Goal: Information Seeking & Learning: Learn about a topic

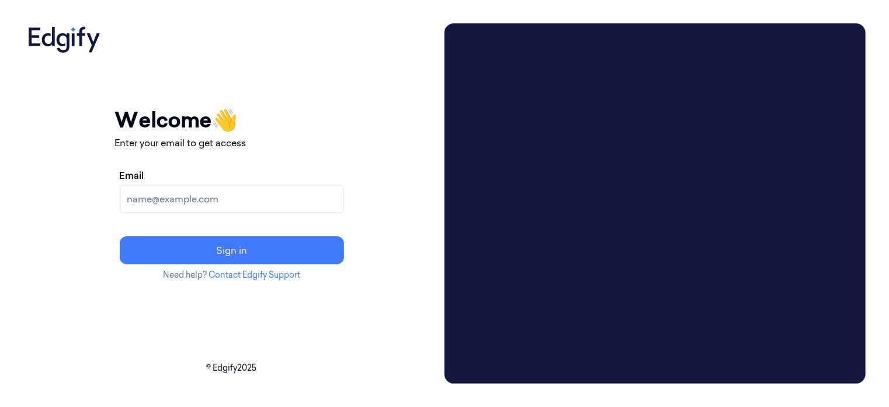
click at [190, 202] on input "Email" at bounding box center [232, 199] width 224 height 28
type input "ayyub.ansari@indivillage.co"
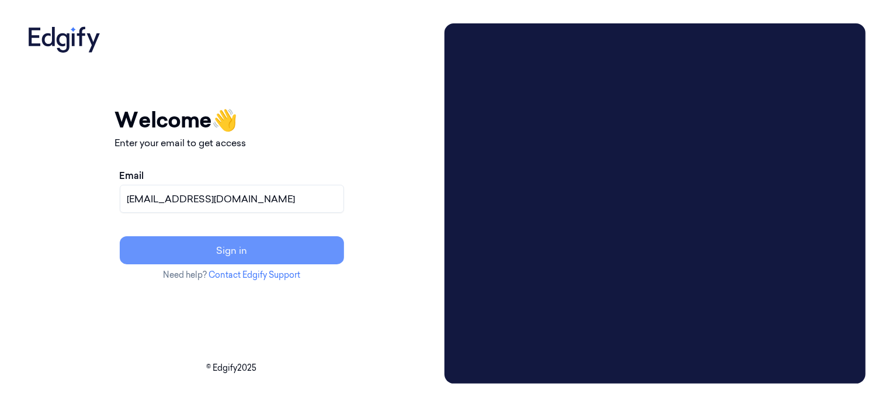
click at [283, 254] on button "Sign in" at bounding box center [232, 250] width 224 height 28
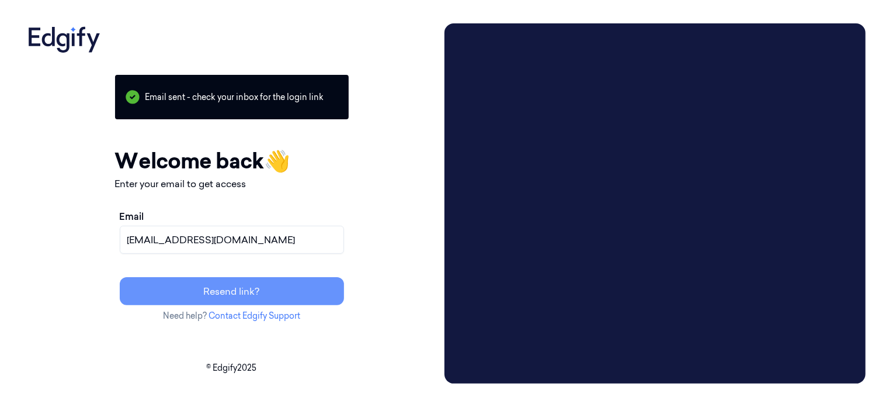
click at [272, 288] on button "Resend link?" at bounding box center [232, 291] width 224 height 28
click at [282, 293] on button "Resend link?" at bounding box center [232, 291] width 224 height 28
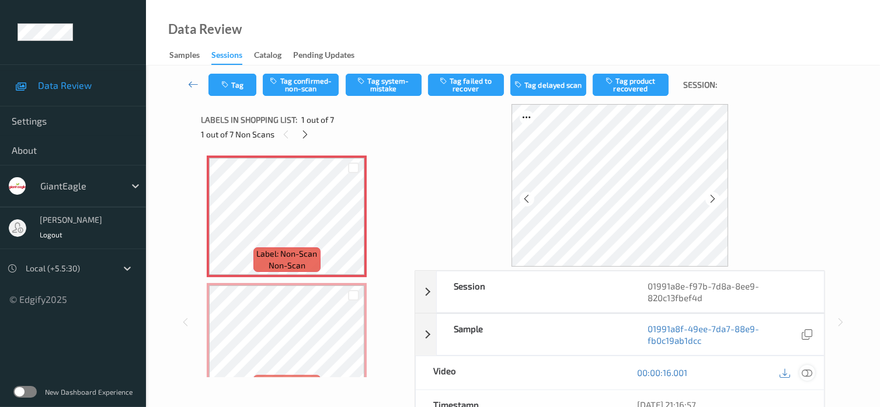
click at [803, 373] on icon at bounding box center [807, 372] width 11 height 11
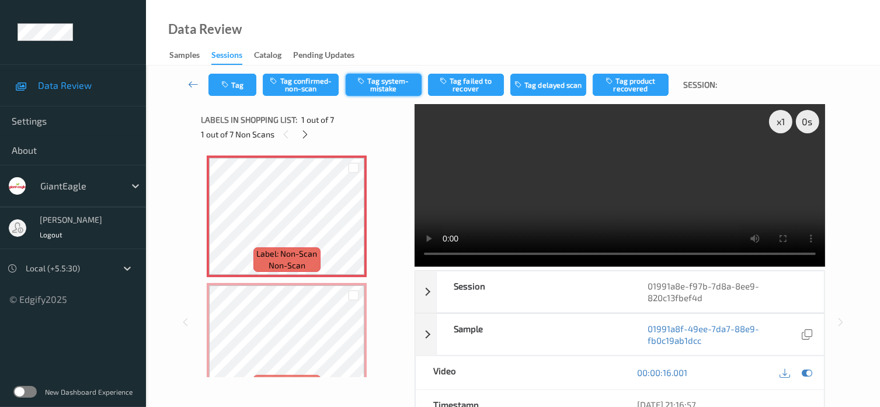
click at [381, 88] on button "Tag system-mistake" at bounding box center [384, 85] width 76 height 22
click at [234, 98] on div "Tag Tag confirmed-non-scan Untag system-mistake Tag failed to recover Tag delay…" at bounding box center [513, 84] width 686 height 39
click at [236, 88] on button "Tag" at bounding box center [233, 85] width 48 height 22
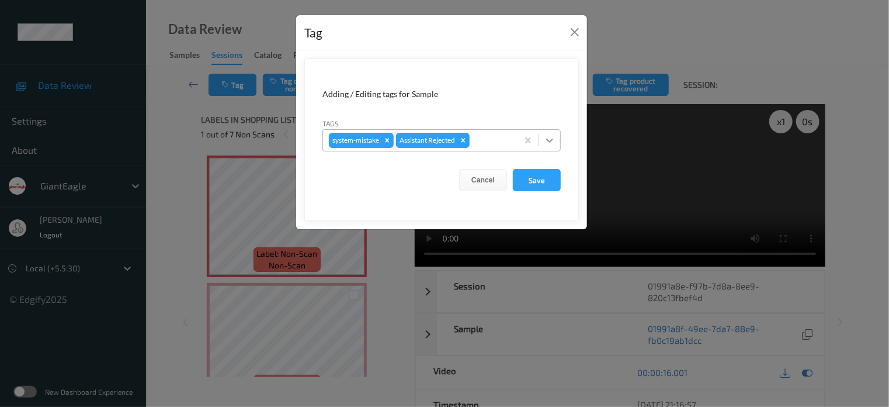
click at [549, 138] on icon at bounding box center [550, 140] width 12 height 12
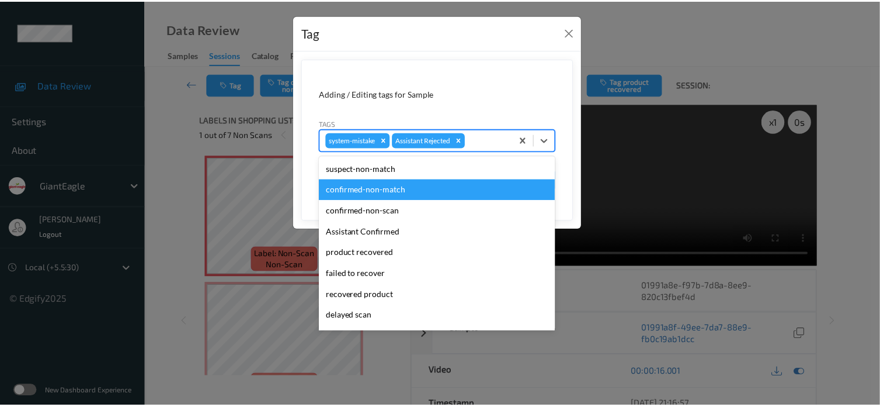
scroll to position [103, 0]
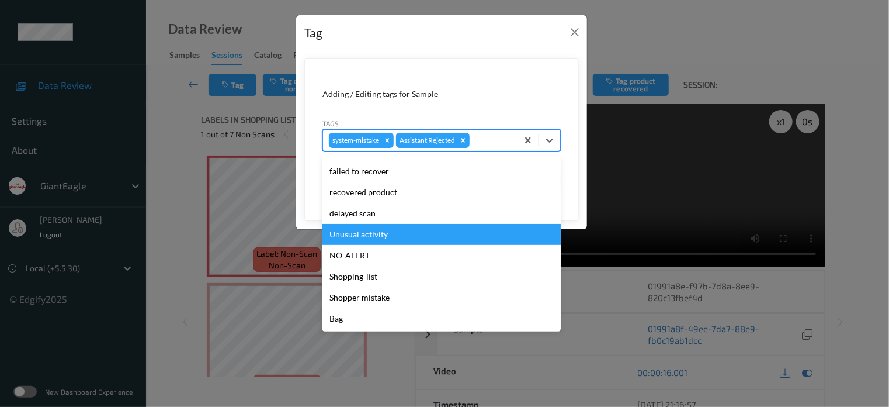
click at [348, 234] on div "Unusual activity" at bounding box center [441, 234] width 238 height 21
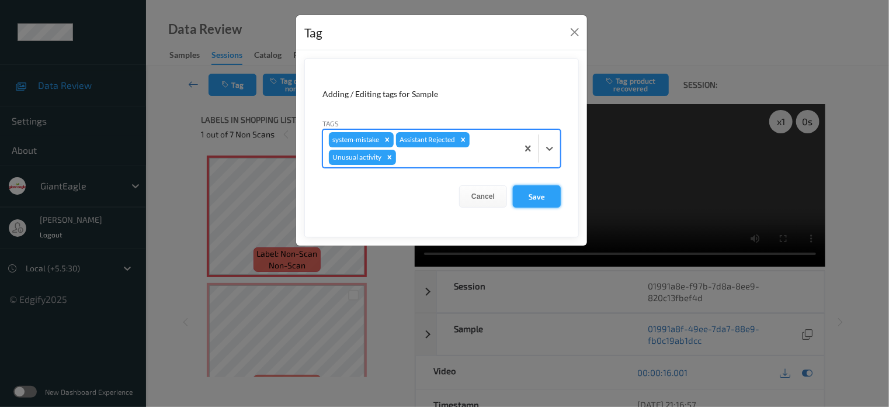
click at [528, 198] on button "Save" at bounding box center [537, 196] width 48 height 22
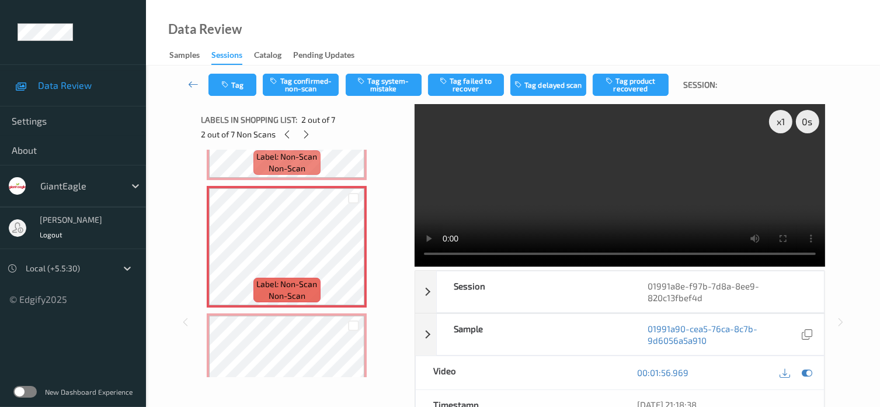
scroll to position [0, 0]
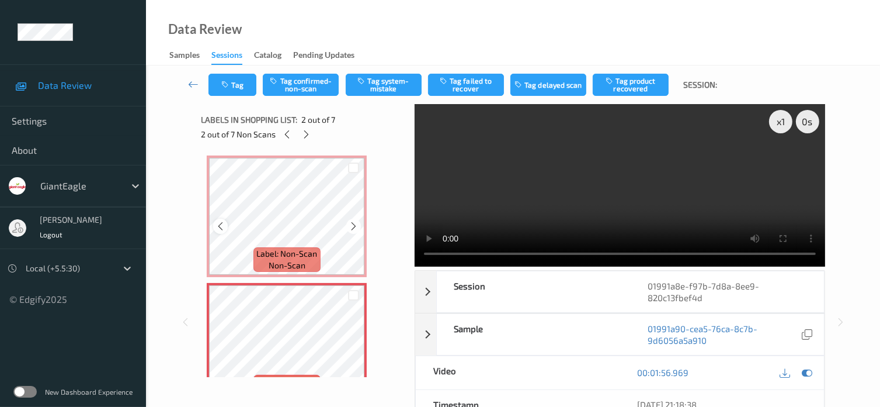
click at [222, 227] on icon at bounding box center [221, 226] width 10 height 11
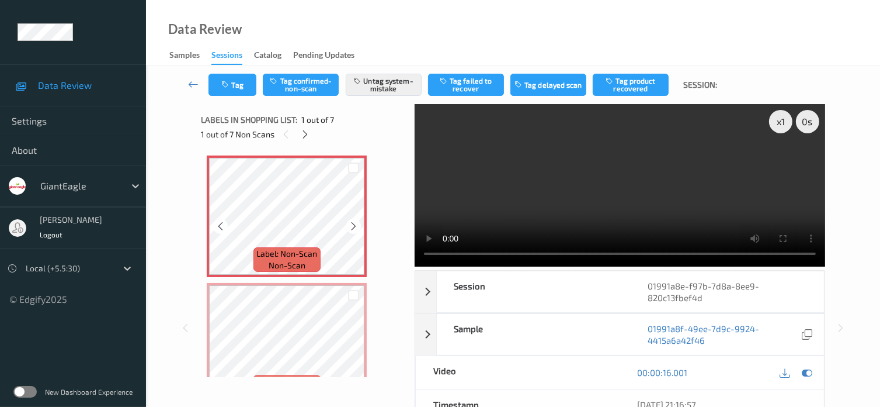
click at [222, 227] on icon at bounding box center [221, 226] width 10 height 11
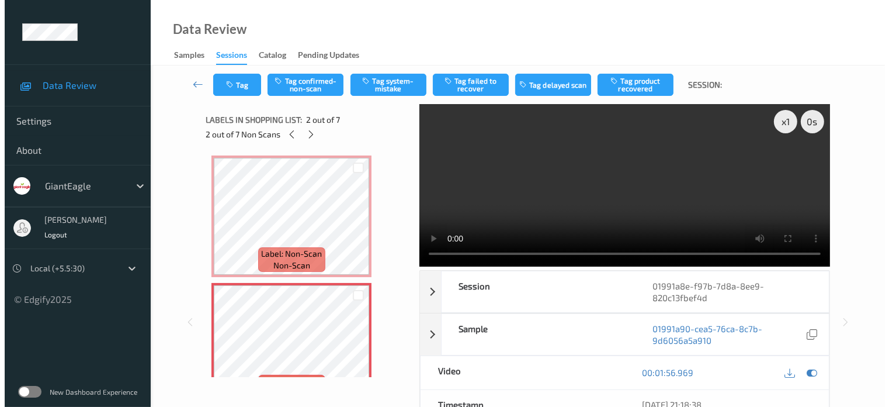
scroll to position [97, 0]
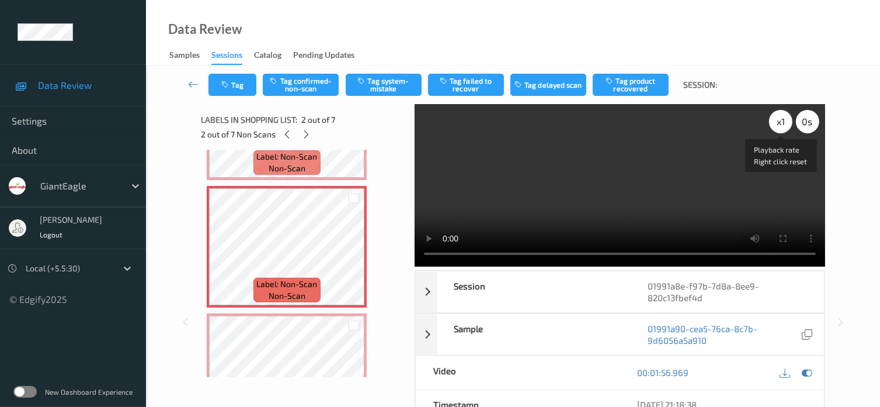
click at [785, 124] on div "x 1" at bounding box center [780, 121] width 23 height 23
click at [374, 85] on button "Tag system-mistake" at bounding box center [384, 85] width 76 height 22
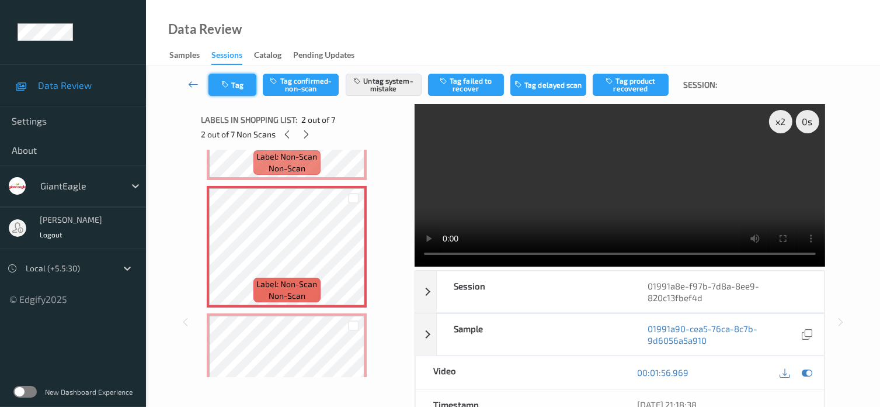
click at [235, 86] on button "Tag" at bounding box center [233, 85] width 48 height 22
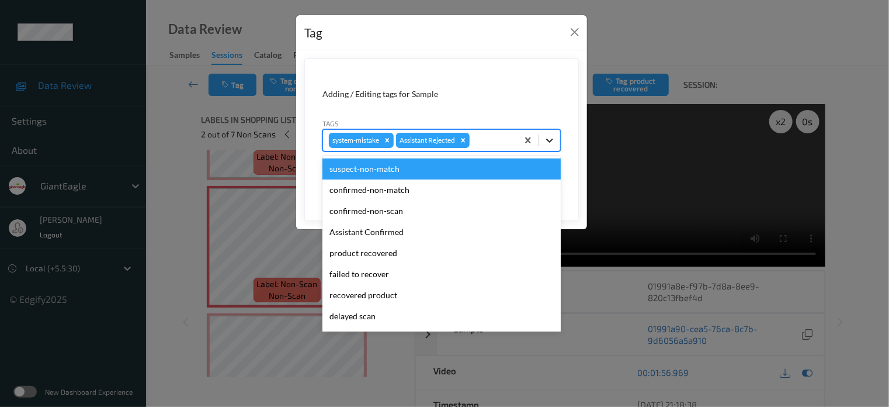
click at [549, 140] on icon at bounding box center [549, 140] width 7 height 4
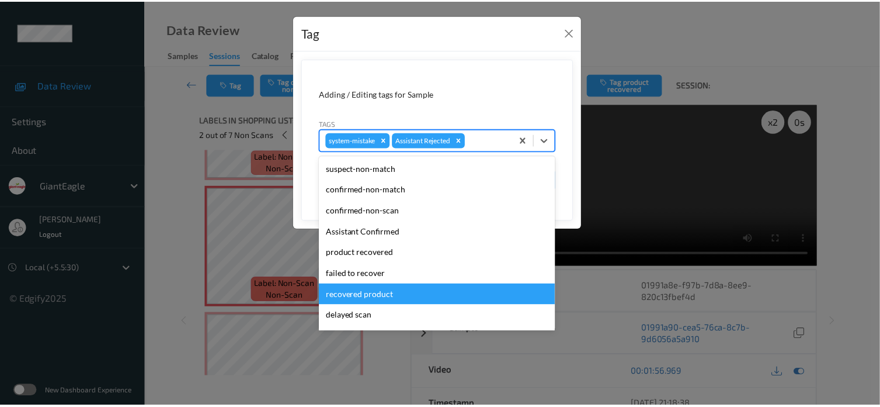
scroll to position [103, 0]
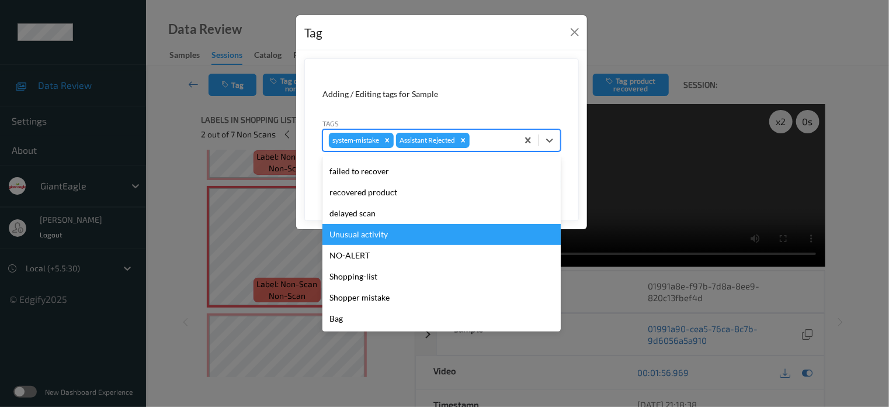
click at [361, 238] on div "Unusual activity" at bounding box center [441, 234] width 238 height 21
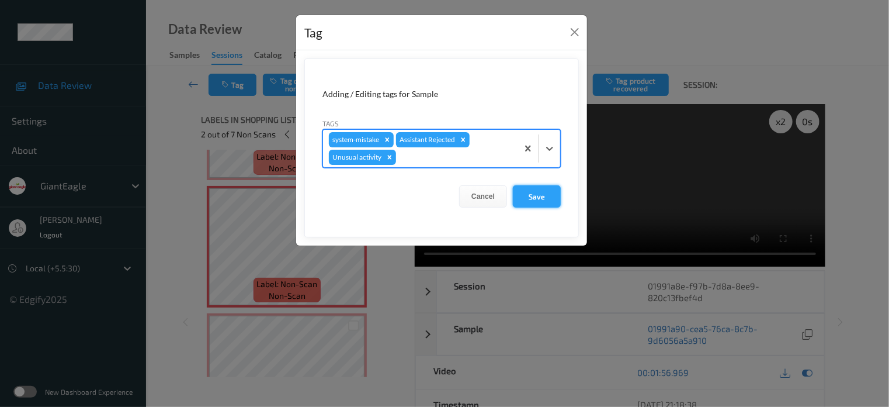
click at [533, 194] on button "Save" at bounding box center [537, 196] width 48 height 22
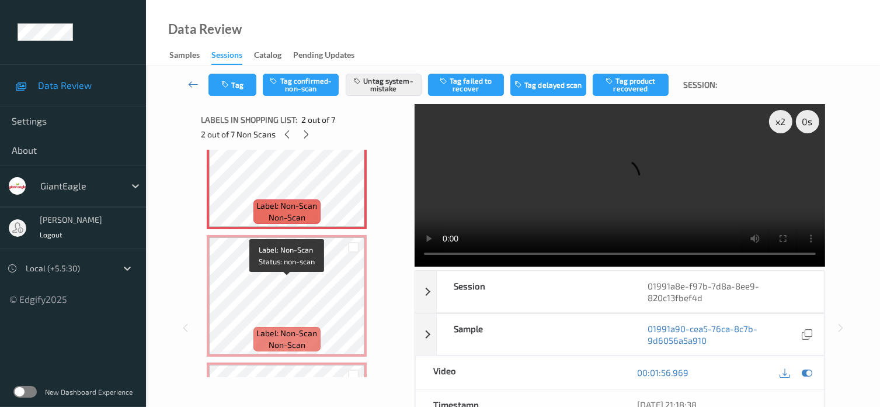
scroll to position [195, 0]
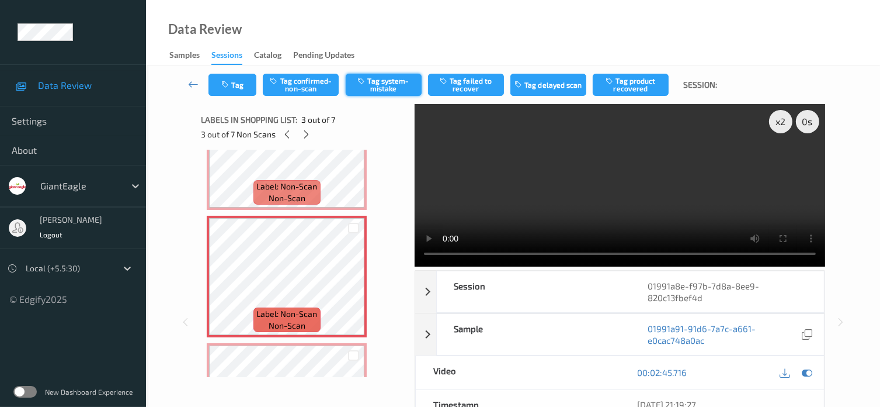
click at [383, 82] on button "Tag system-mistake" at bounding box center [384, 85] width 76 height 22
click at [242, 85] on button "Tag" at bounding box center [233, 85] width 48 height 22
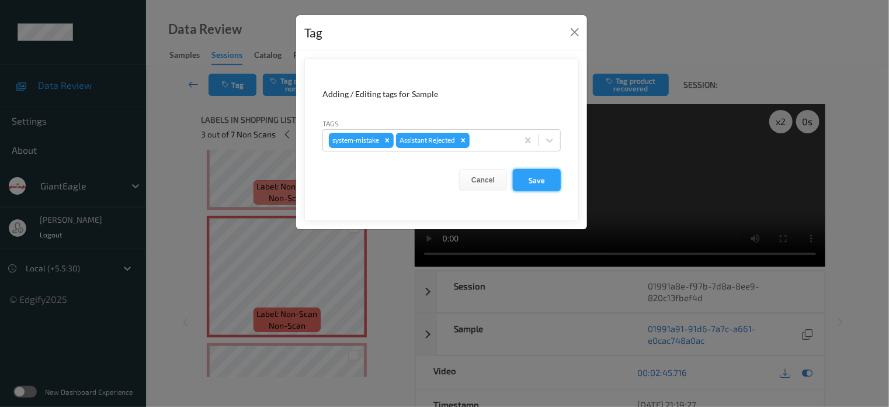
click at [529, 180] on button "Save" at bounding box center [537, 180] width 48 height 22
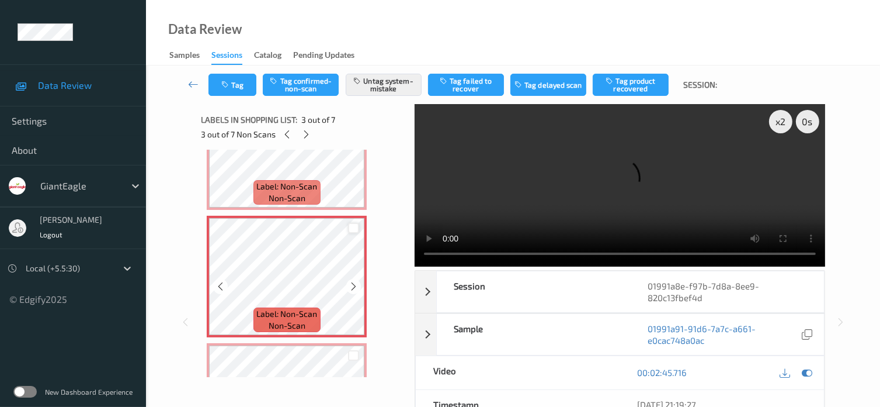
scroll to position [389, 0]
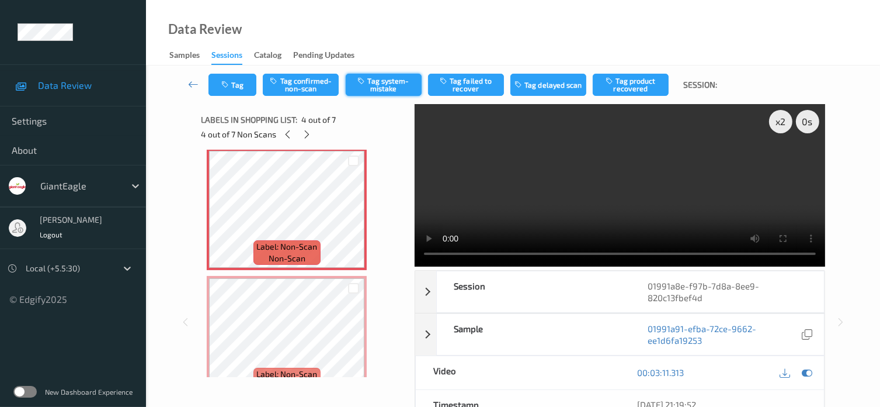
click at [375, 79] on button "Tag system-mistake" at bounding box center [384, 85] width 76 height 22
click at [243, 82] on button "Tag" at bounding box center [233, 85] width 48 height 22
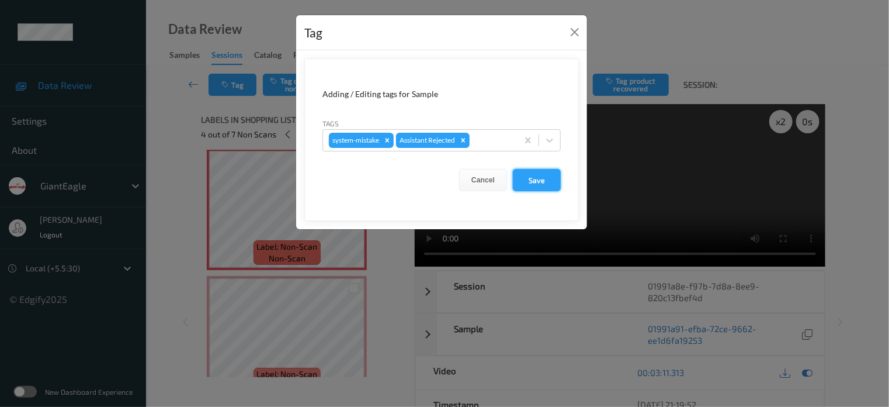
click at [538, 176] on button "Save" at bounding box center [537, 180] width 48 height 22
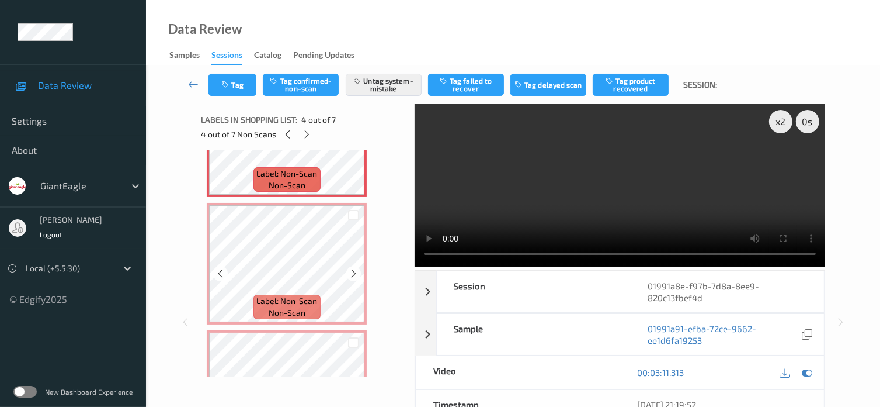
scroll to position [487, 0]
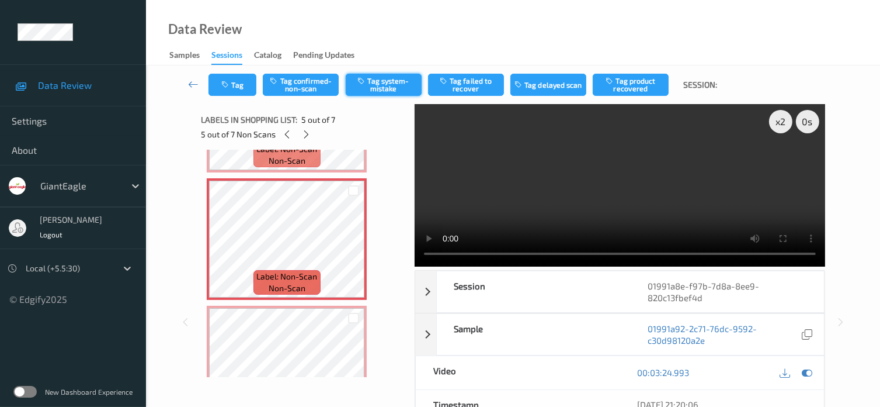
click at [375, 80] on button "Tag system-mistake" at bounding box center [384, 85] width 76 height 22
click at [239, 81] on button "Tag" at bounding box center [233, 85] width 48 height 22
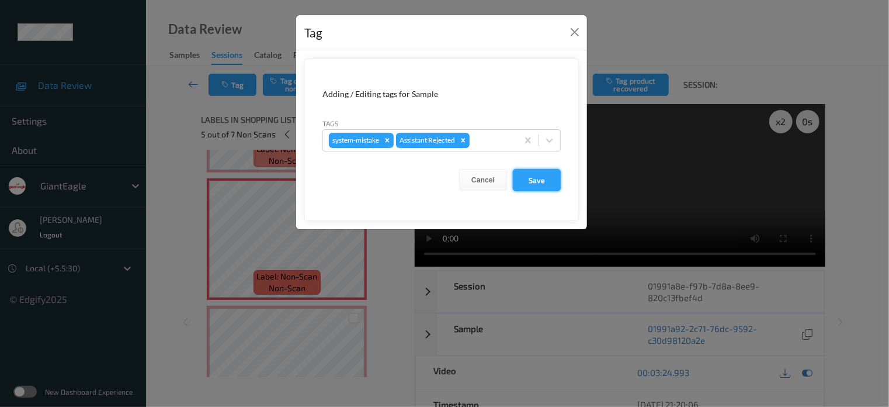
click at [539, 179] on button "Save" at bounding box center [537, 180] width 48 height 22
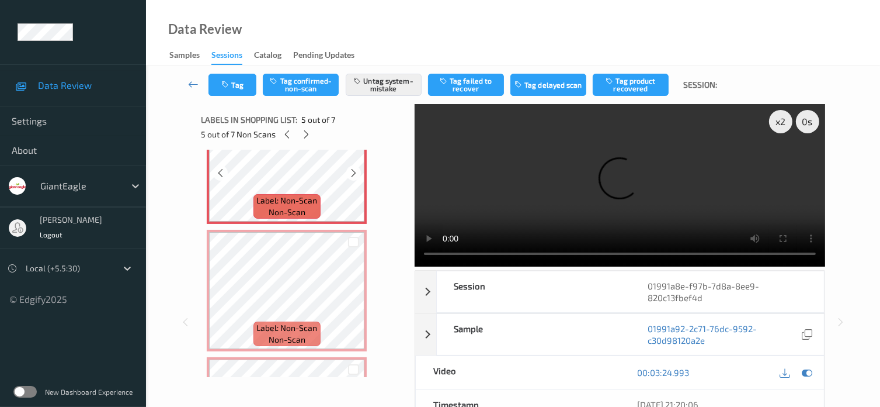
scroll to position [584, 0]
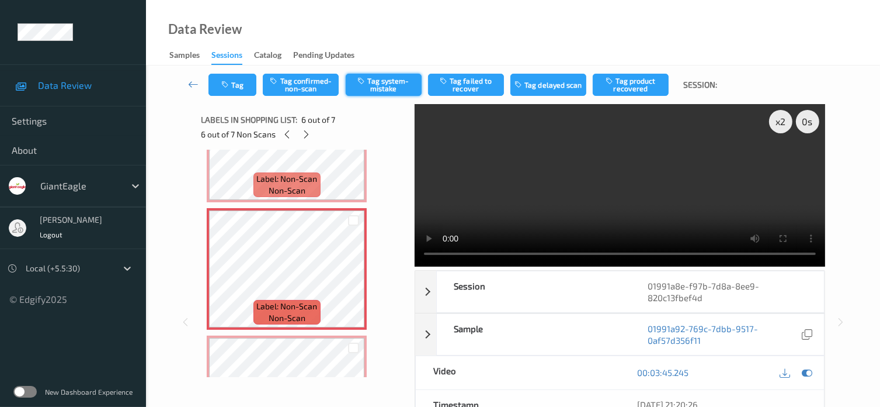
click at [380, 87] on button "Tag system-mistake" at bounding box center [384, 85] width 76 height 22
click at [248, 89] on button "Tag" at bounding box center [233, 85] width 48 height 22
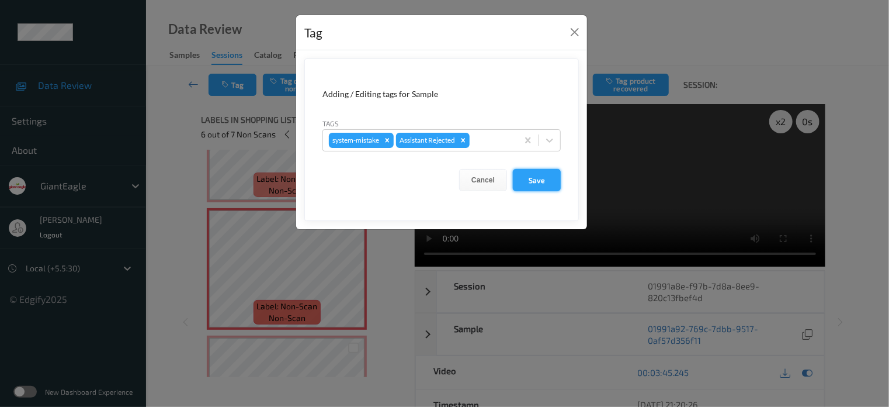
click at [533, 179] on button "Save" at bounding box center [537, 180] width 48 height 22
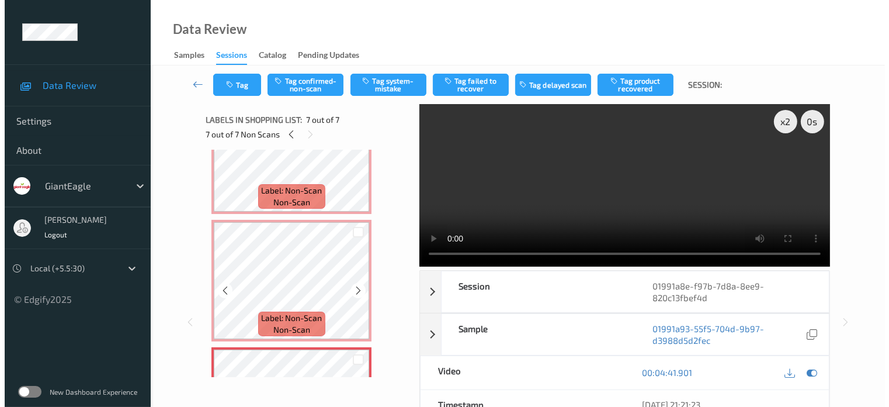
scroll to position [670, 0]
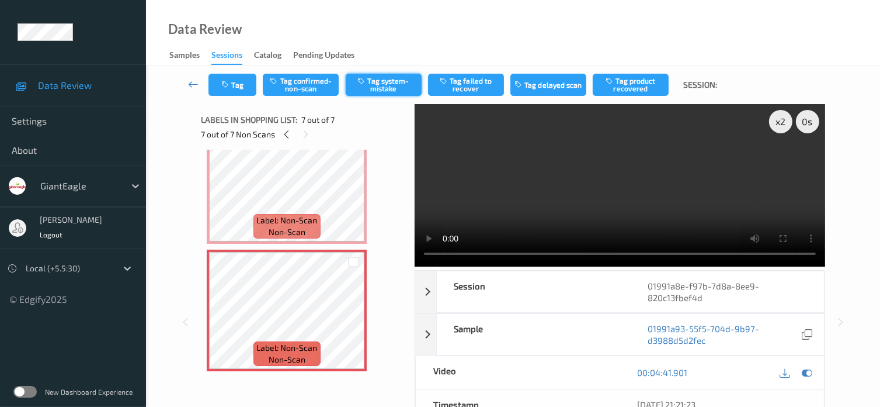
click at [395, 77] on button "Tag system-mistake" at bounding box center [384, 85] width 76 height 22
click at [241, 79] on button "Tag" at bounding box center [233, 85] width 48 height 22
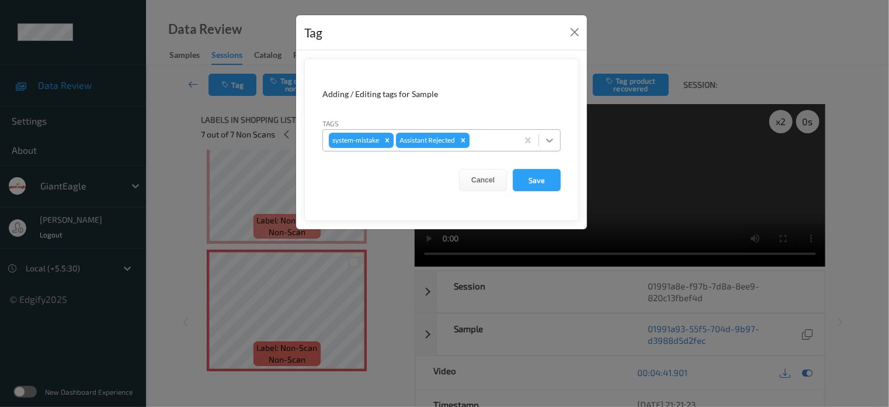
click at [547, 143] on icon at bounding box center [550, 140] width 12 height 12
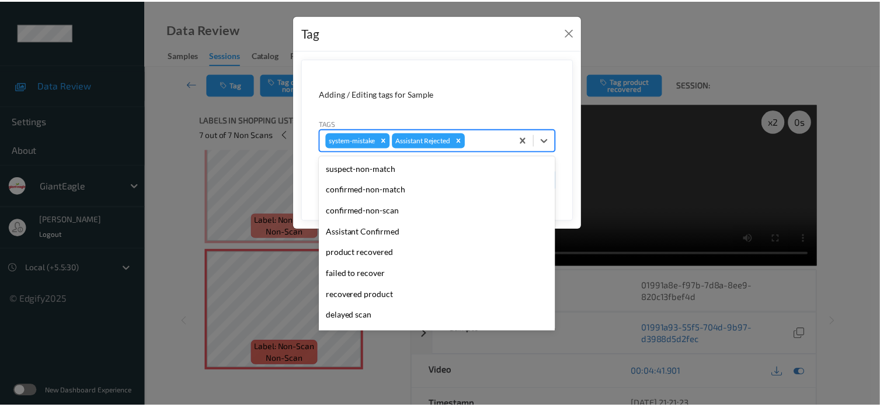
scroll to position [103, 0]
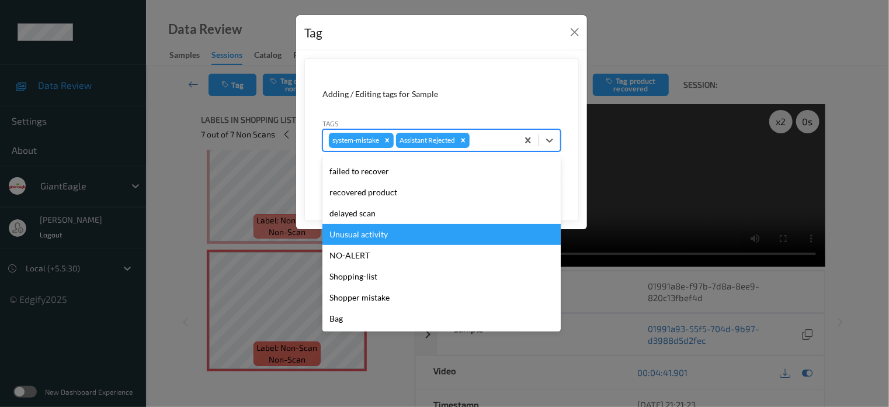
click at [370, 231] on div "Unusual activity" at bounding box center [441, 234] width 238 height 21
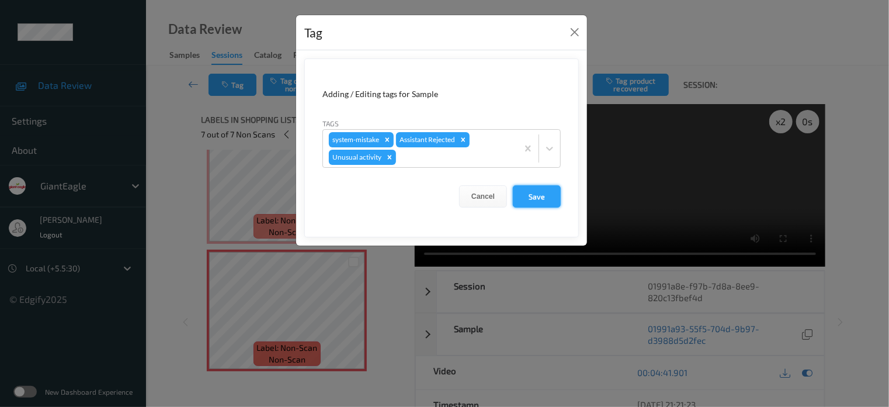
click at [544, 196] on button "Save" at bounding box center [537, 196] width 48 height 22
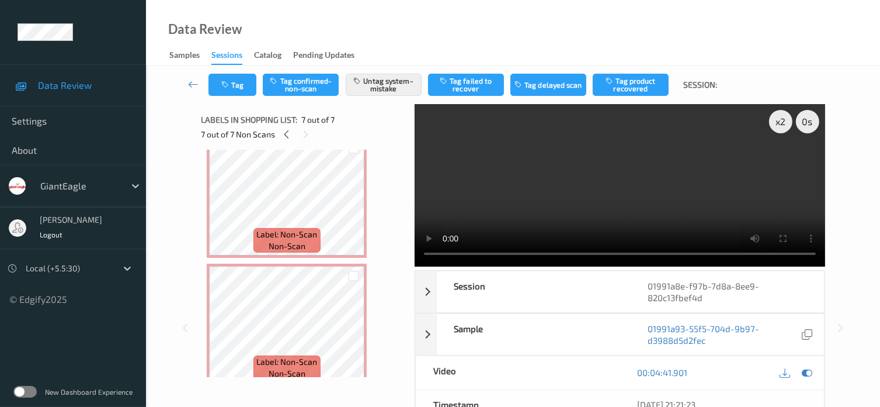
scroll to position [0, 0]
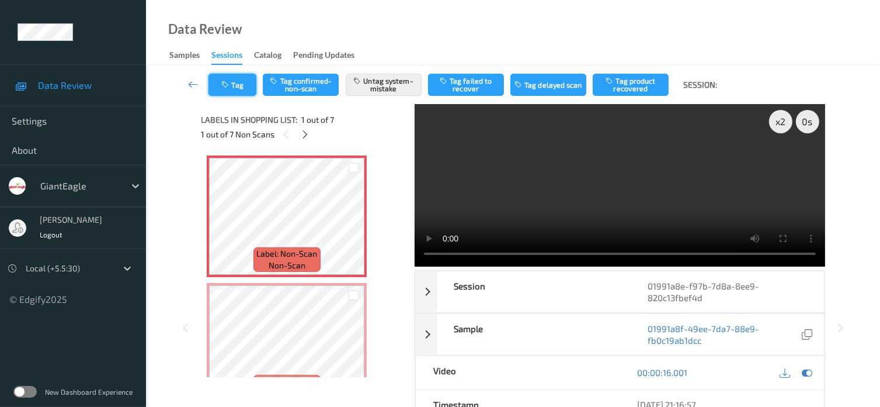
click at [251, 86] on button "Tag" at bounding box center [233, 85] width 48 height 22
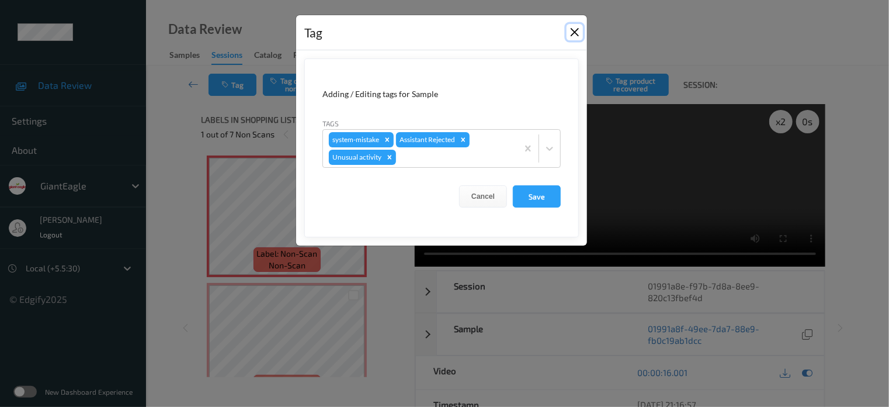
click at [580, 33] on button "Close" at bounding box center [575, 32] width 16 height 16
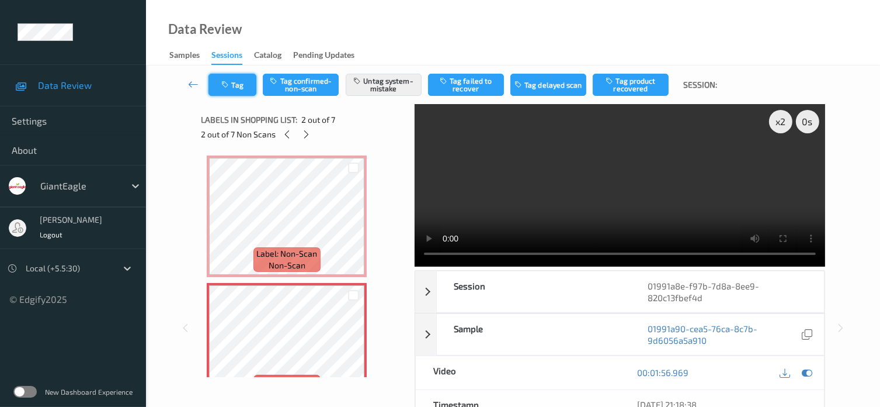
click at [242, 76] on button "Tag" at bounding box center [233, 85] width 48 height 22
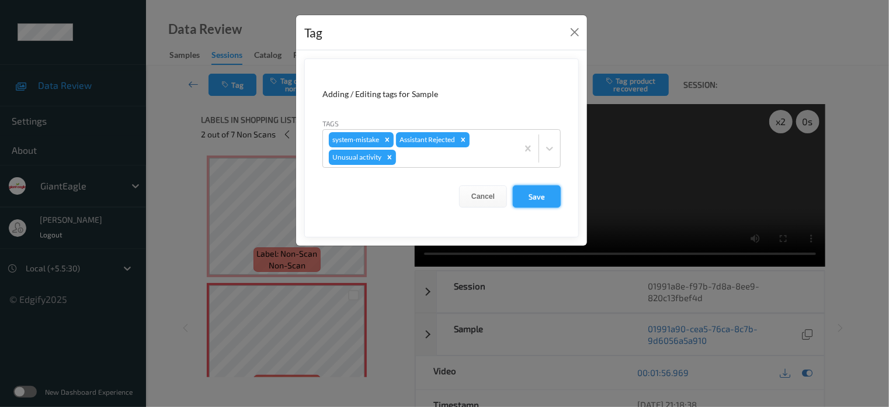
click at [537, 198] on button "Save" at bounding box center [537, 196] width 48 height 22
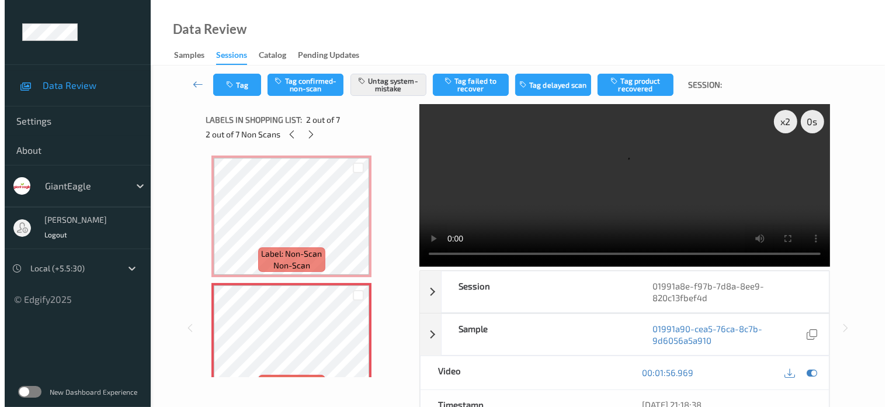
scroll to position [97, 0]
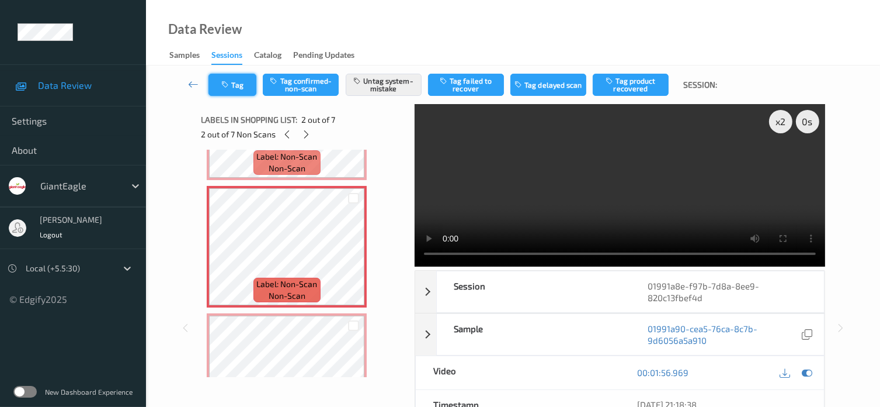
click at [248, 90] on button "Tag" at bounding box center [233, 85] width 48 height 22
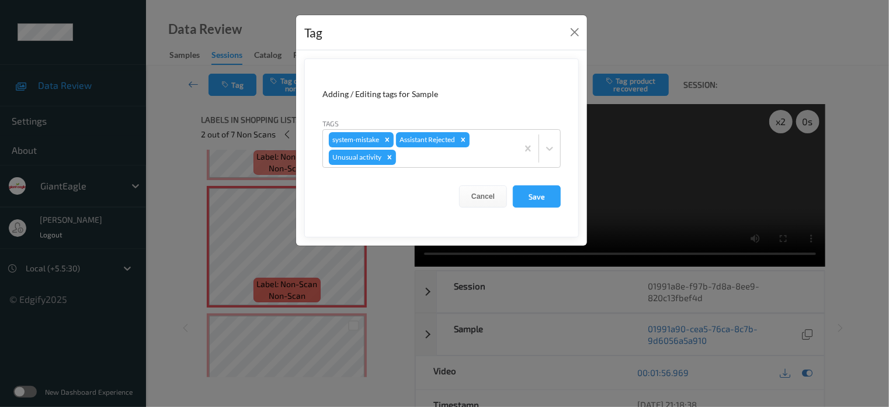
click at [273, 342] on div "Tag Adding / Editing tags for Sample Tags system-mistake Assistant Rejected Unu…" at bounding box center [444, 203] width 889 height 407
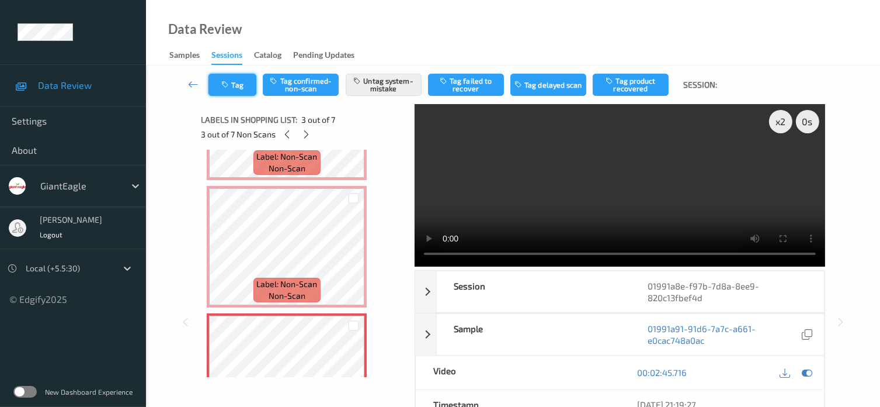
click at [238, 84] on button "Tag" at bounding box center [233, 85] width 48 height 22
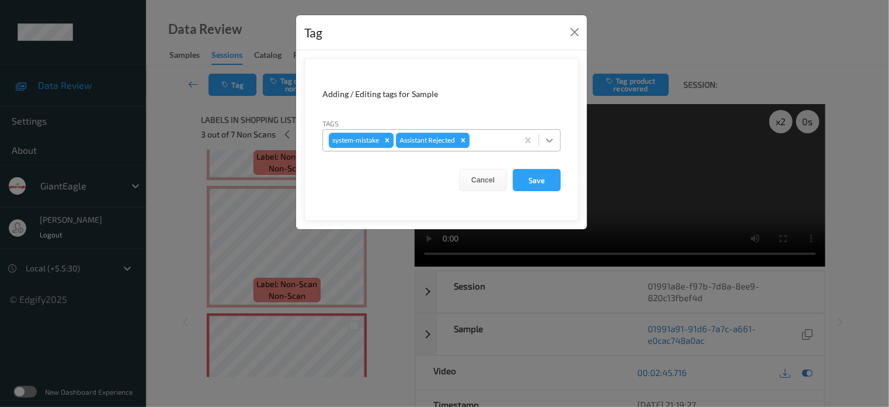
click at [548, 140] on icon at bounding box center [549, 140] width 7 height 4
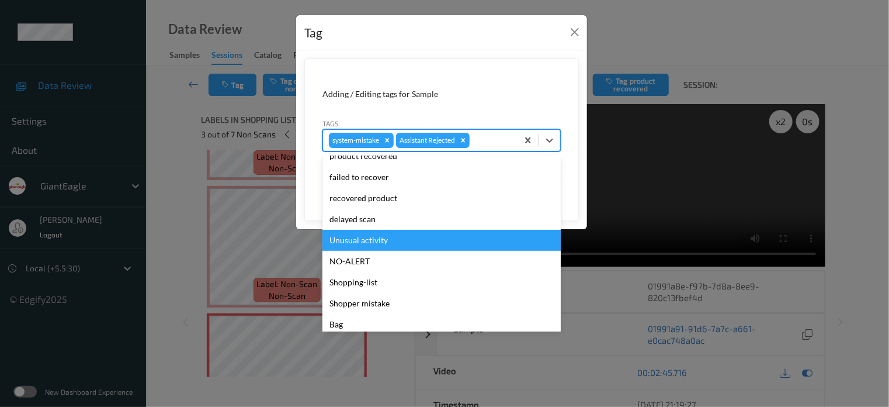
click at [377, 242] on div "Unusual activity" at bounding box center [441, 240] width 238 height 21
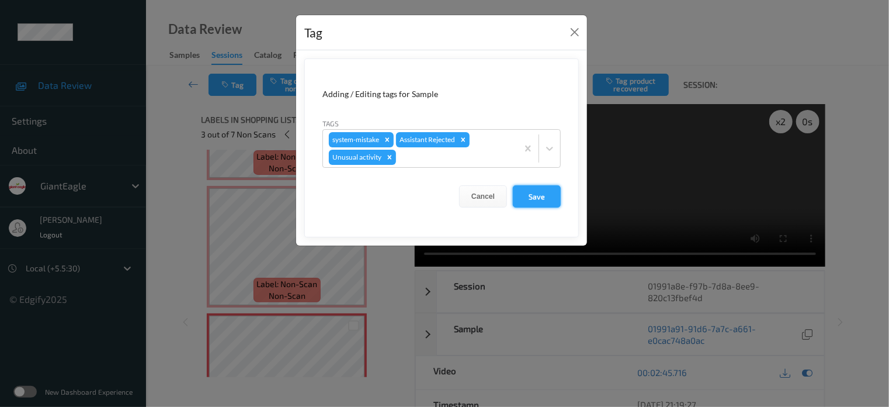
click at [538, 192] on button "Save" at bounding box center [537, 196] width 48 height 22
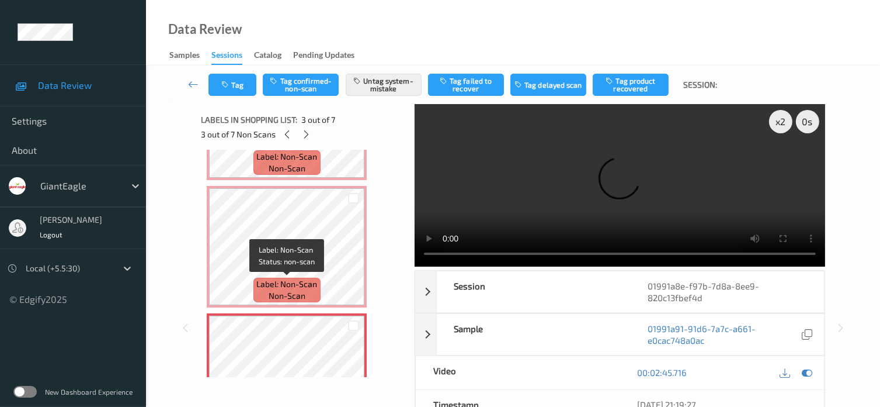
scroll to position [195, 0]
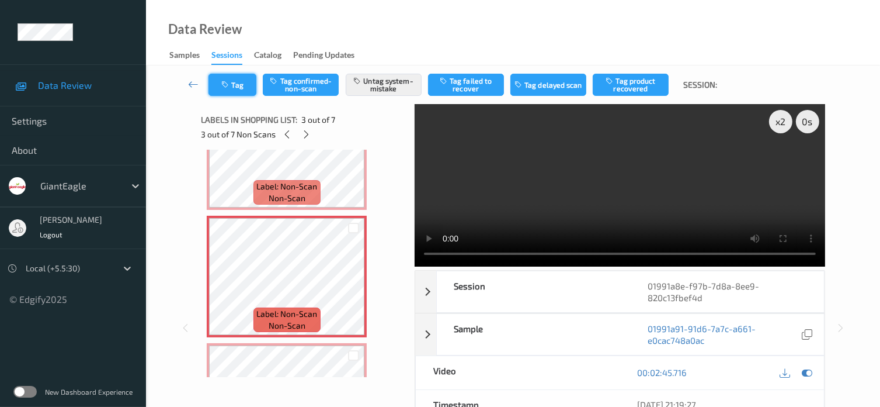
click at [237, 85] on button "Tag" at bounding box center [233, 85] width 48 height 22
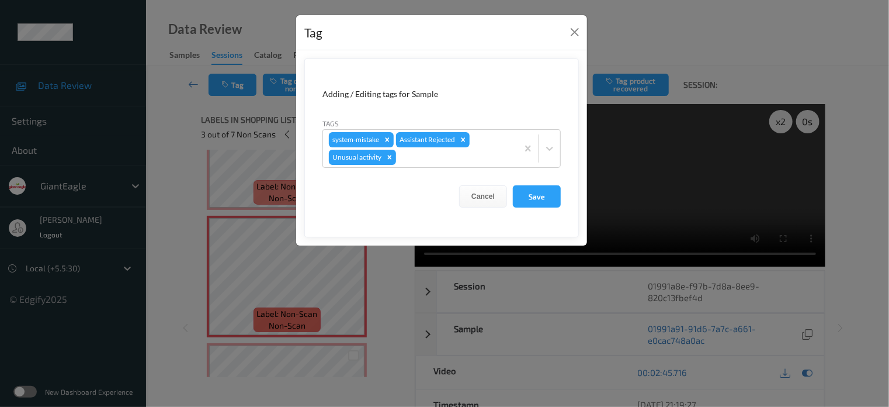
click at [296, 269] on div "Tag Adding / Editing tags for Sample Tags system-mistake Assistant Rejected Unu…" at bounding box center [444, 203] width 889 height 407
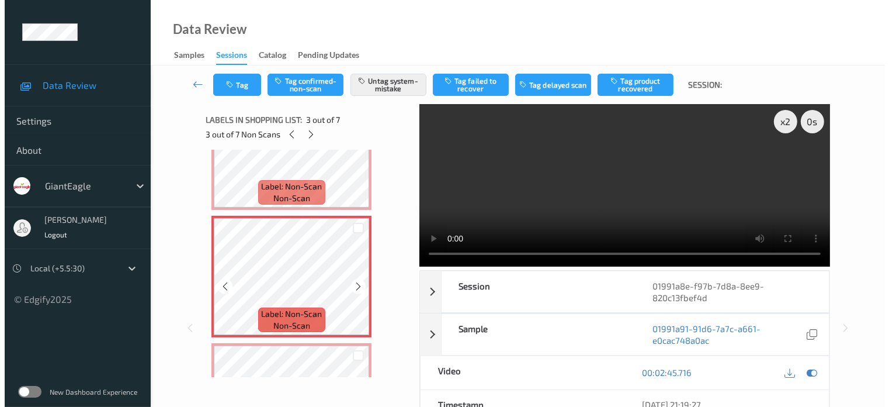
scroll to position [389, 0]
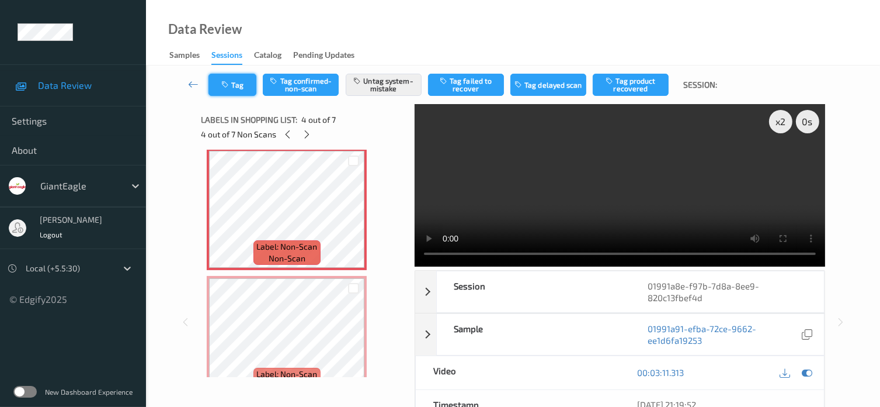
click at [244, 86] on button "Tag" at bounding box center [233, 85] width 48 height 22
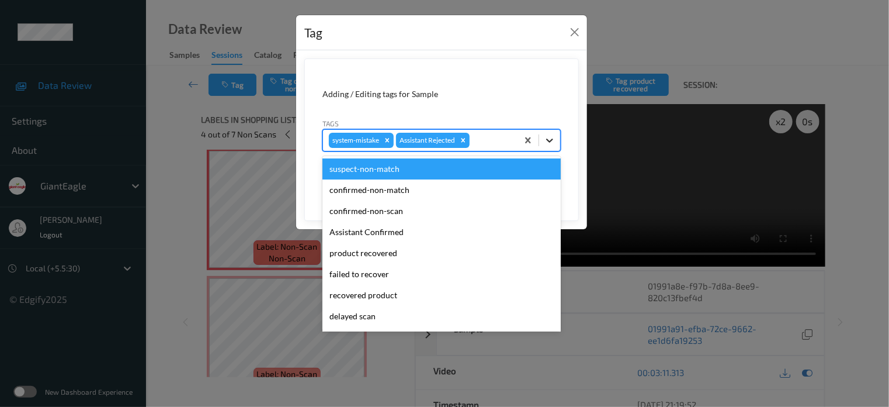
click at [553, 142] on icon at bounding box center [550, 140] width 12 height 12
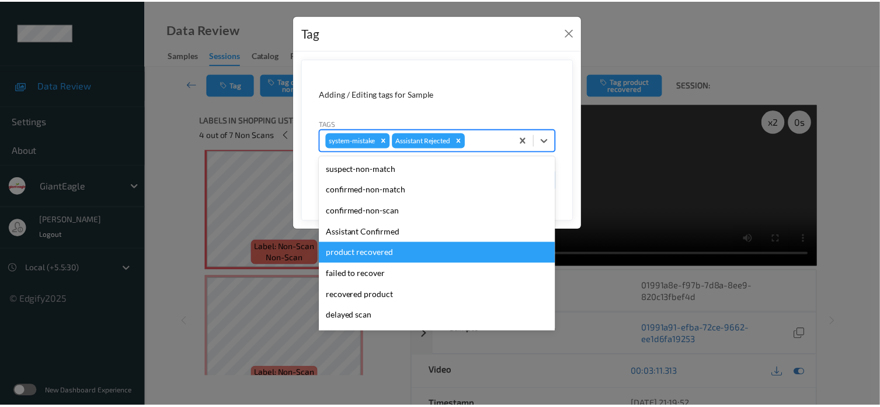
scroll to position [97, 0]
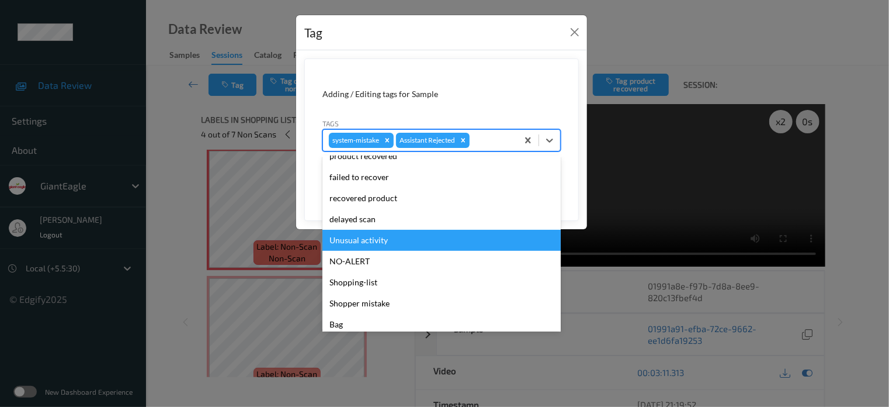
click at [365, 241] on div "Unusual activity" at bounding box center [441, 240] width 238 height 21
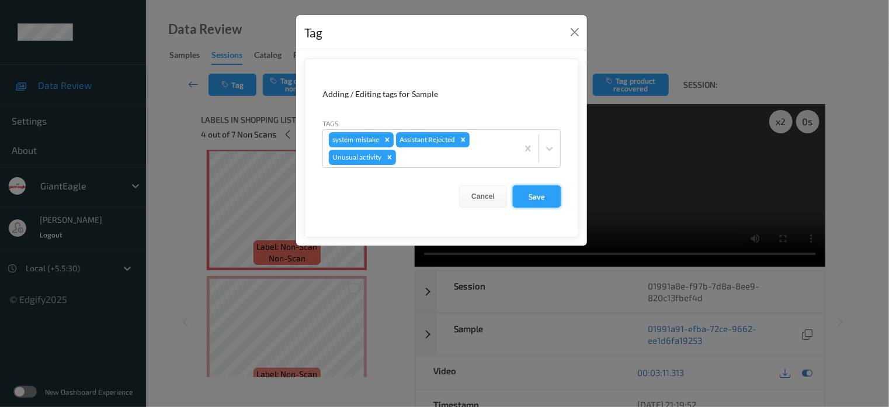
click at [543, 202] on button "Save" at bounding box center [537, 196] width 48 height 22
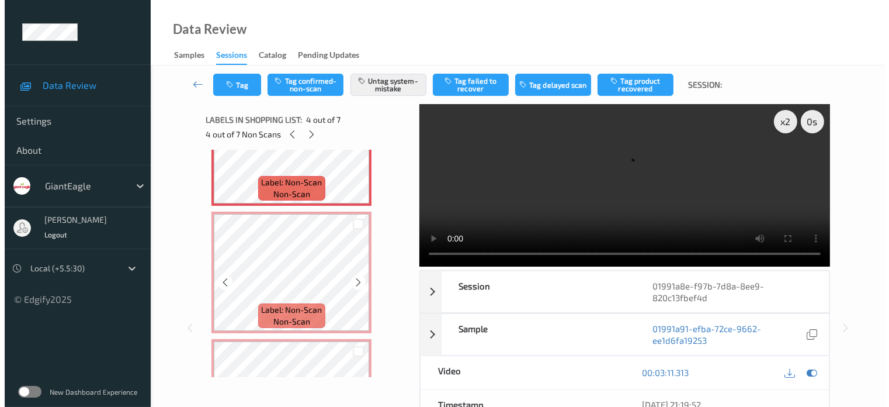
scroll to position [452, 0]
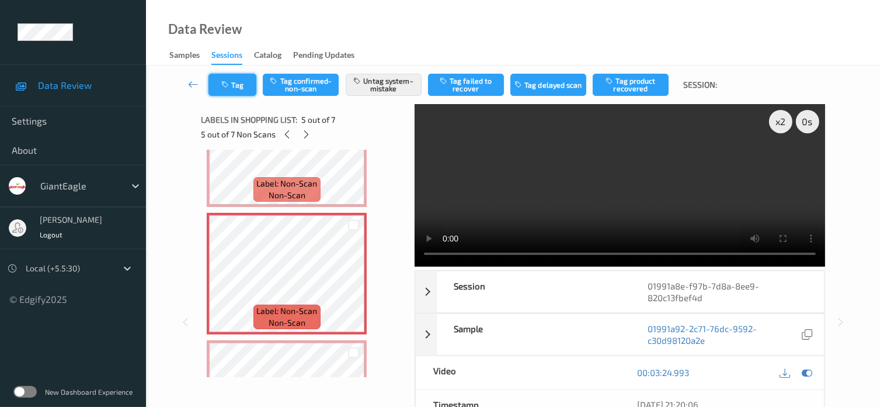
click at [241, 88] on button "Tag" at bounding box center [233, 85] width 48 height 22
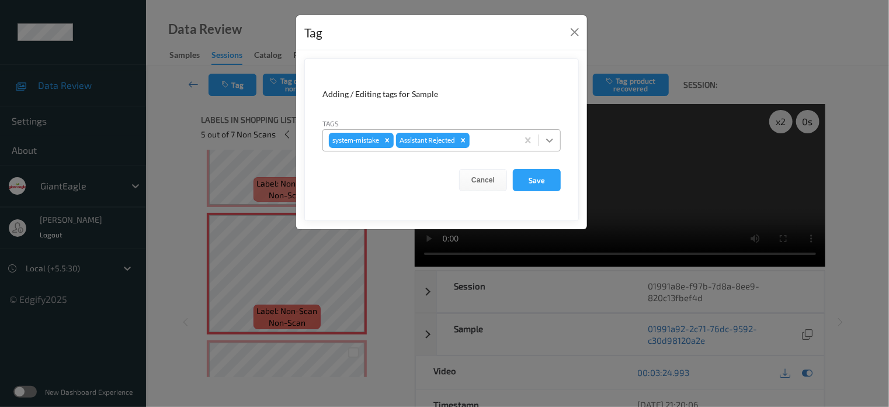
click at [547, 142] on icon at bounding box center [550, 140] width 12 height 12
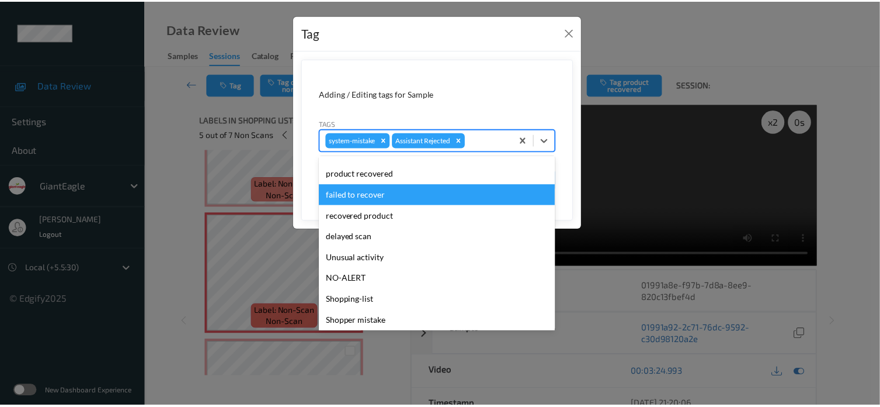
scroll to position [97, 0]
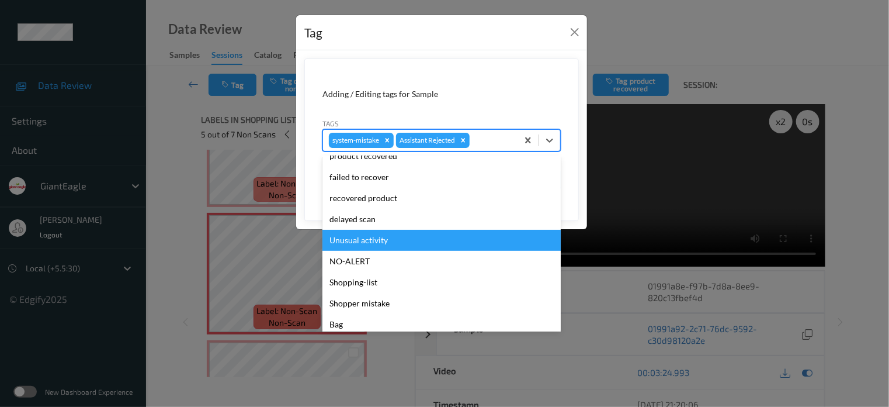
click at [362, 242] on div "Unusual activity" at bounding box center [441, 240] width 238 height 21
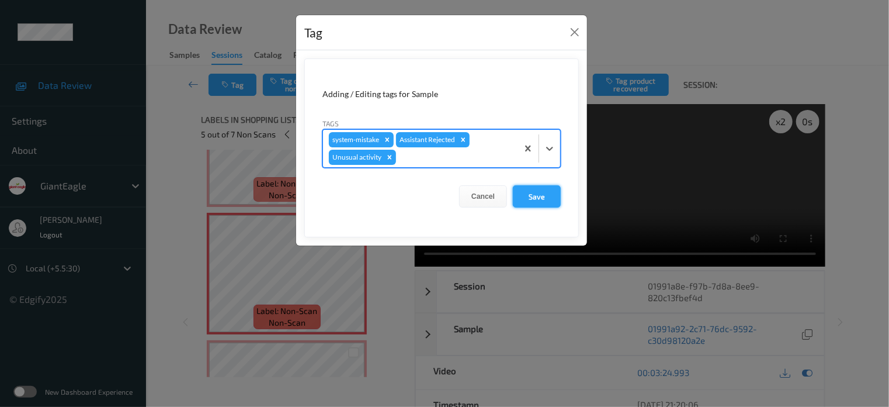
click at [536, 191] on button "Save" at bounding box center [537, 196] width 48 height 22
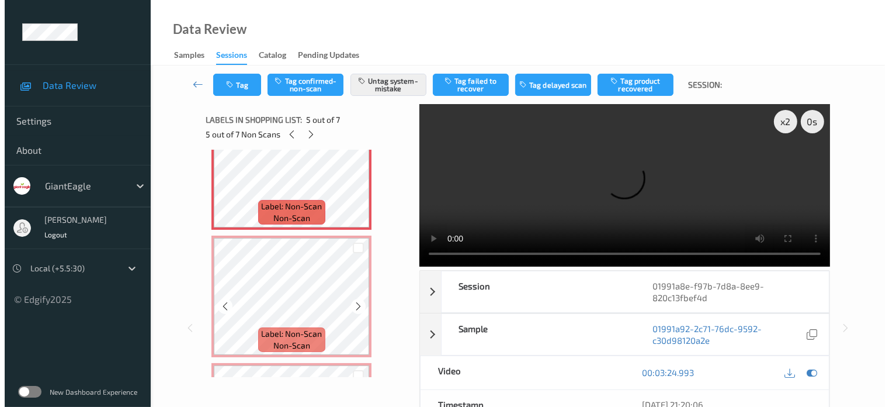
scroll to position [557, 0]
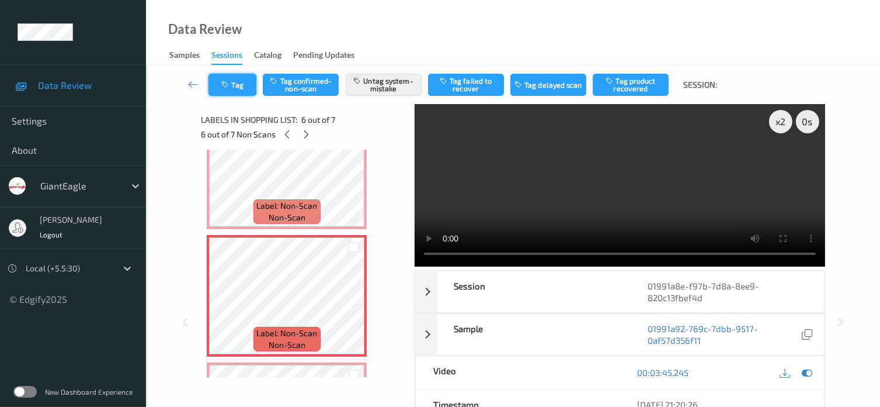
click at [242, 79] on button "Tag" at bounding box center [233, 85] width 48 height 22
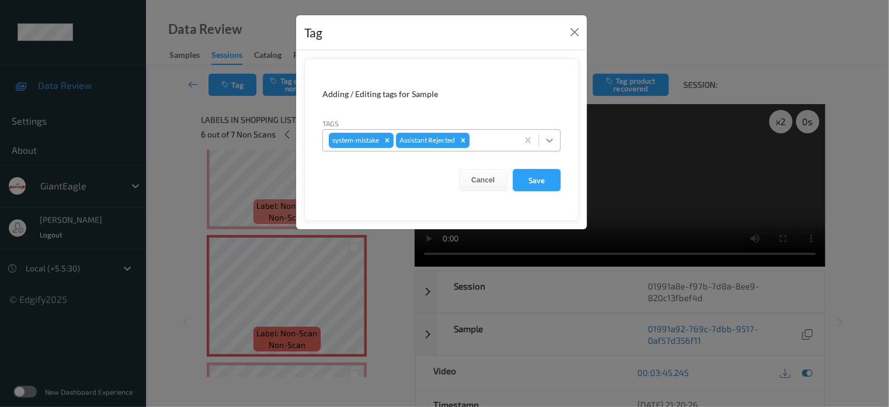
click at [546, 140] on icon at bounding box center [550, 140] width 12 height 12
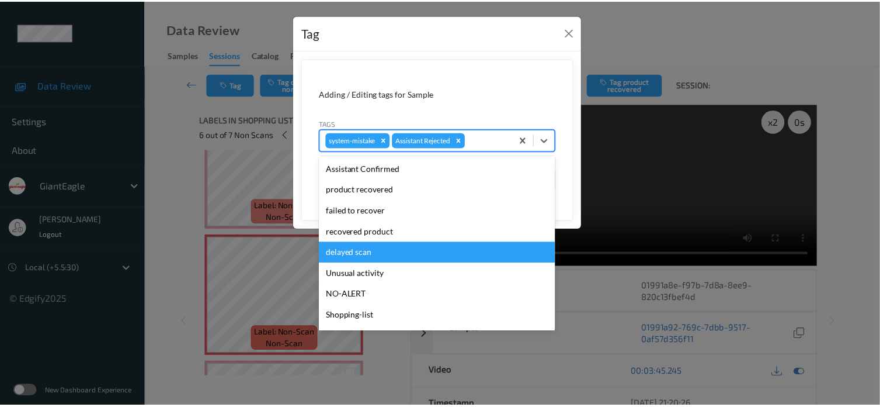
scroll to position [63, 0]
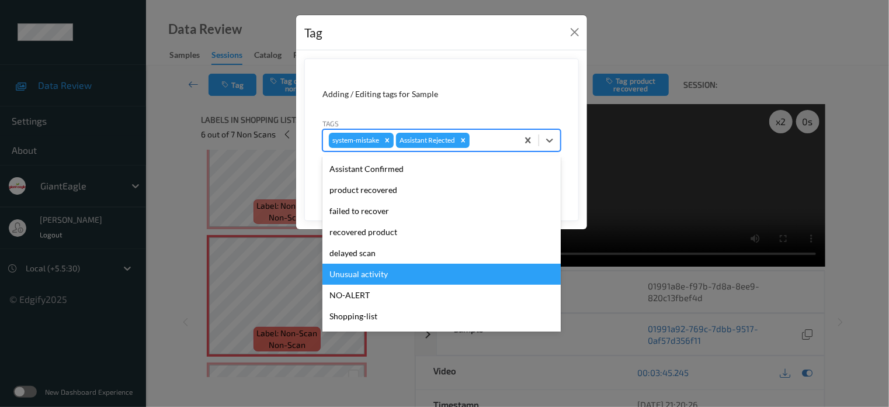
click at [339, 274] on div "Unusual activity" at bounding box center [441, 273] width 238 height 21
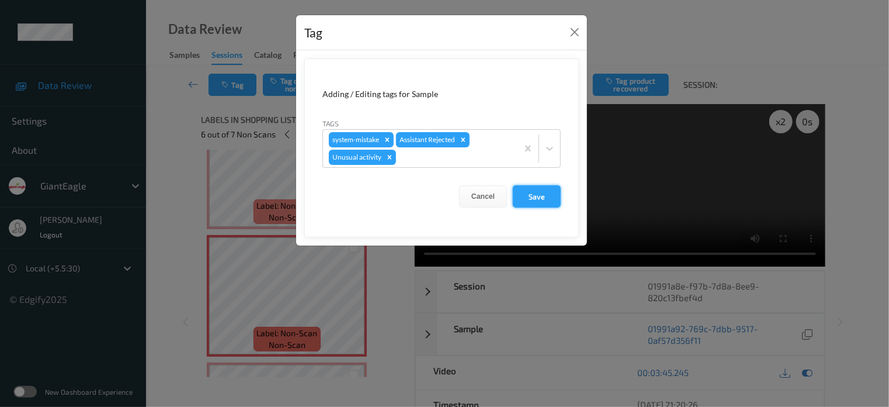
click at [538, 196] on button "Save" at bounding box center [537, 196] width 48 height 22
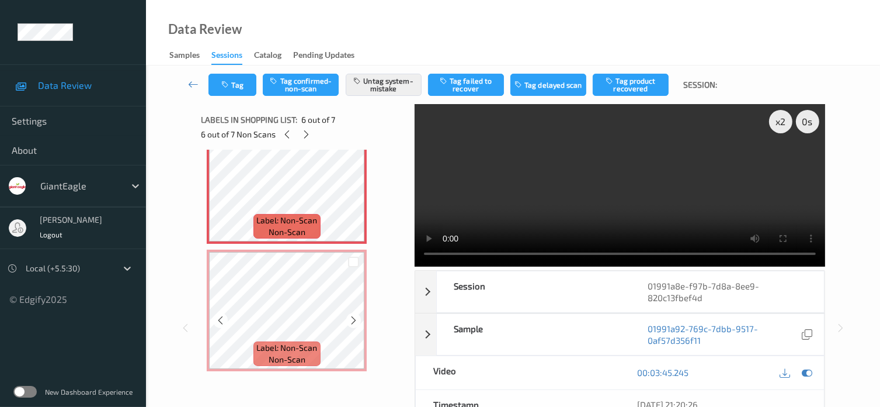
scroll to position [40, 0]
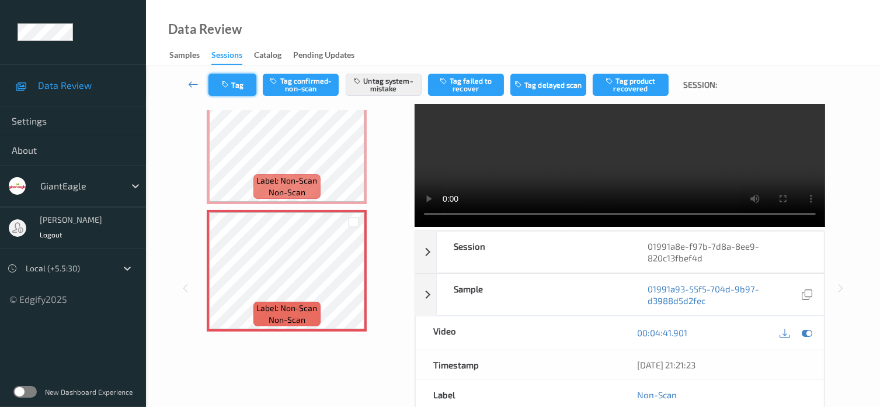
click at [247, 92] on button "Tag" at bounding box center [233, 85] width 48 height 22
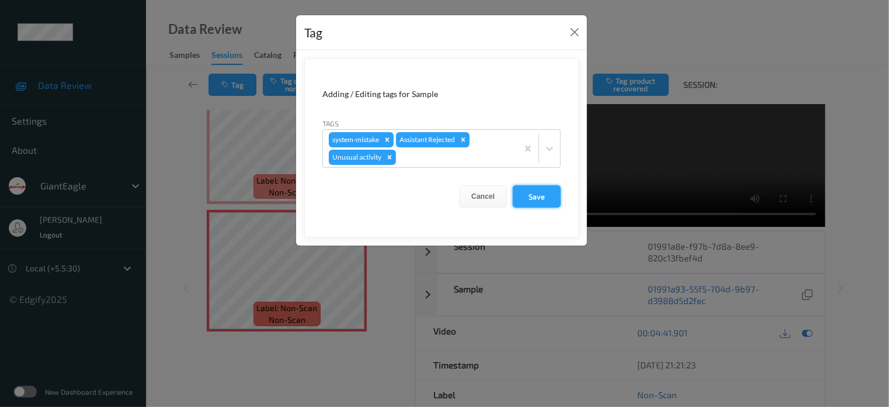
click at [535, 198] on button "Save" at bounding box center [537, 196] width 48 height 22
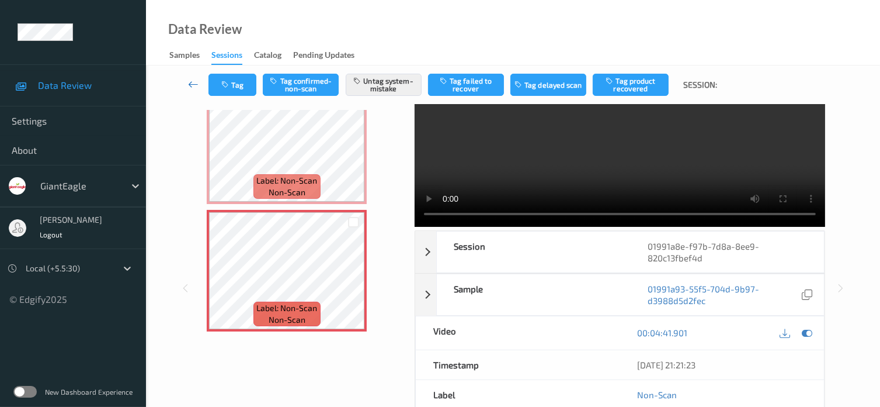
click at [190, 84] on icon at bounding box center [193, 84] width 11 height 12
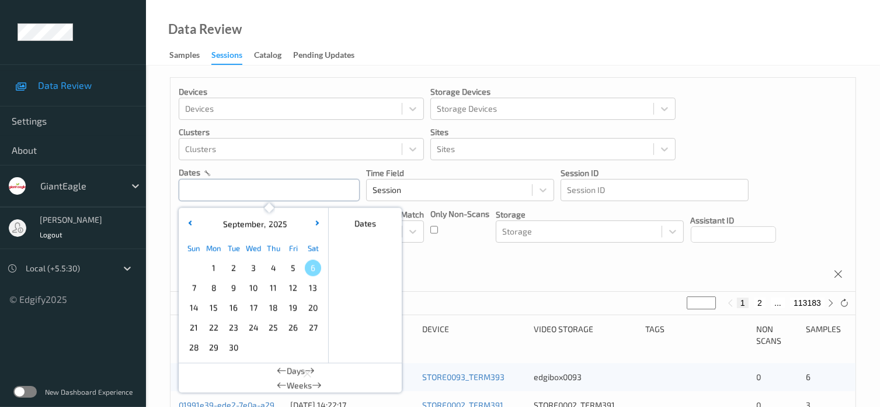
click at [220, 188] on input "text" at bounding box center [269, 190] width 181 height 22
click at [292, 271] on span "5" at bounding box center [293, 267] width 16 height 16
click at [292, 269] on span "5" at bounding box center [293, 267] width 16 height 16
click at [603, 286] on div "Devices Devices Storage Devices Storage Devices Clusters Clusters Sites Sites d…" at bounding box center [513, 185] width 685 height 214
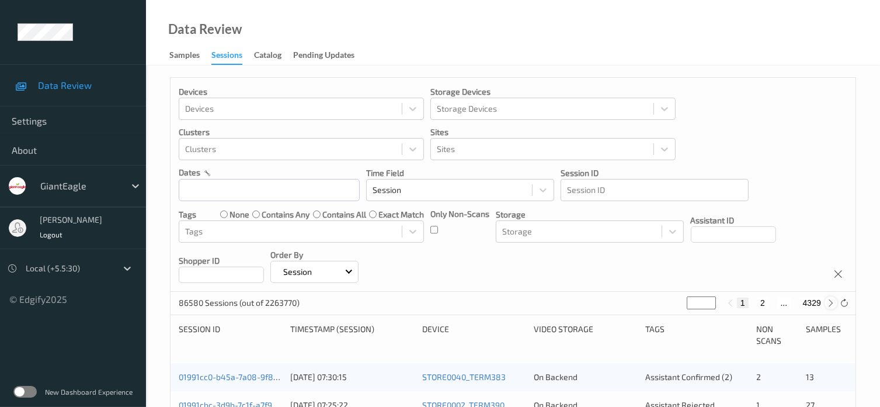
click at [829, 305] on icon at bounding box center [831, 303] width 9 height 9
type input "*"
click at [829, 305] on icon at bounding box center [831, 303] width 9 height 9
type input "*"
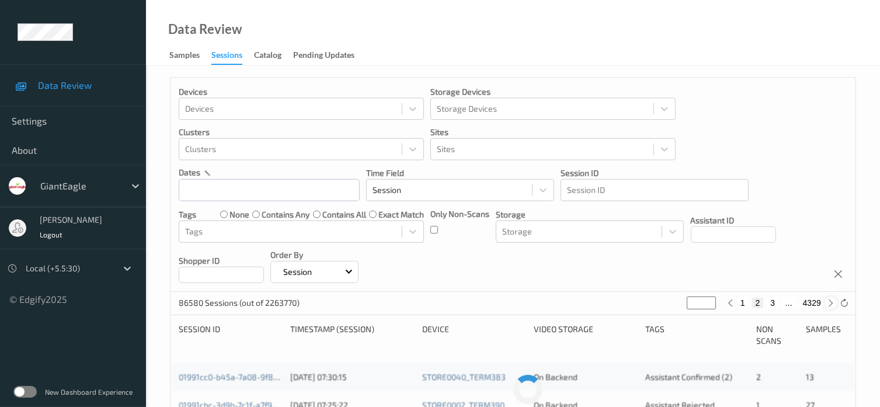
type input "*"
click at [829, 305] on icon at bounding box center [831, 303] width 9 height 9
type input "*"
click at [829, 305] on icon at bounding box center [831, 303] width 9 height 9
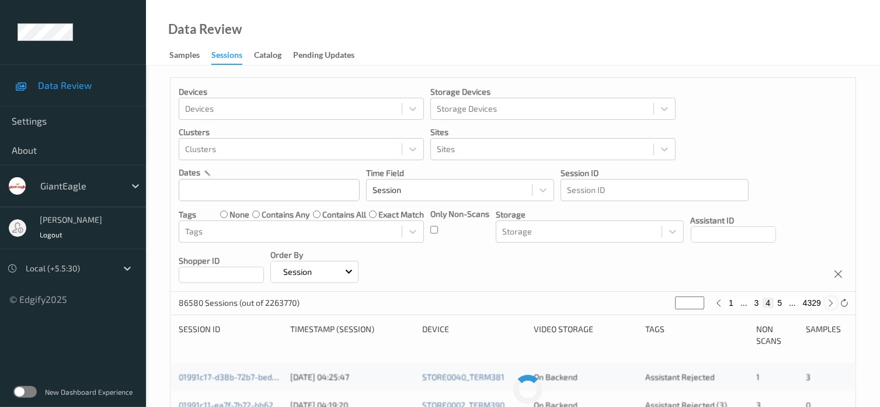
type input "*"
click at [829, 305] on icon at bounding box center [831, 303] width 9 height 9
type input "*"
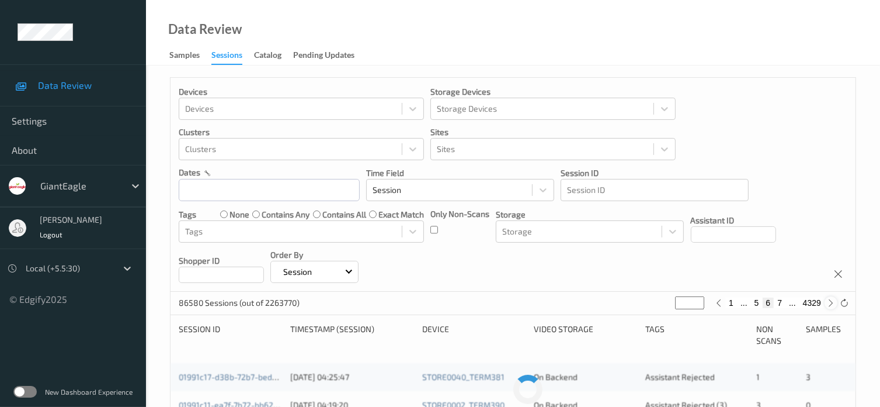
click at [829, 305] on icon at bounding box center [831, 303] width 9 height 9
type input "*"
click at [829, 305] on icon at bounding box center [831, 303] width 9 height 9
type input "*"
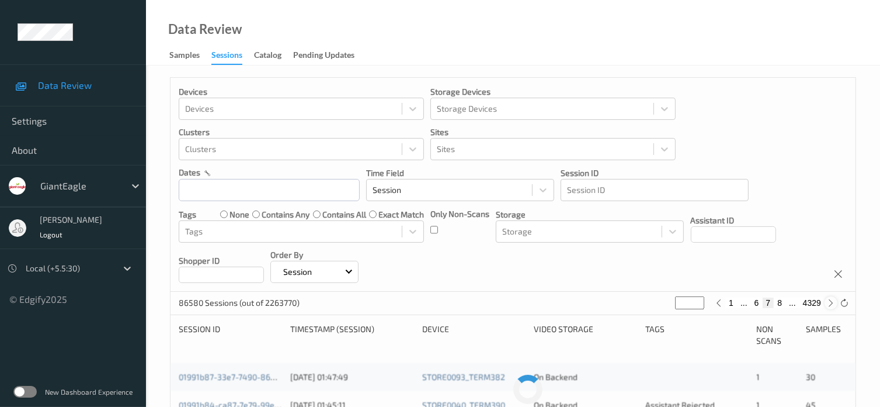
type input "*"
click at [829, 305] on icon at bounding box center [831, 303] width 9 height 9
type input "*"
click at [829, 305] on icon at bounding box center [831, 303] width 9 height 9
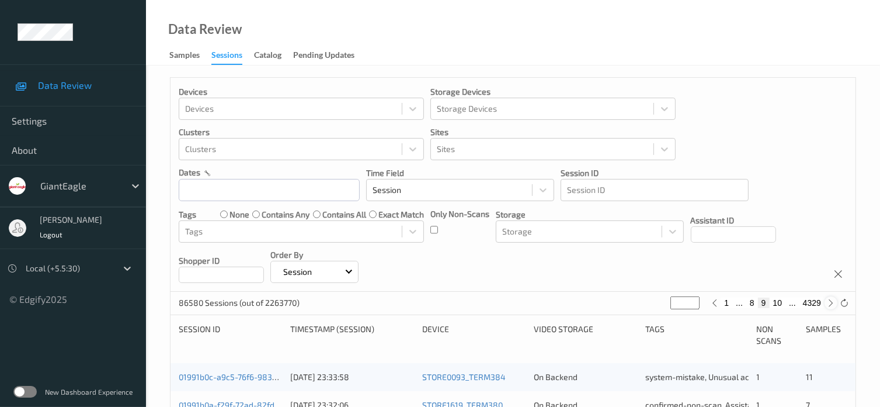
type input "**"
click at [829, 305] on icon at bounding box center [831, 303] width 9 height 9
type input "**"
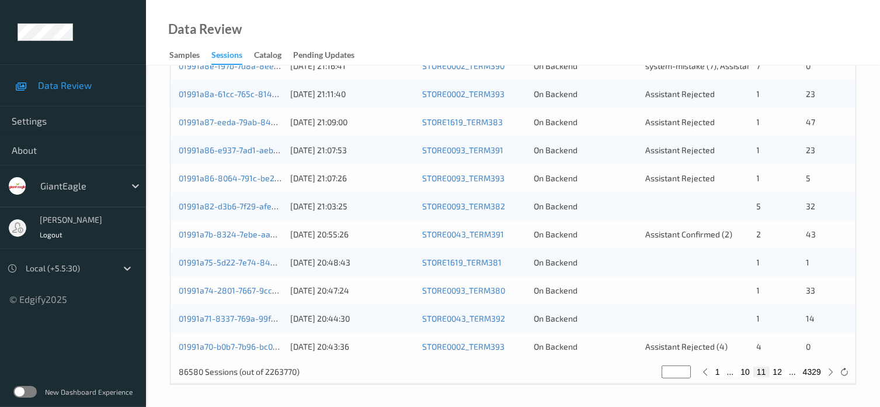
scroll to position [383, 0]
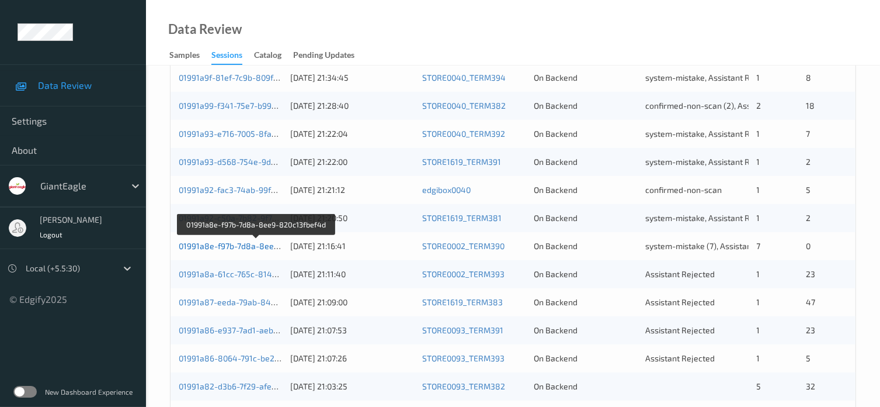
click at [221, 248] on link "01991a8e-f97b-7d8a-8ee9-820c13fbef4d" at bounding box center [256, 246] width 155 height 10
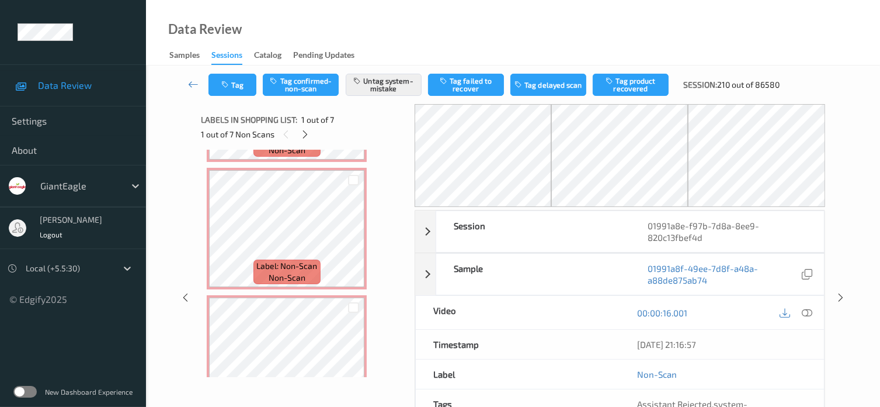
scroll to position [369, 0]
click at [193, 88] on icon at bounding box center [193, 84] width 11 height 12
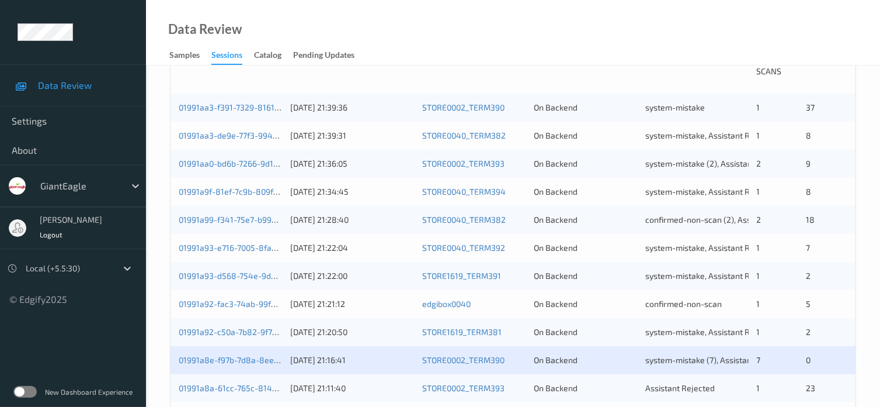
scroll to position [292, 0]
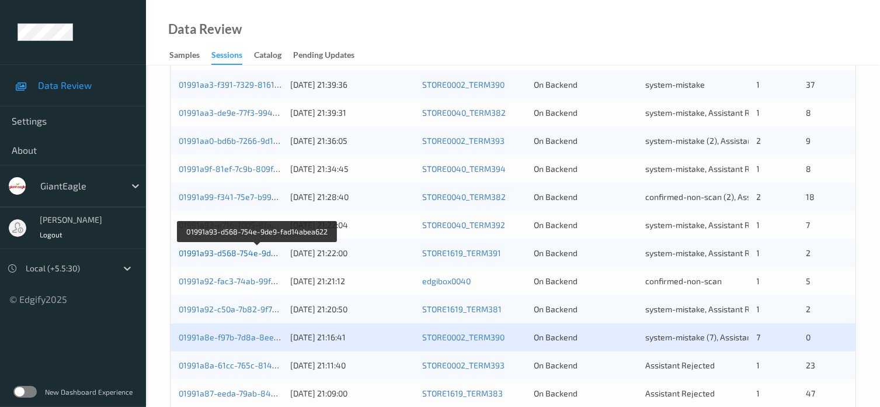
click at [238, 256] on link "01991a93-d568-754e-9de9-fad14abea622" at bounding box center [258, 253] width 159 height 10
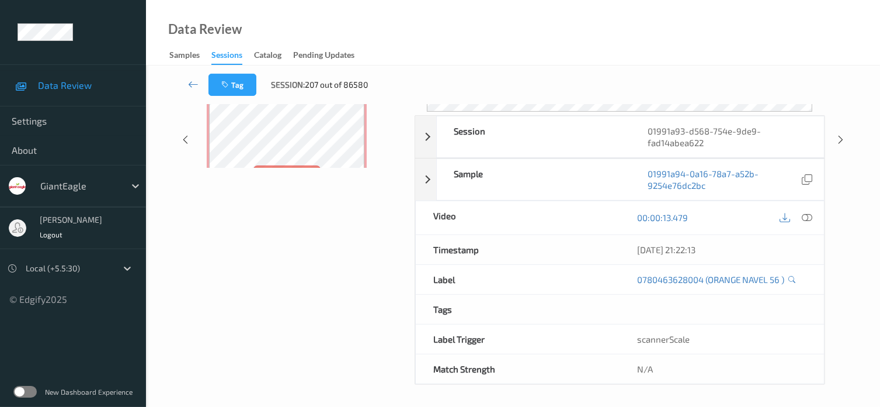
scroll to position [155, 0]
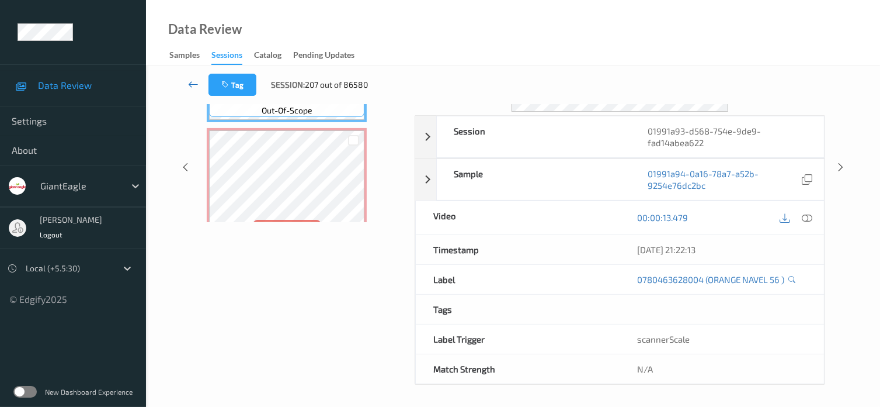
click at [199, 84] on icon at bounding box center [193, 84] width 11 height 12
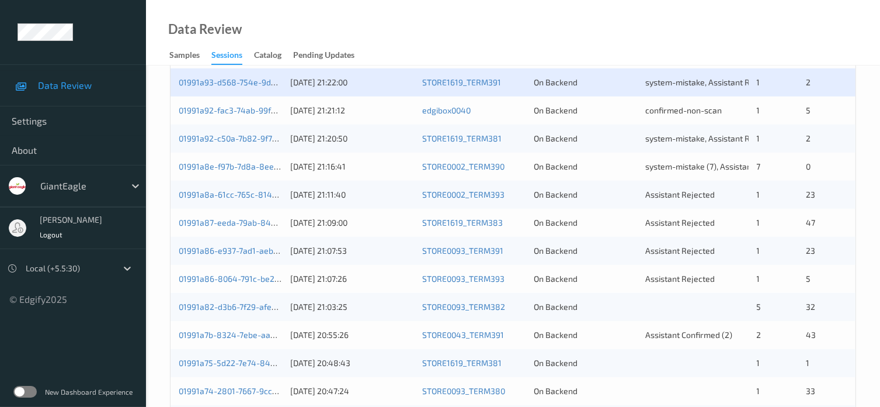
scroll to position [462, 0]
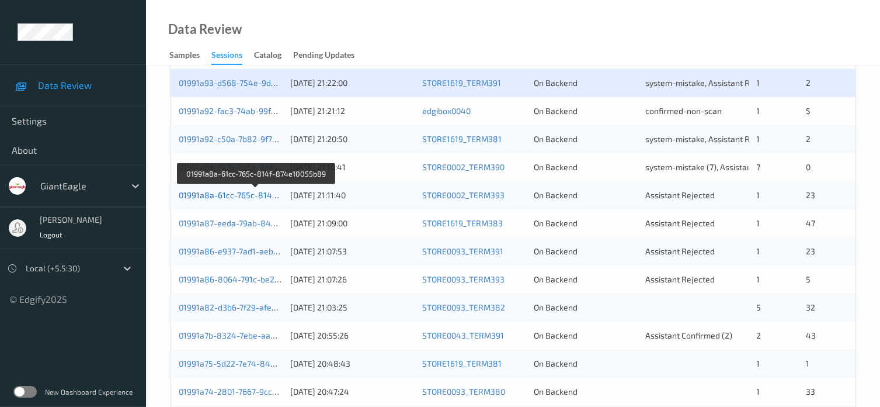
click at [222, 196] on link "01991a8a-61cc-765c-814f-874e10055b89" at bounding box center [257, 195] width 156 height 10
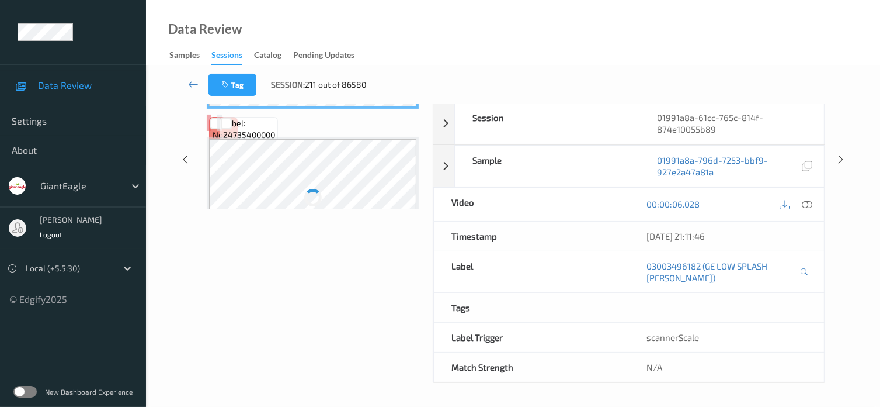
scroll to position [166, 0]
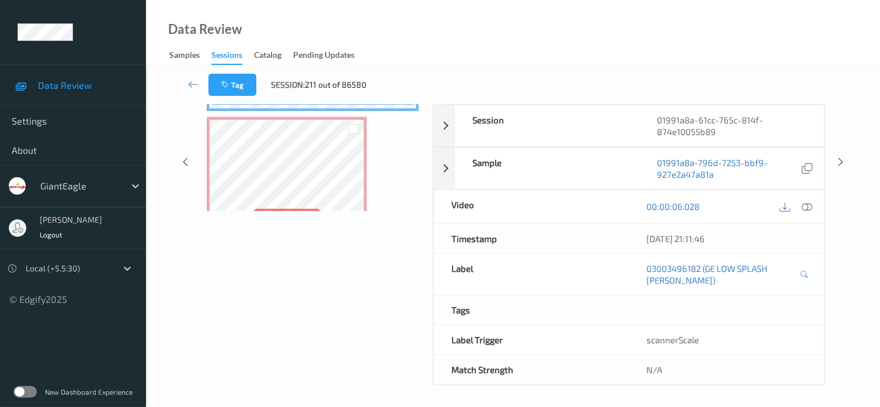
drag, startPoint x: 199, startPoint y: 2, endPoint x: 269, endPoint y: 278, distance: 284.7
click at [269, 278] on div "Labels in shopping list: 1 out of 24 0 out of 1 Non Scans Label: 03003496182 (G…" at bounding box center [313, 161] width 224 height 447
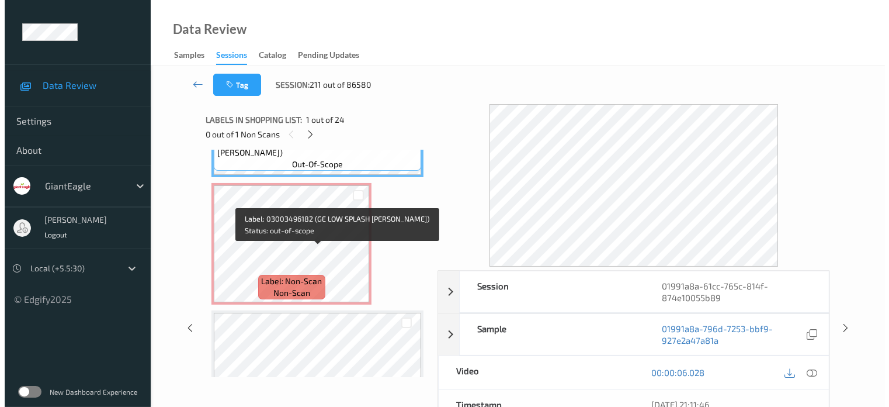
scroll to position [102, 0]
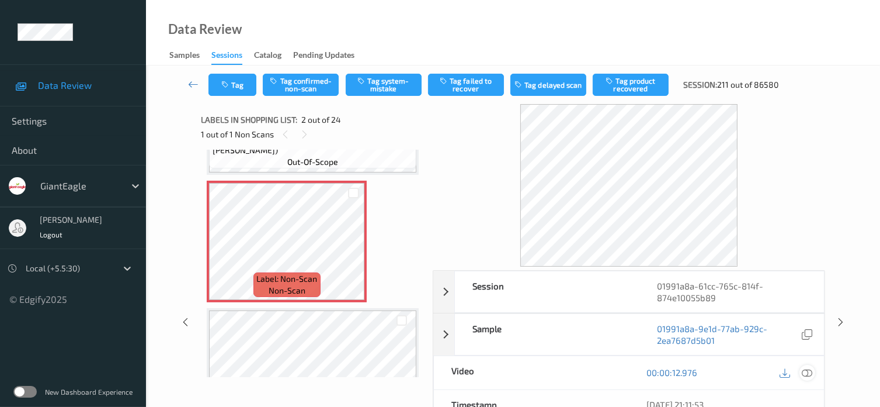
click at [805, 374] on icon at bounding box center [807, 372] width 11 height 11
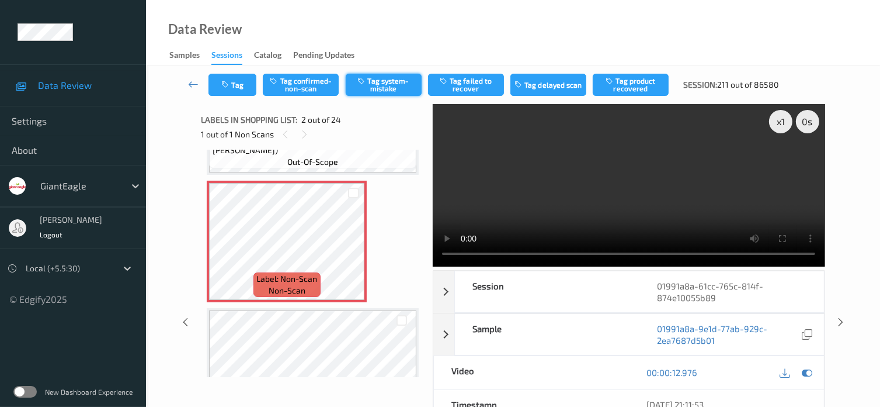
click at [379, 82] on button "Tag system-mistake" at bounding box center [384, 85] width 76 height 22
click at [222, 84] on icon "button" at bounding box center [226, 85] width 10 height 8
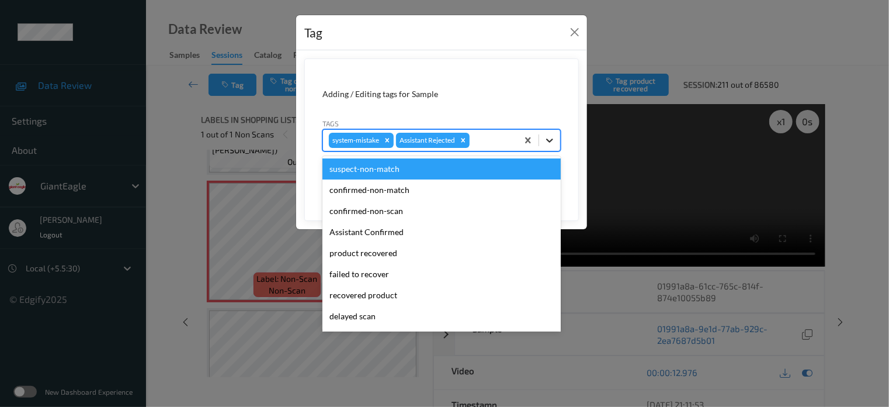
click at [549, 138] on icon at bounding box center [550, 140] width 12 height 12
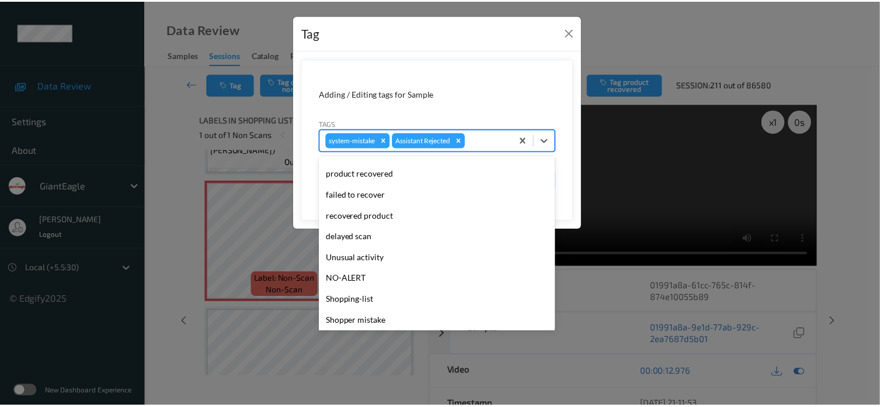
scroll to position [97, 0]
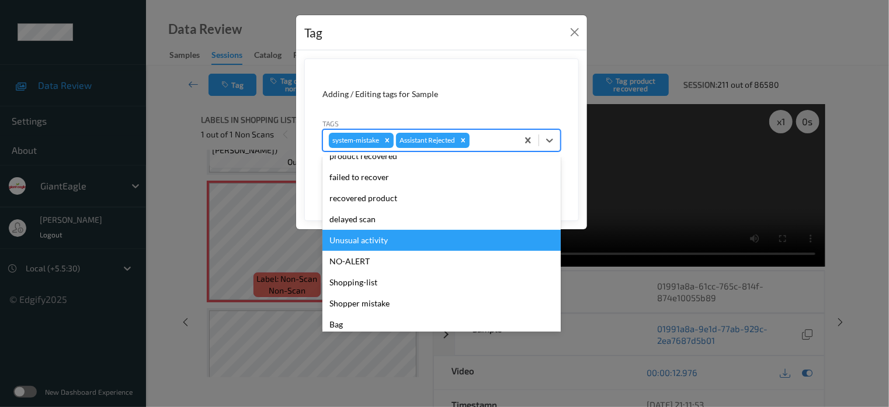
click at [360, 238] on div "Unusual activity" at bounding box center [441, 240] width 238 height 21
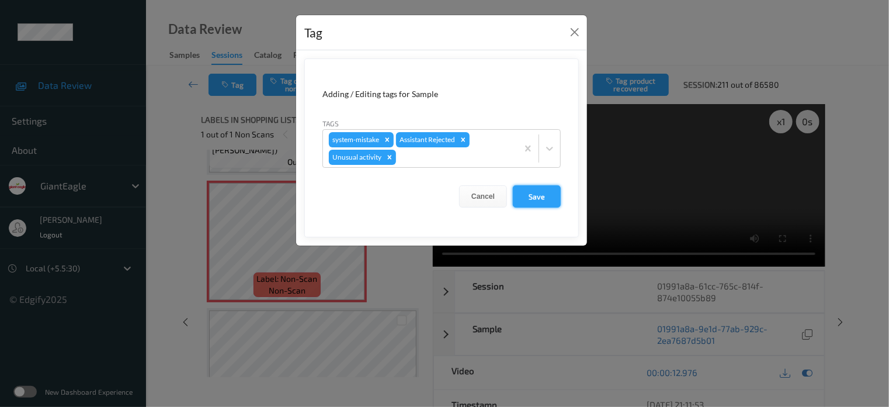
click at [525, 201] on button "Save" at bounding box center [537, 196] width 48 height 22
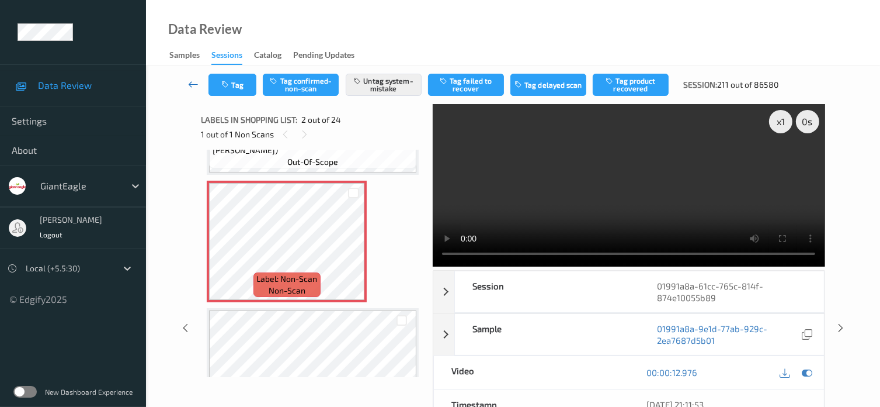
click at [187, 82] on link at bounding box center [193, 85] width 30 height 22
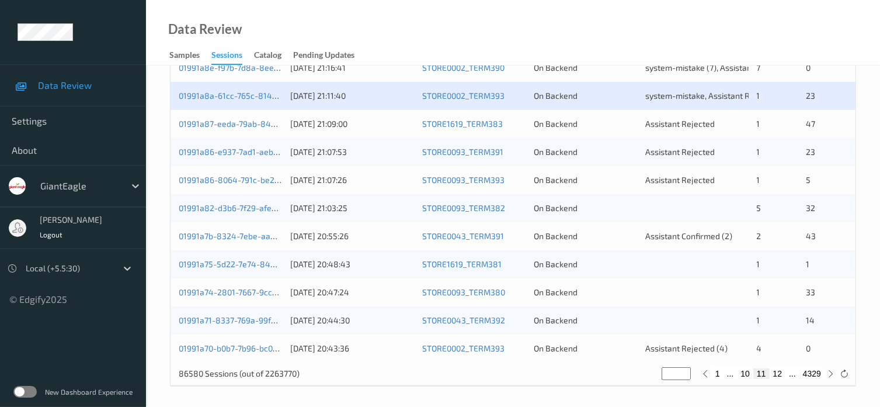
scroll to position [564, 0]
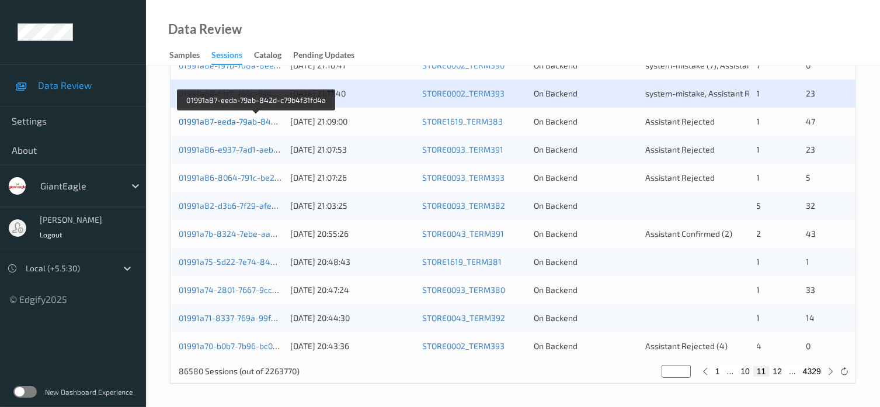
click at [230, 120] on link "01991a87-eeda-79ab-842d-c79b4f31fd4a" at bounding box center [257, 121] width 157 height 10
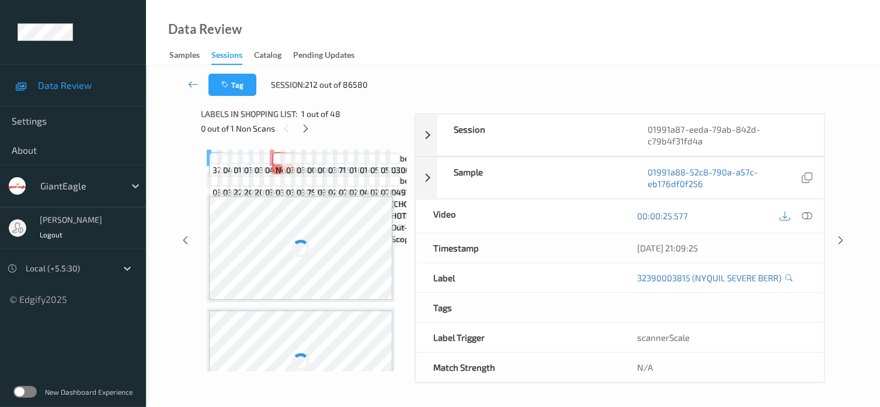
scroll to position [155, 0]
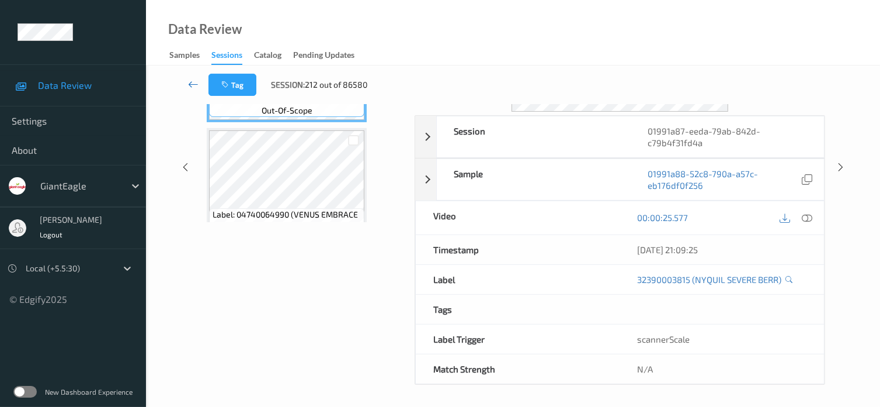
click at [193, 84] on icon at bounding box center [193, 84] width 11 height 12
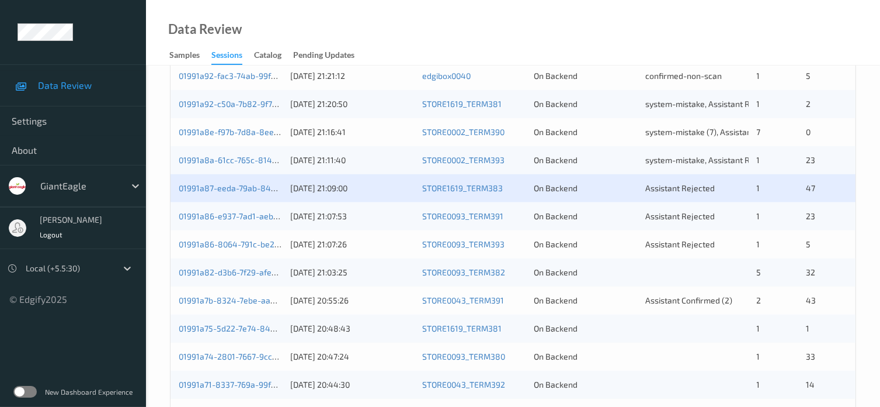
scroll to position [564, 0]
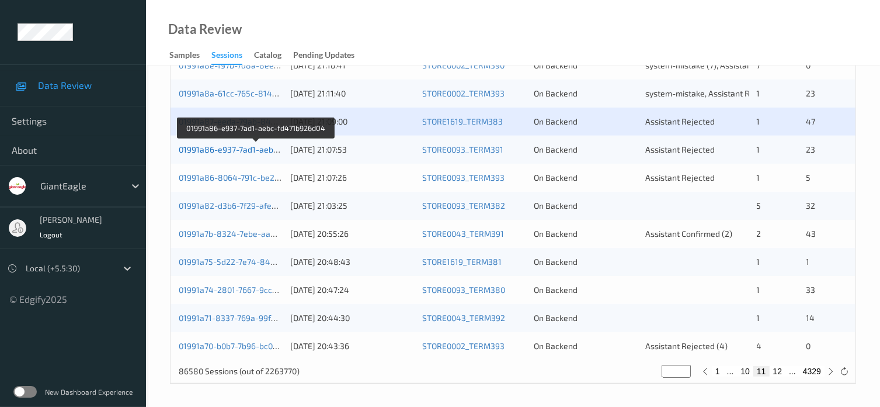
click at [238, 150] on link "01991a86-e937-7ad1-aebc-fd471b926d04" at bounding box center [257, 149] width 156 height 10
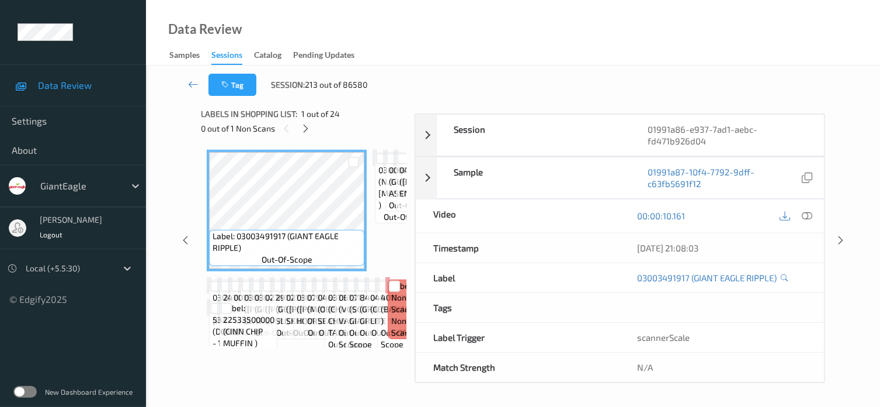
scroll to position [155, 0]
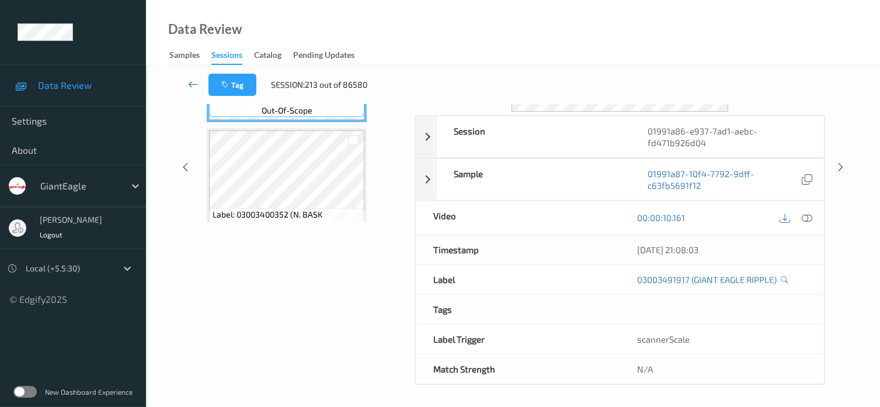
click at [187, 81] on link at bounding box center [193, 85] width 30 height 22
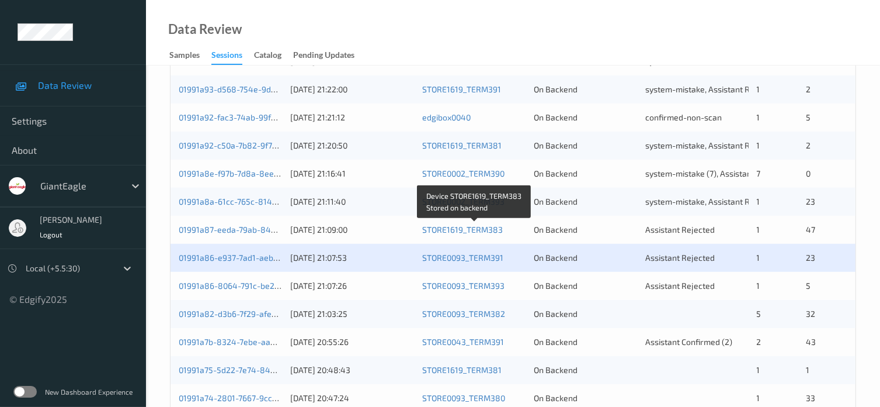
scroll to position [487, 0]
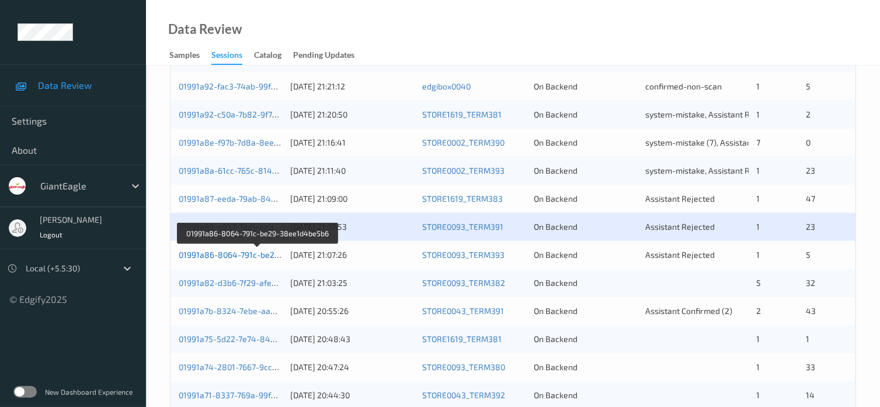
click at [227, 254] on link "01991a86-8064-791c-be29-38ee1d4be5b6" at bounding box center [259, 254] width 160 height 10
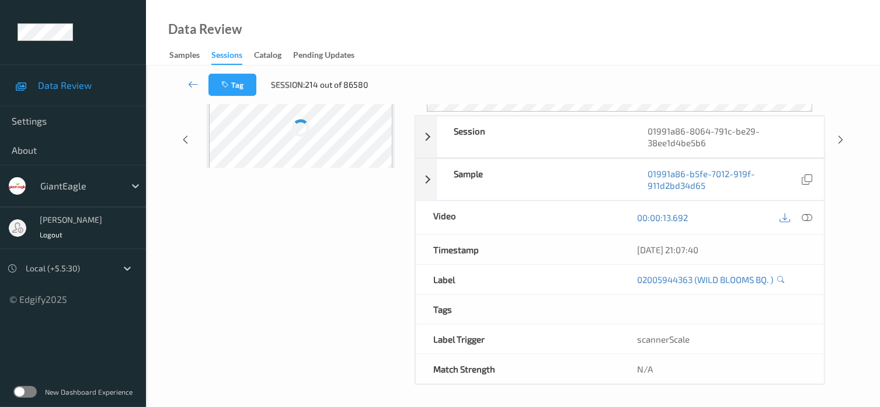
scroll to position [155, 0]
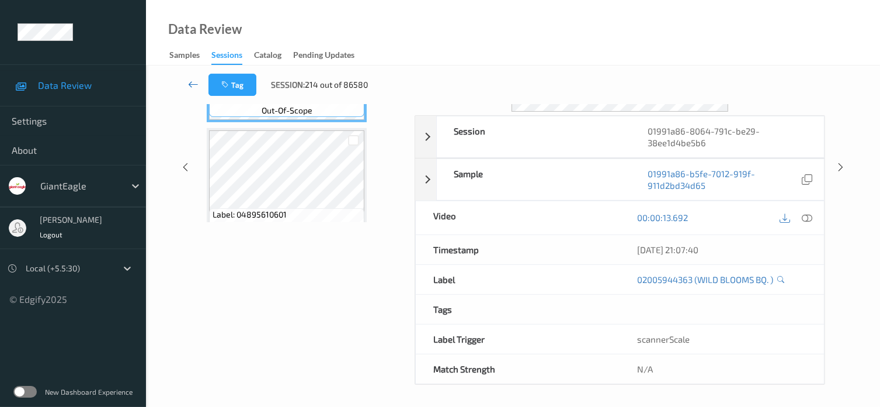
click at [193, 87] on icon at bounding box center [193, 84] width 11 height 12
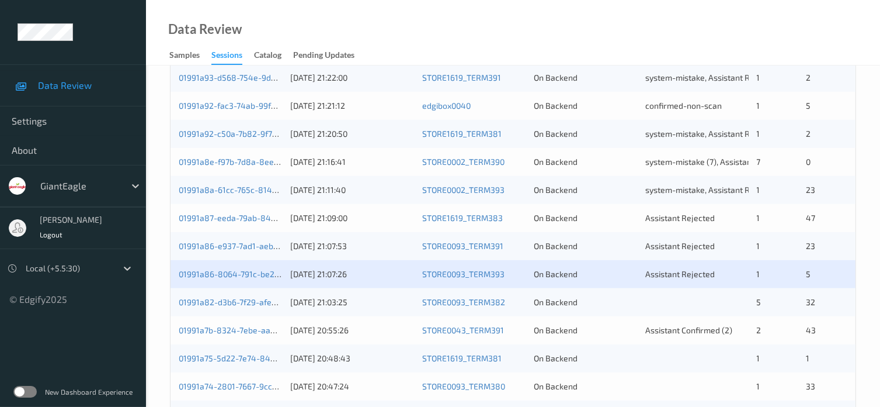
scroll to position [564, 0]
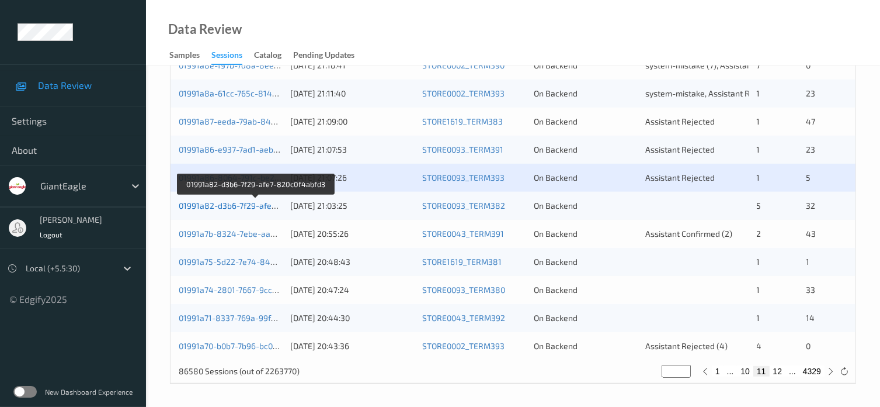
click at [240, 203] on link "01991a82-d3b6-7f29-afe7-820c0f4abfd3" at bounding box center [256, 205] width 154 height 10
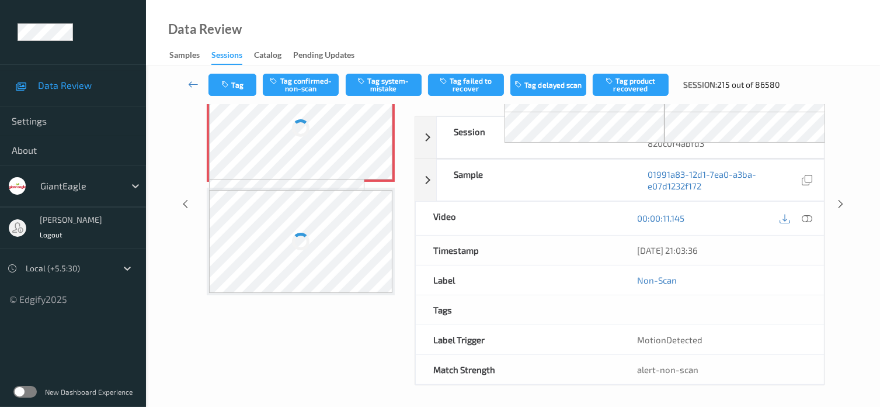
scroll to position [95, 0]
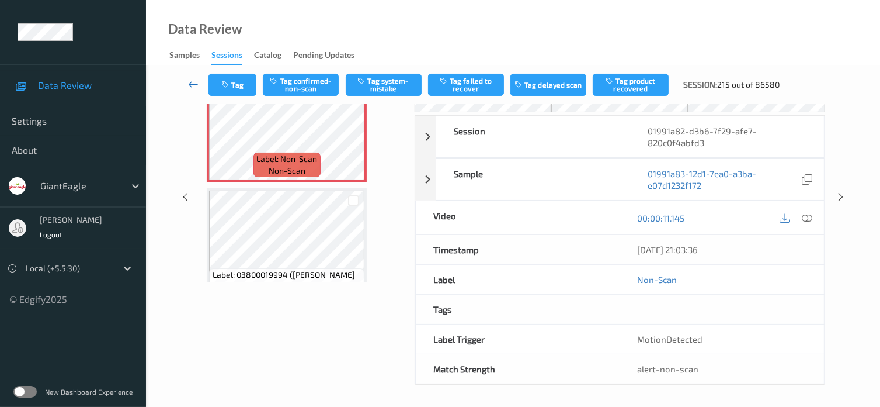
click at [193, 85] on icon at bounding box center [193, 84] width 11 height 12
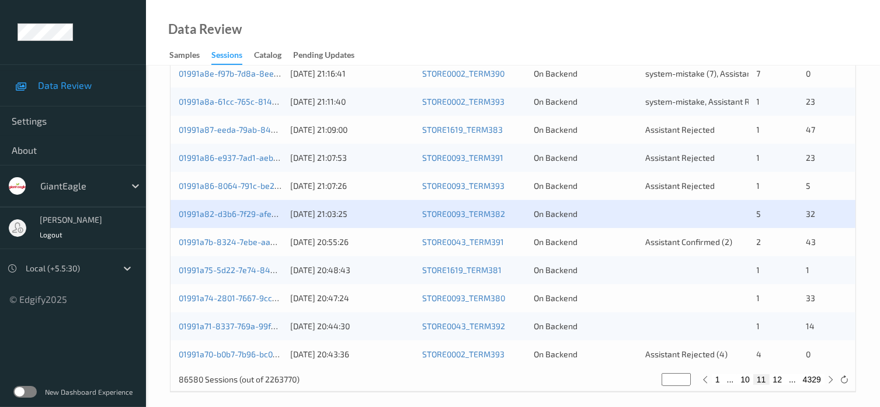
scroll to position [564, 0]
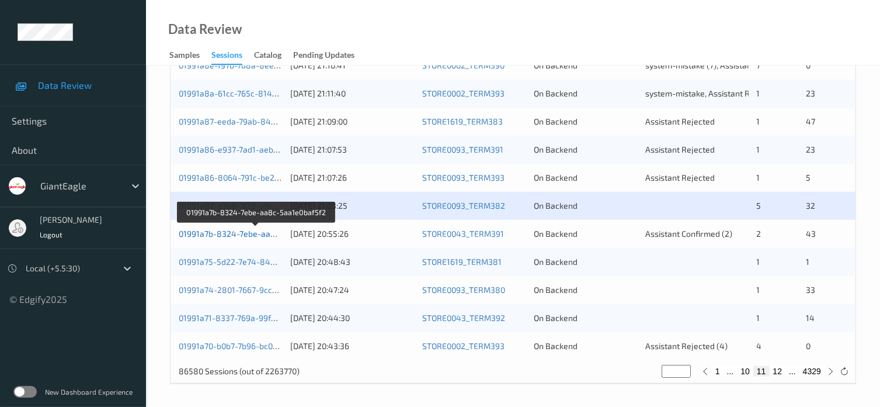
click at [226, 235] on link "01991a7b-8324-7ebe-aa8c-5aa1e0baf5f2" at bounding box center [257, 233] width 156 height 10
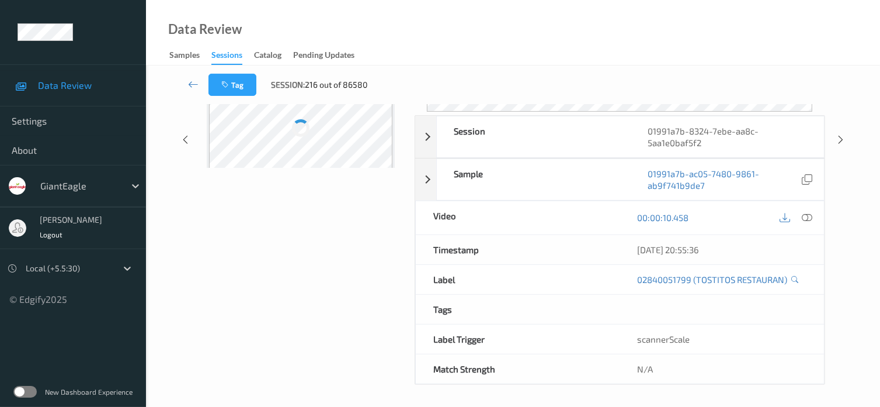
scroll to position [155, 0]
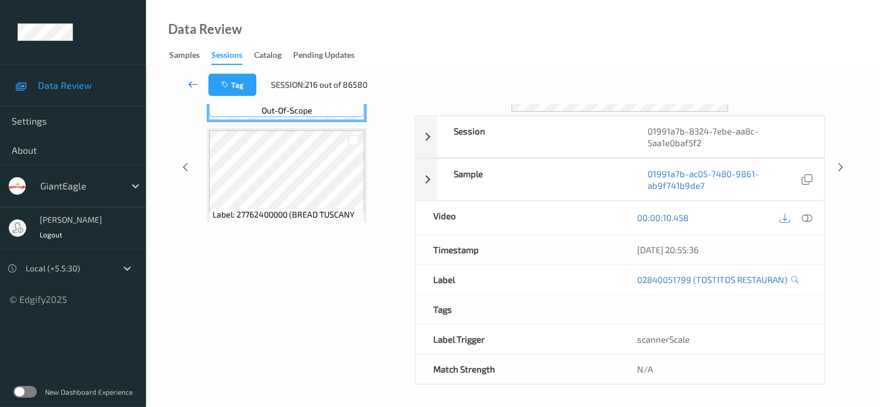
click at [190, 81] on icon at bounding box center [193, 84] width 11 height 12
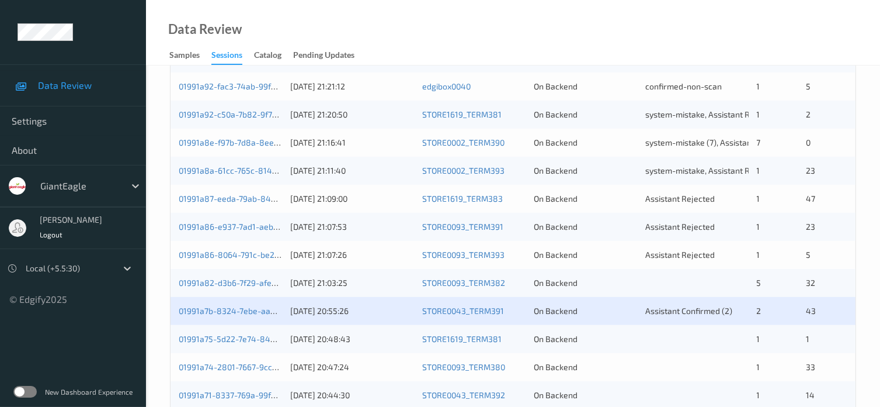
scroll to position [564, 0]
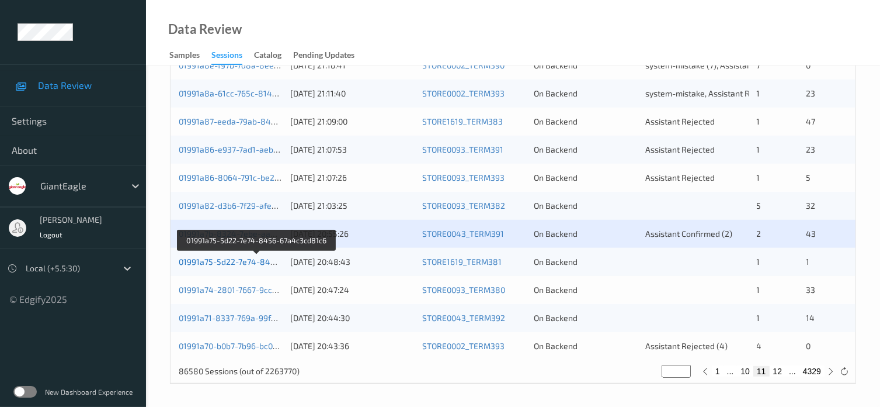
click at [239, 259] on link "01991a75-5d22-7e74-8456-67a4c3cd81c6" at bounding box center [258, 261] width 158 height 10
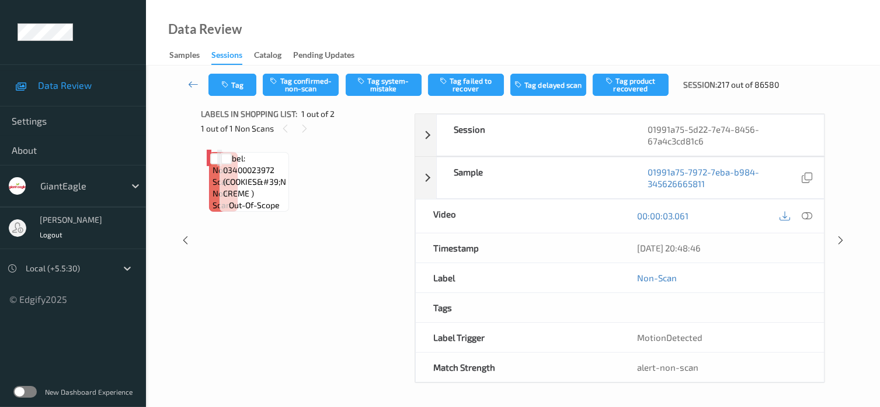
scroll to position [95, 0]
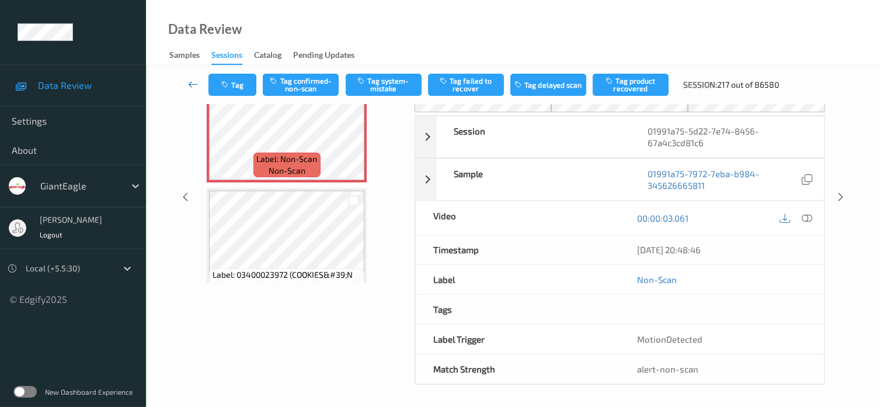
click at [194, 84] on icon at bounding box center [193, 84] width 11 height 12
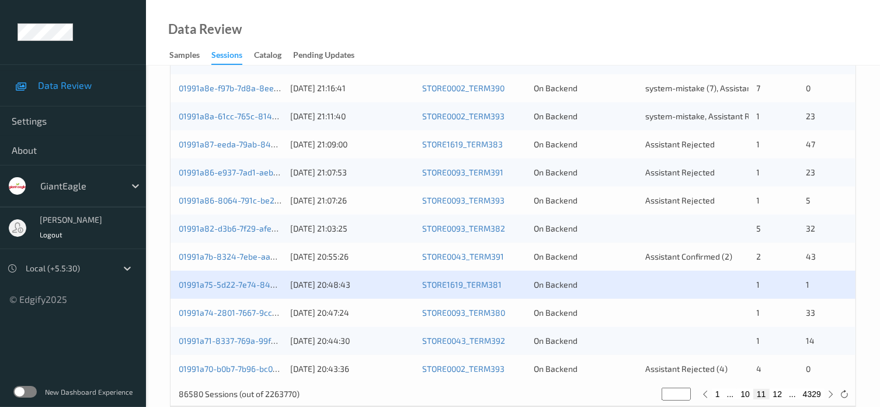
scroll to position [564, 0]
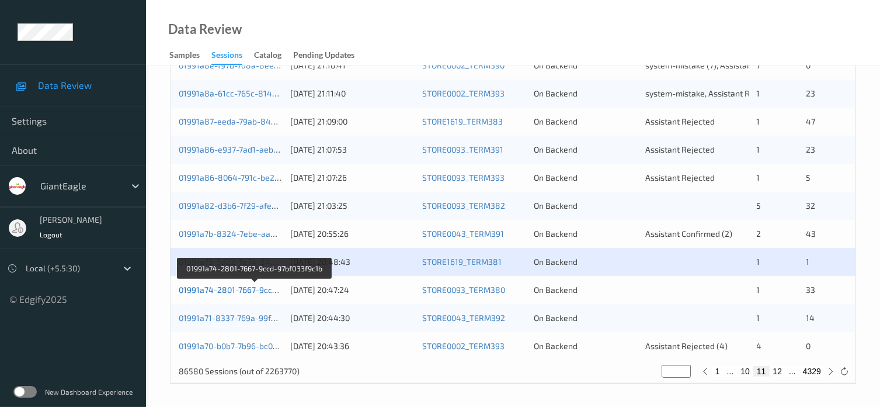
click at [228, 292] on link "01991a74-2801-7667-9ccd-97bf033f9c1b" at bounding box center [255, 290] width 152 height 10
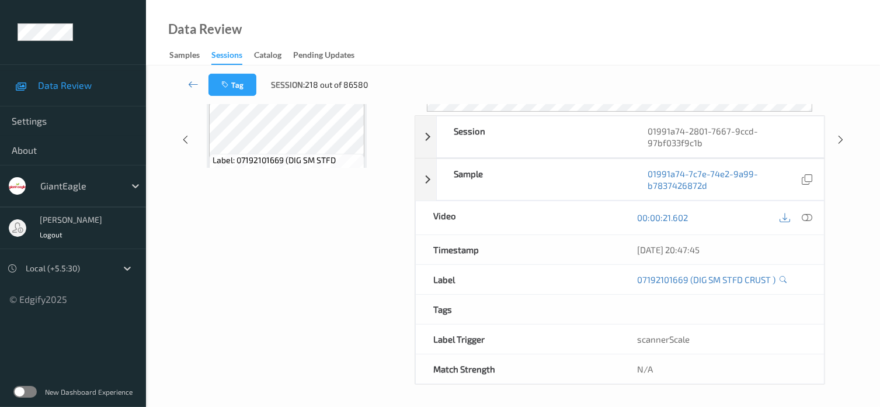
scroll to position [155, 0]
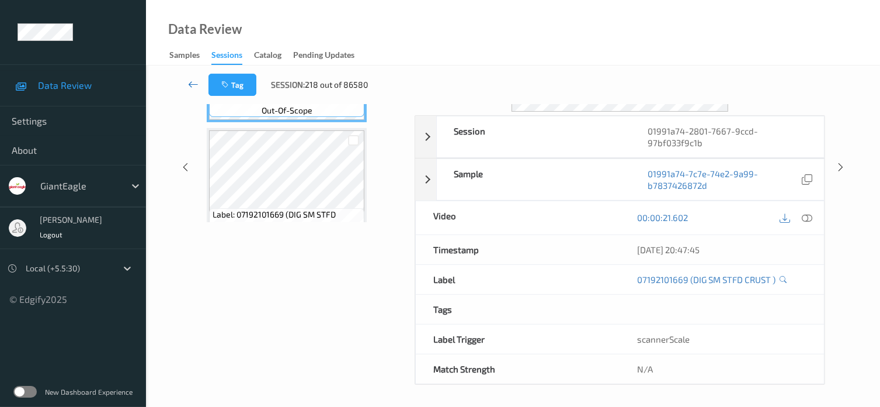
click at [189, 85] on icon at bounding box center [193, 84] width 11 height 12
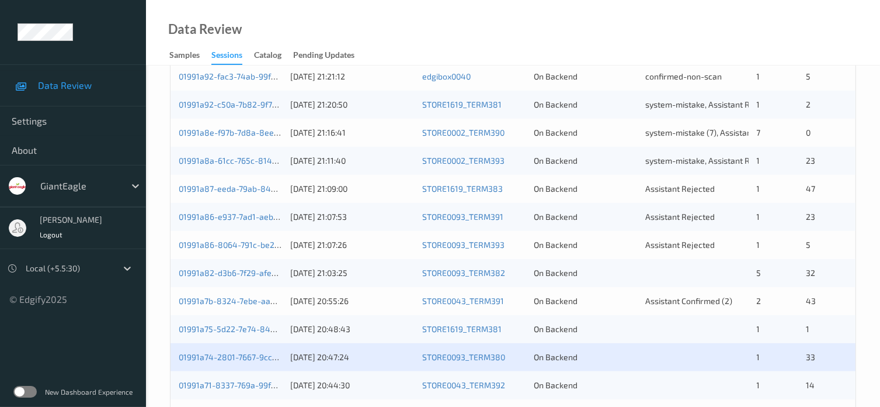
scroll to position [564, 0]
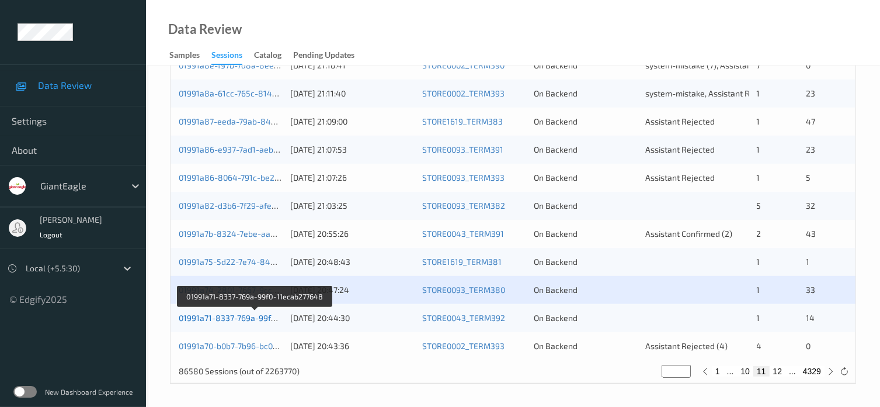
click at [243, 320] on link "01991a71-8337-769a-99f0-11ecab277648" at bounding box center [256, 318] width 154 height 10
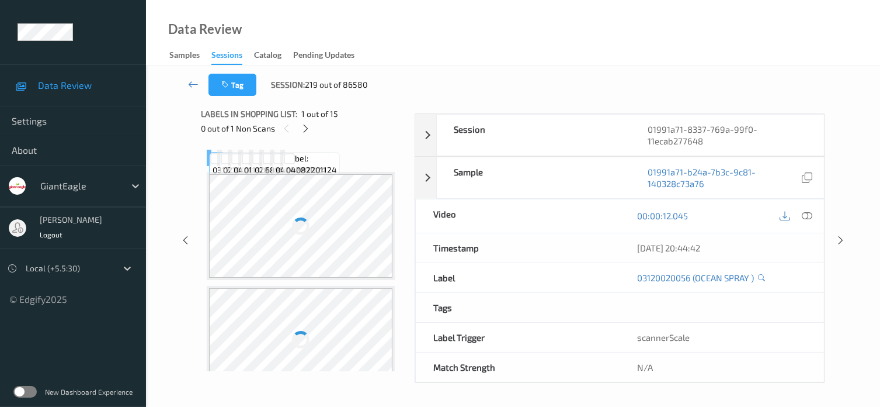
scroll to position [155, 0]
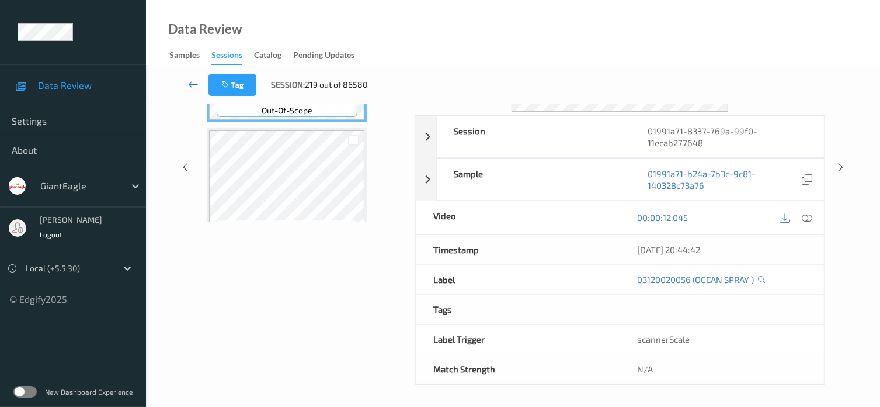
click at [189, 85] on icon at bounding box center [193, 84] width 11 height 12
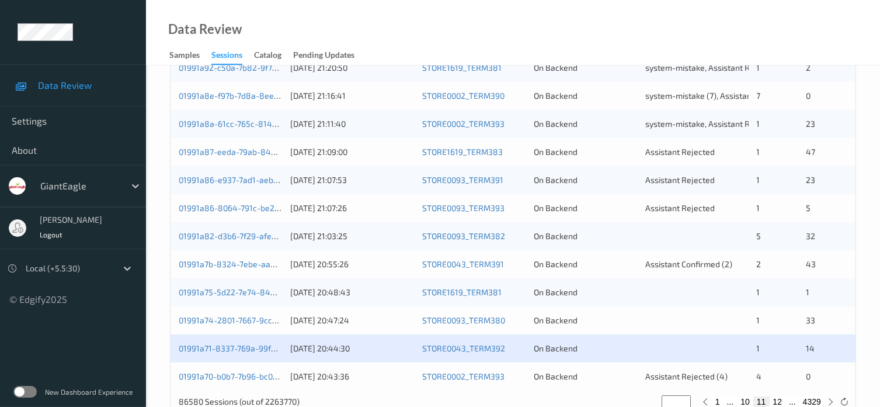
scroll to position [564, 0]
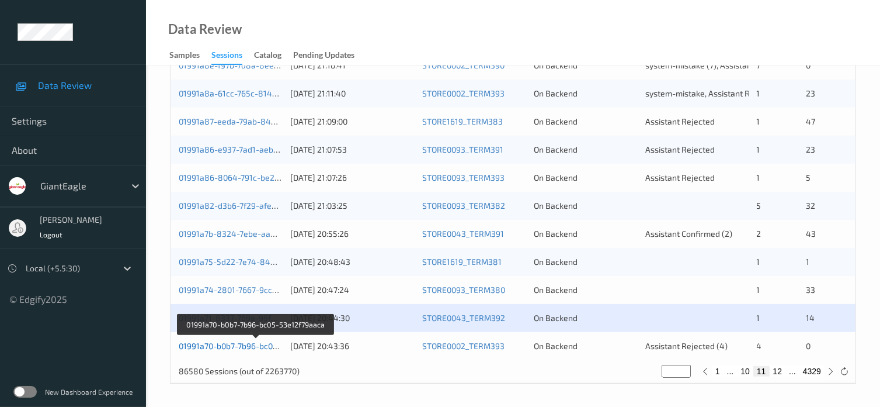
click at [238, 346] on link "01991a70-b0b7-7b96-bc05-53e12f79aaca" at bounding box center [256, 346] width 154 height 10
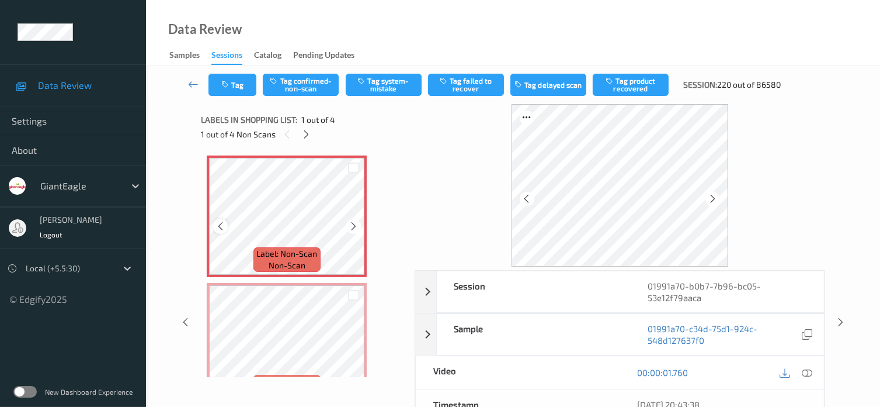
click at [217, 230] on icon at bounding box center [221, 226] width 10 height 11
click at [803, 367] on icon at bounding box center [807, 372] width 11 height 11
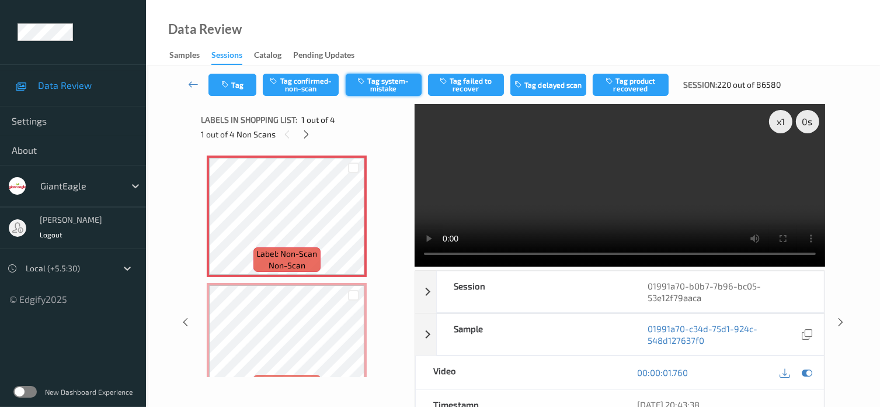
click at [381, 84] on button "Tag system-mistake" at bounding box center [384, 85] width 76 height 22
click at [233, 86] on button "Tag" at bounding box center [233, 85] width 48 height 22
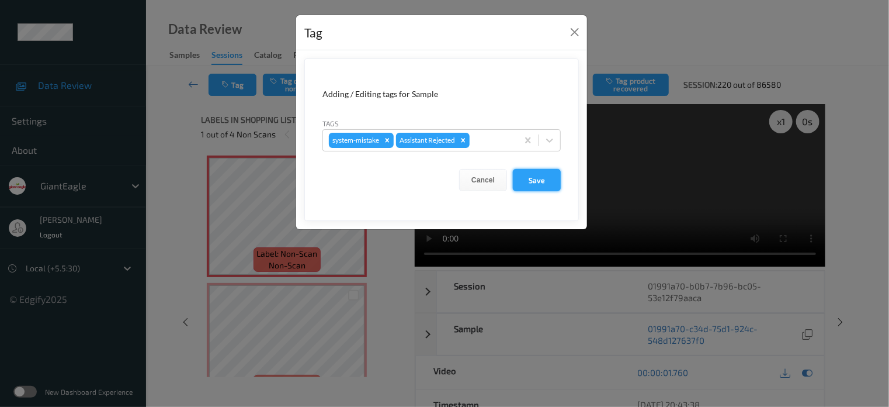
click at [540, 185] on button "Save" at bounding box center [537, 180] width 48 height 22
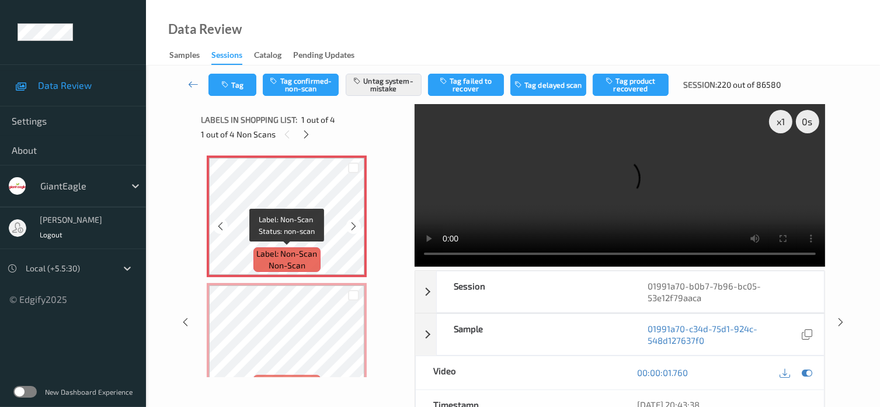
scroll to position [97, 0]
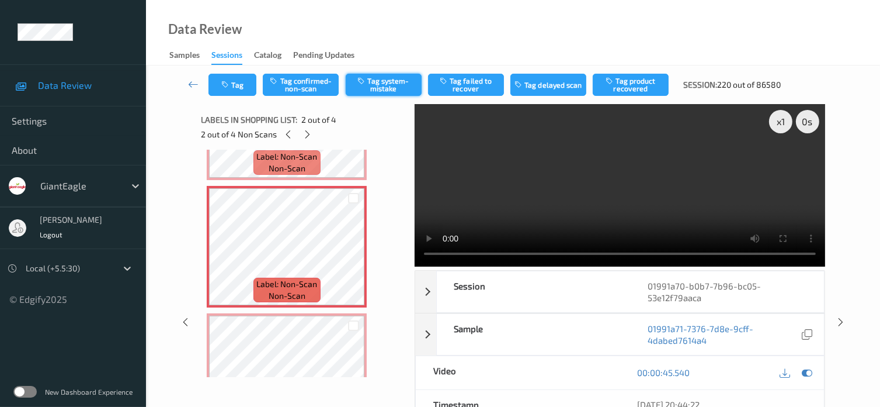
click at [379, 88] on button "Tag system-mistake" at bounding box center [384, 85] width 76 height 22
click at [235, 91] on button "Tag" at bounding box center [233, 85] width 48 height 22
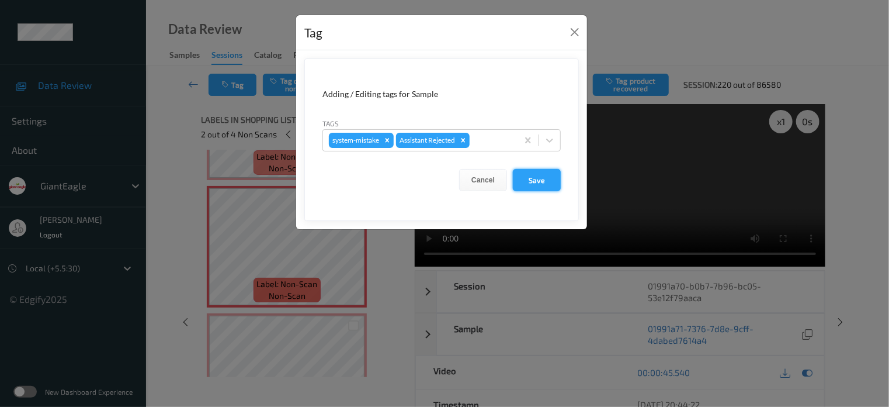
click at [537, 178] on button "Save" at bounding box center [537, 180] width 48 height 22
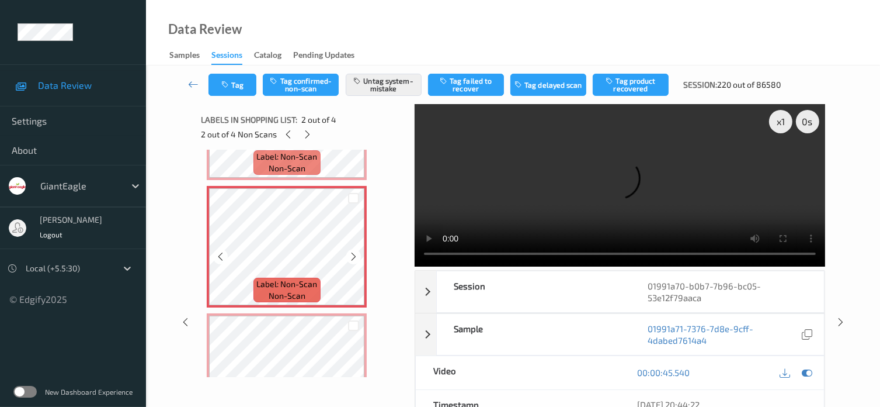
scroll to position [195, 0]
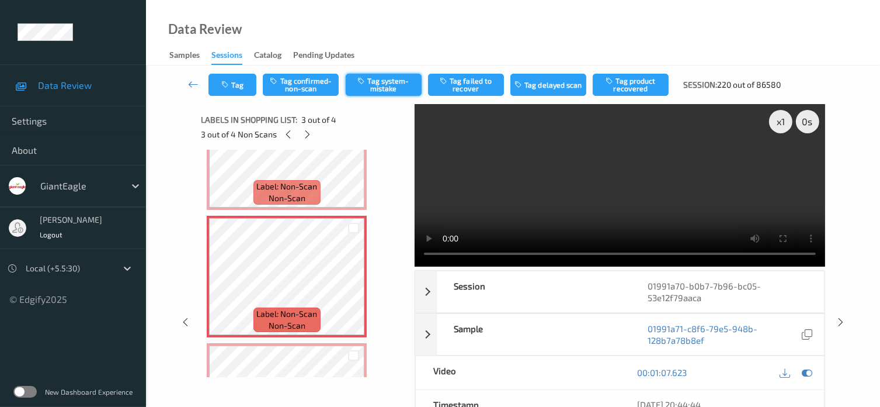
click at [387, 86] on button "Tag system-mistake" at bounding box center [384, 85] width 76 height 22
click at [240, 92] on button "Tag" at bounding box center [233, 85] width 48 height 22
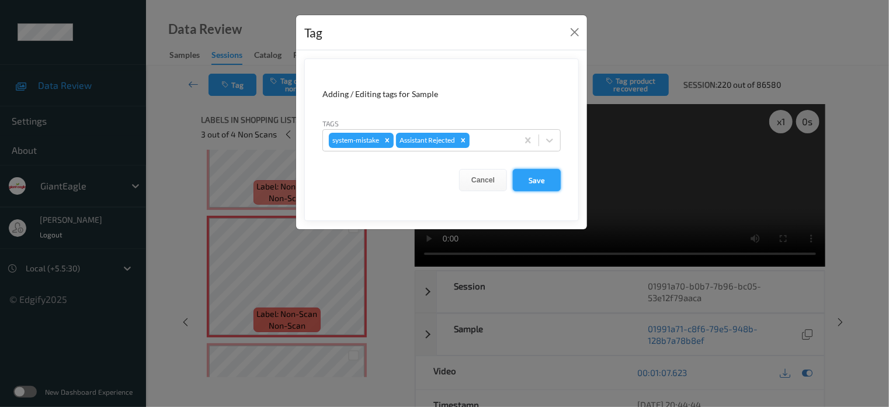
click at [536, 182] on button "Save" at bounding box center [537, 180] width 48 height 22
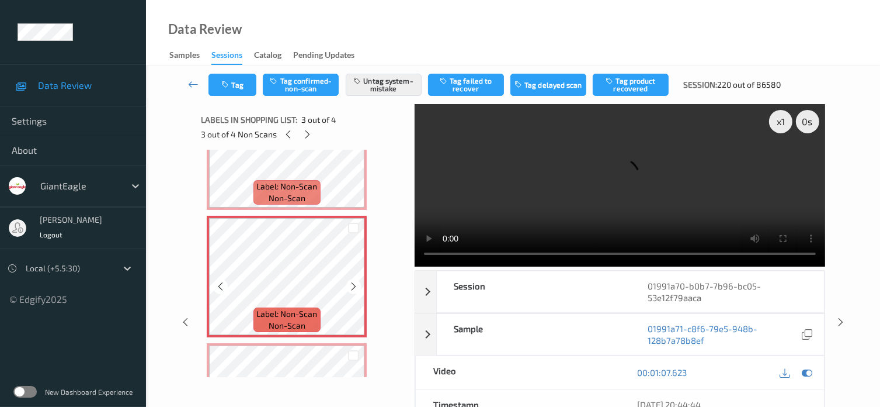
scroll to position [287, 0]
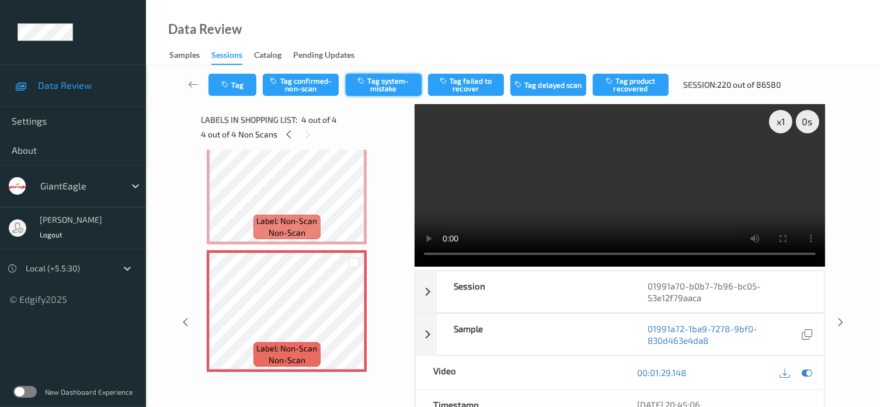
click at [388, 85] on button "Tag system-mistake" at bounding box center [384, 85] width 76 height 22
click at [237, 86] on button "Tag" at bounding box center [233, 85] width 48 height 22
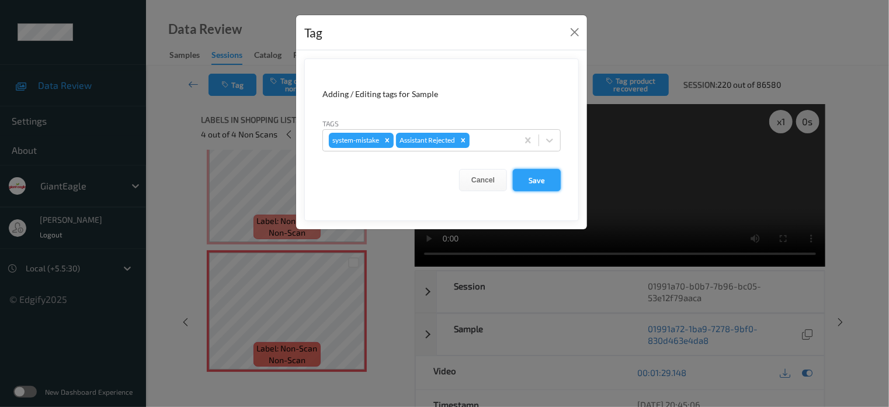
click at [542, 184] on button "Save" at bounding box center [537, 180] width 48 height 22
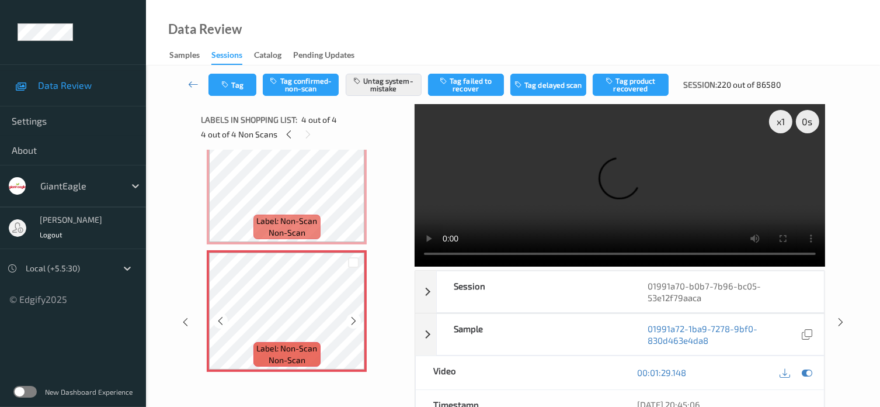
scroll to position [79, 0]
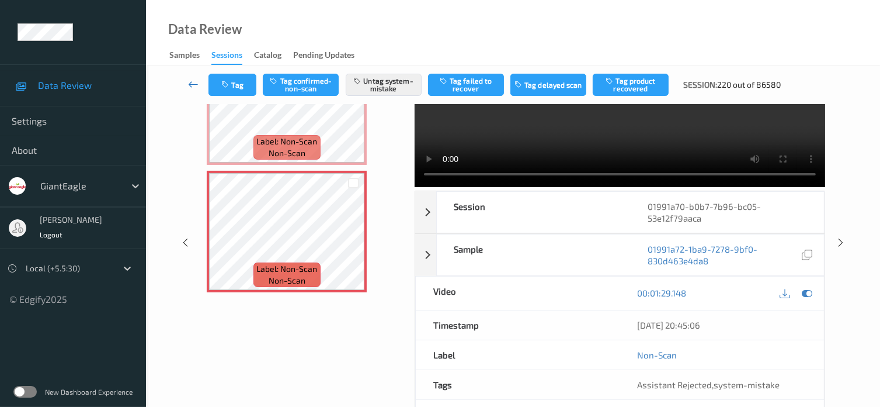
click at [192, 86] on icon at bounding box center [193, 84] width 11 height 12
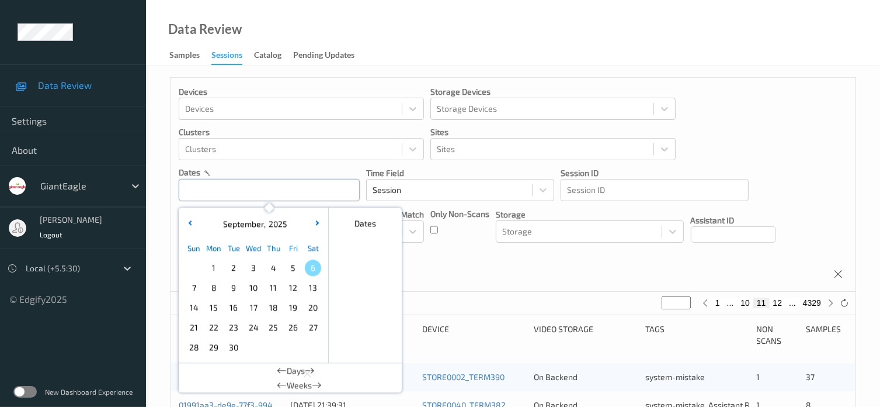
click at [206, 189] on input "text" at bounding box center [269, 190] width 181 height 22
click at [294, 270] on span "5" at bounding box center [293, 267] width 16 height 16
type input "*"
click at [294, 270] on span "5" at bounding box center [293, 267] width 16 height 16
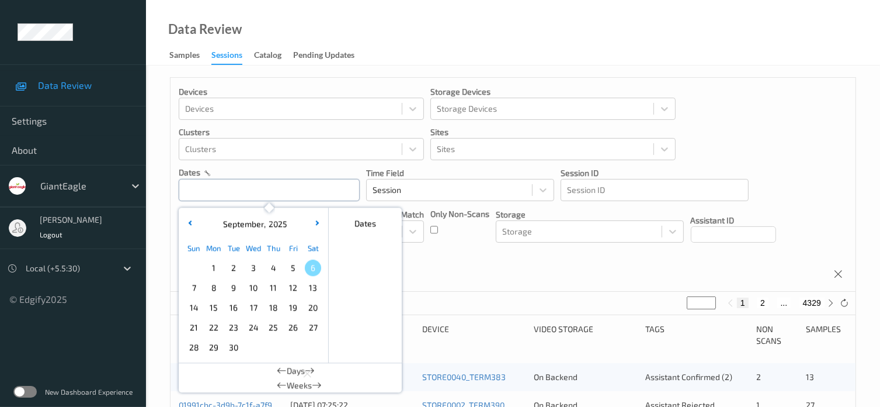
click at [221, 193] on input "text" at bounding box center [269, 190] width 181 height 22
click at [296, 267] on span "5" at bounding box center [293, 267] width 16 height 16
click at [290, 270] on span "5" at bounding box center [293, 267] width 16 height 16
click at [436, 256] on div "Devices Devices Storage Devices Storage Devices Clusters Clusters Sites Sites d…" at bounding box center [513, 185] width 685 height 214
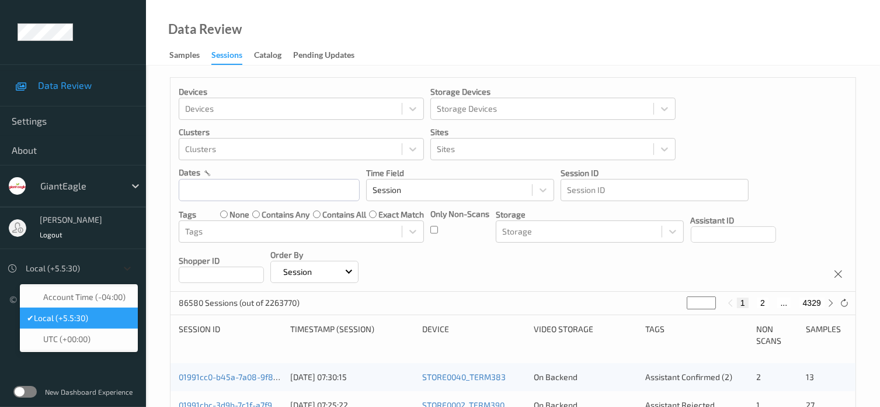
click at [131, 270] on icon at bounding box center [128, 268] width 12 height 12
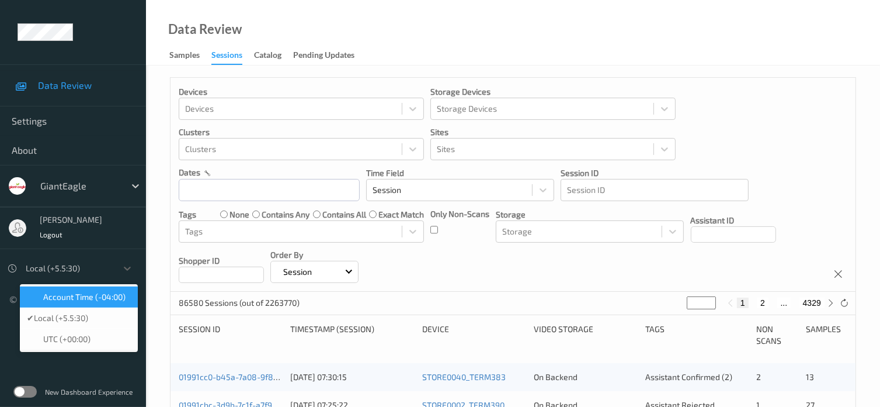
click at [97, 299] on span "Account Time (-04:00)" at bounding box center [84, 297] width 82 height 12
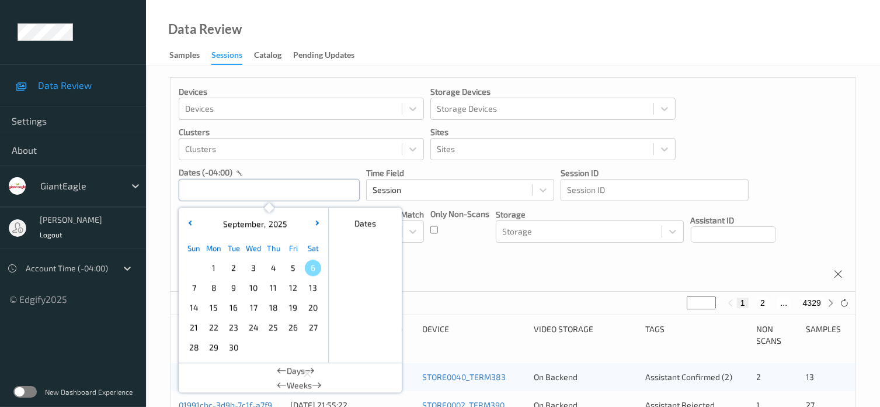
click at [244, 189] on input "text" at bounding box center [269, 190] width 181 height 22
click at [290, 269] on span "5" at bounding box center [293, 267] width 16 height 16
type input "05/09/2025 00:00 -> 05/09/2025 23:59"
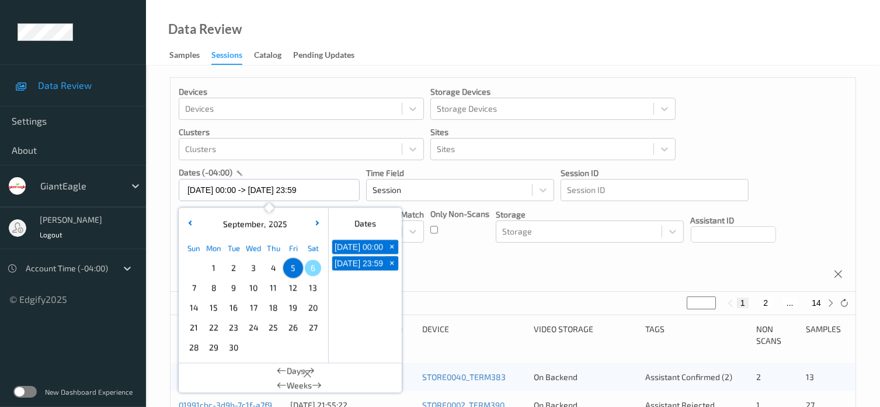
click at [487, 285] on div "Devices Devices Storage Devices Storage Devices Clusters Clusters Sites Sites d…" at bounding box center [513, 185] width 685 height 214
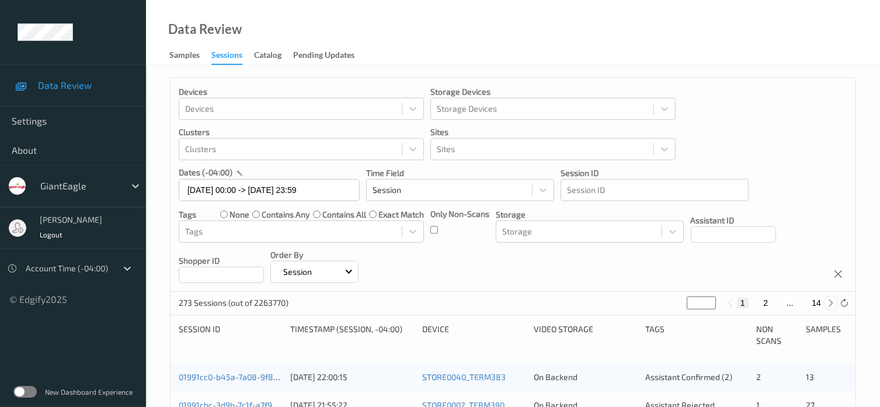
click at [831, 301] on icon at bounding box center [831, 303] width 9 height 9
type input "*"
click at [831, 301] on icon at bounding box center [831, 303] width 9 height 9
type input "*"
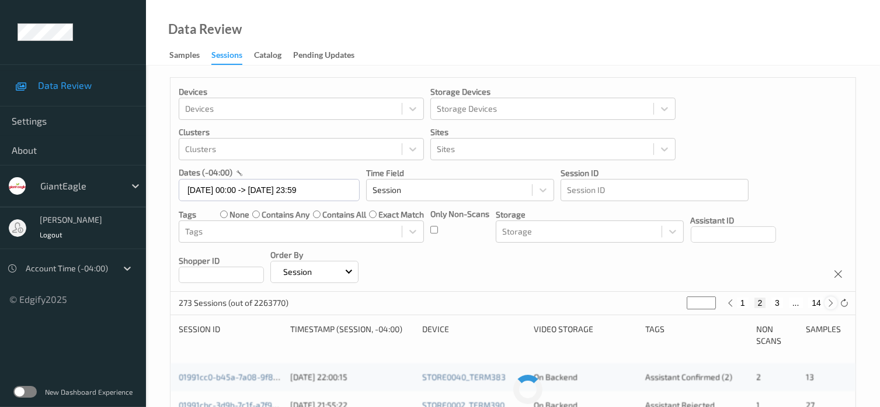
type input "*"
click at [831, 301] on icon at bounding box center [831, 303] width 9 height 9
type input "*"
click at [730, 300] on icon at bounding box center [728, 303] width 9 height 9
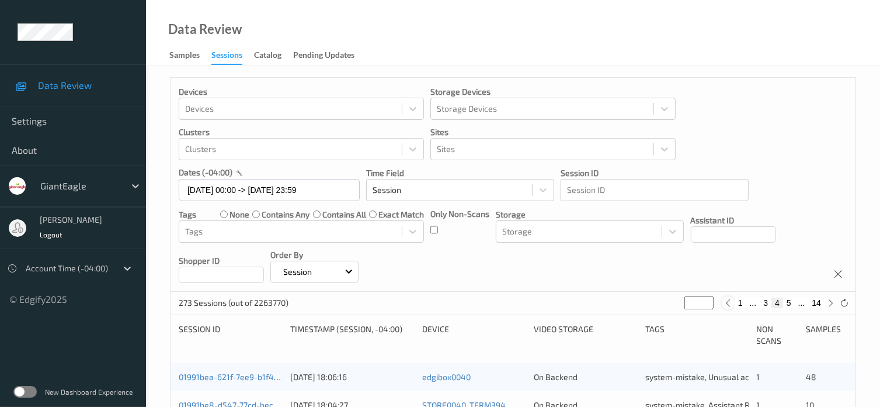
type input "*"
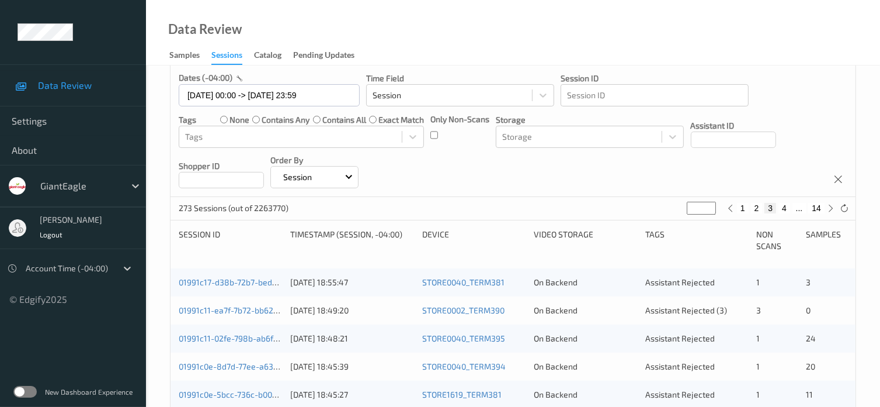
scroll to position [103, 0]
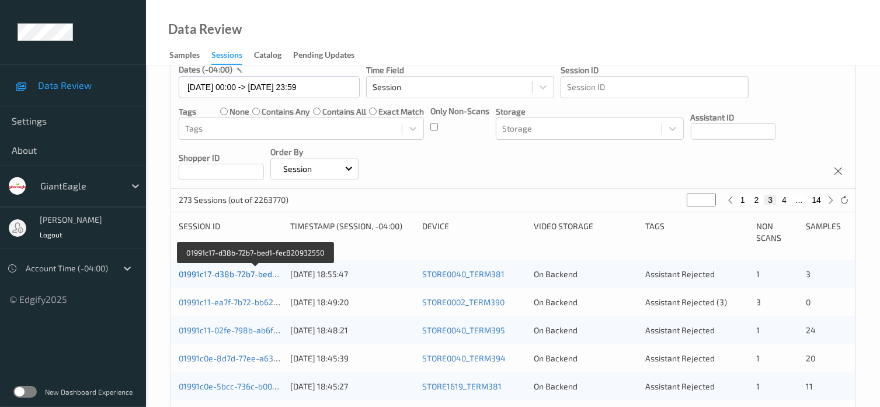
click at [243, 278] on link "01991c17-d38b-72b7-bed1-fec820932550" at bounding box center [256, 274] width 155 height 10
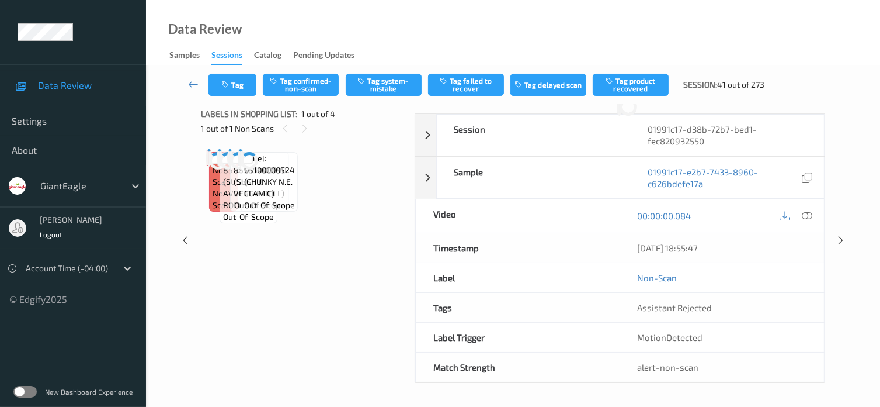
scroll to position [103, 0]
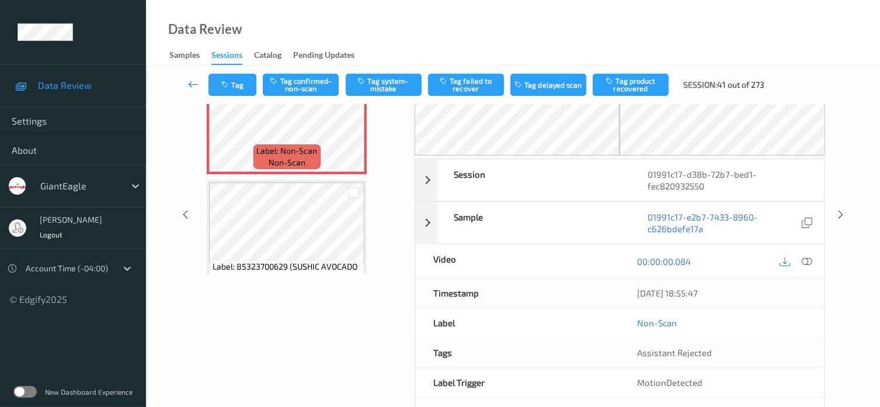
click at [194, 84] on icon at bounding box center [193, 84] width 11 height 12
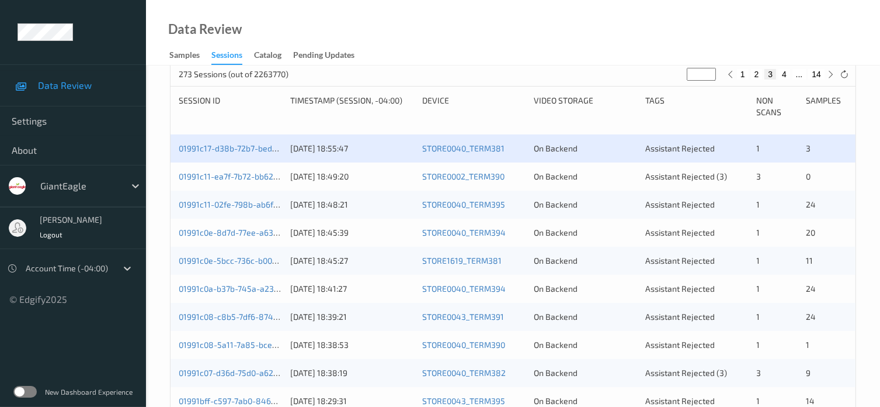
scroll to position [229, 0]
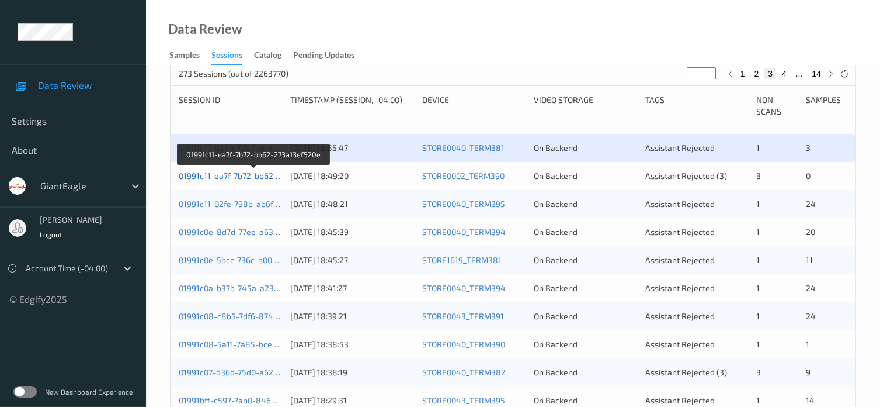
click at [247, 175] on link "01991c11-ea7f-7b72-bb62-273a13ef520e" at bounding box center [254, 176] width 151 height 10
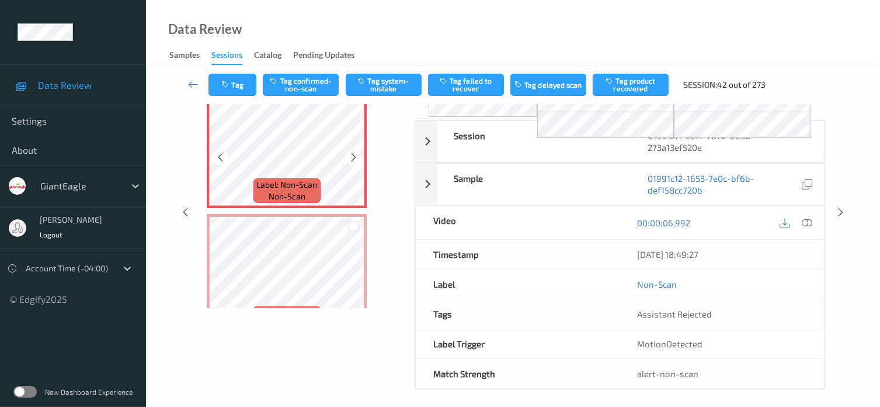
scroll to position [95, 0]
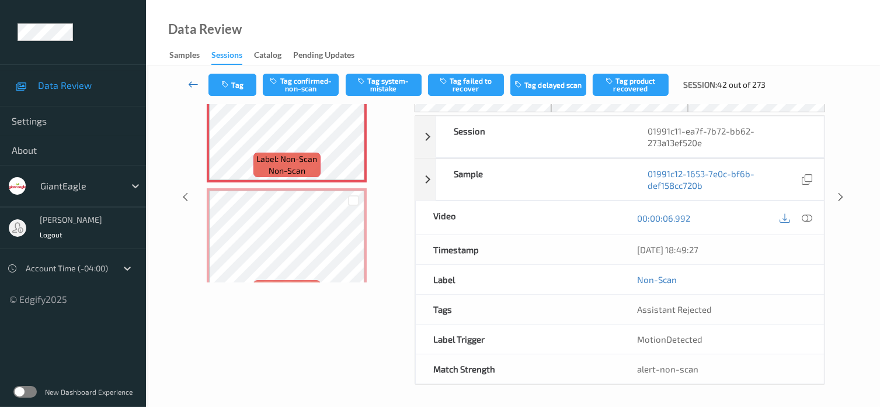
click at [189, 85] on icon at bounding box center [193, 84] width 11 height 12
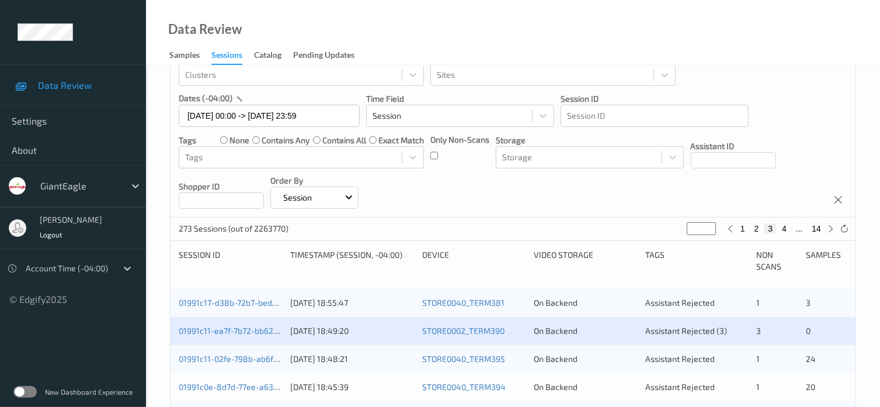
scroll to position [195, 0]
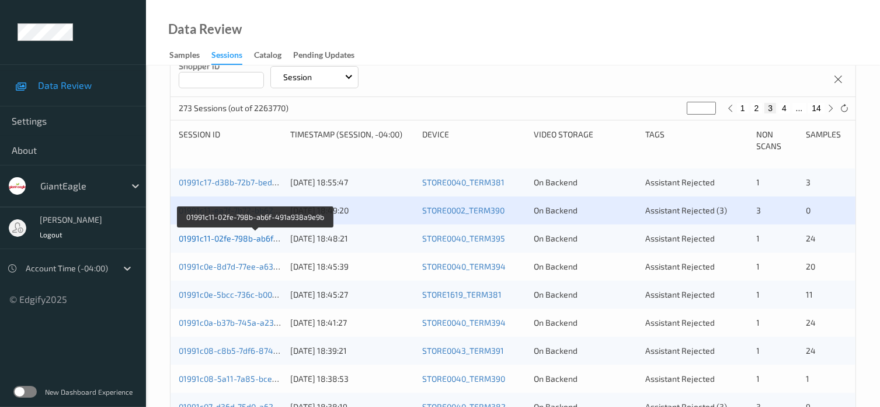
click at [234, 236] on link "01991c11-02fe-798b-ab6f-491a938a9e9b" at bounding box center [256, 238] width 154 height 10
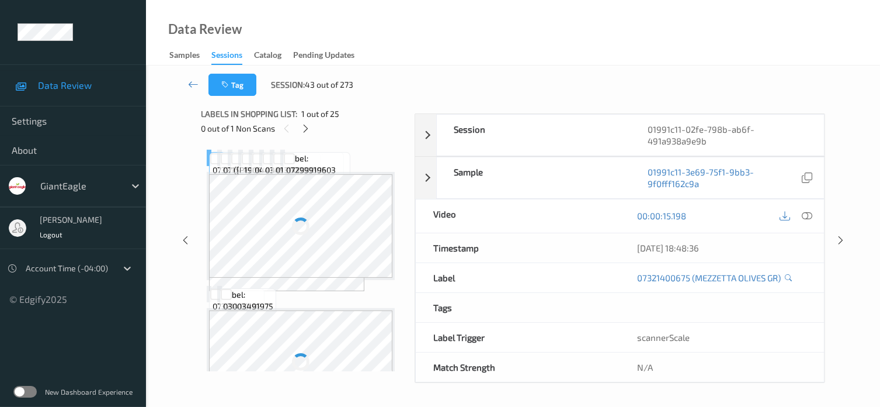
scroll to position [155, 0]
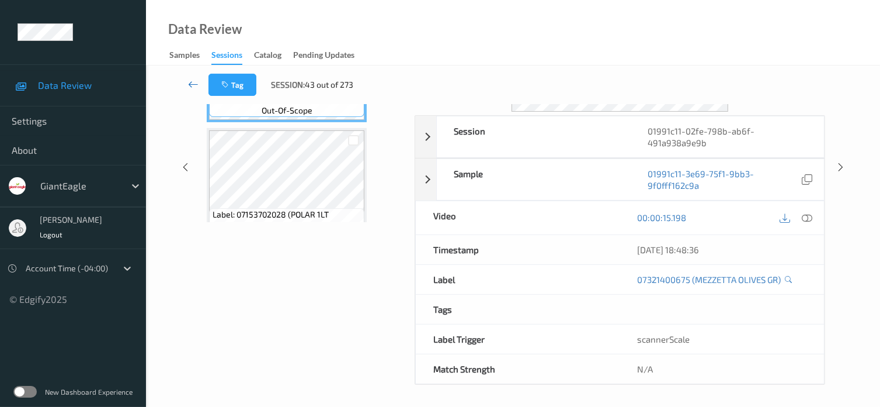
click at [193, 82] on icon at bounding box center [193, 84] width 11 height 12
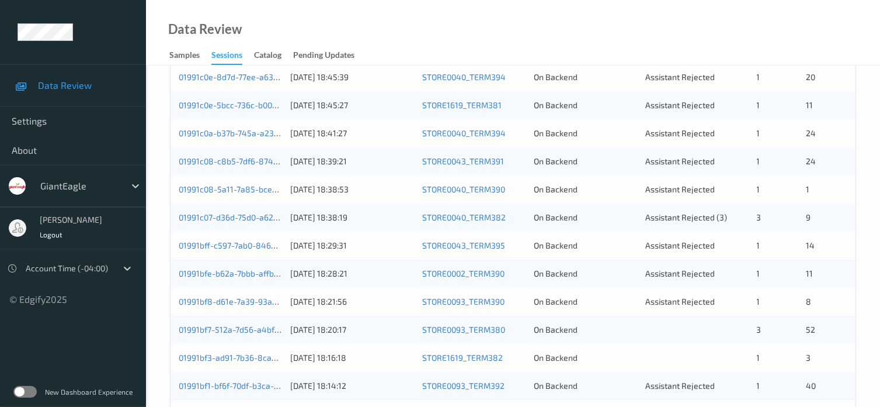
scroll to position [292, 0]
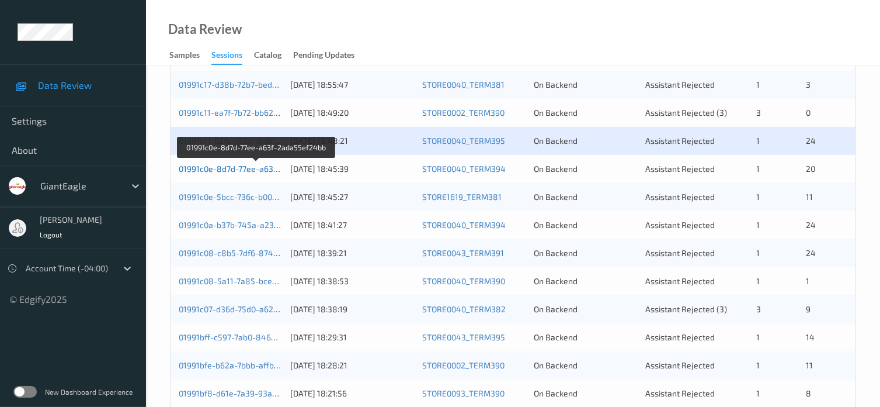
click at [247, 170] on link "01991c0e-8d7d-77ee-a63f-2ada55ef24bb" at bounding box center [257, 169] width 156 height 10
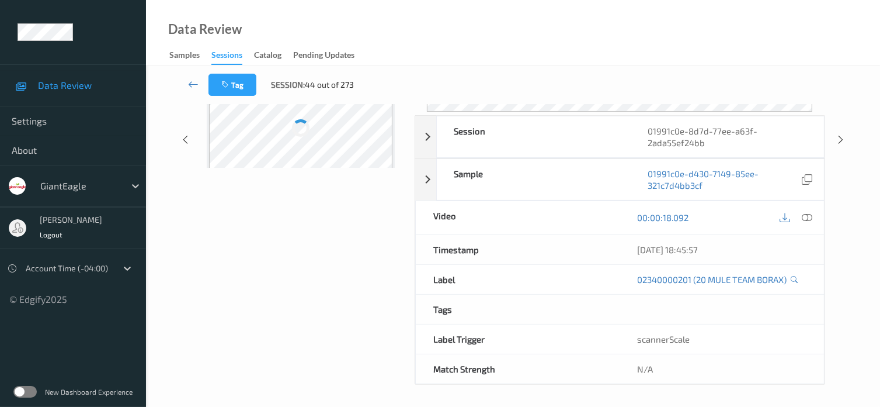
scroll to position [155, 0]
click at [193, 84] on icon at bounding box center [193, 84] width 11 height 12
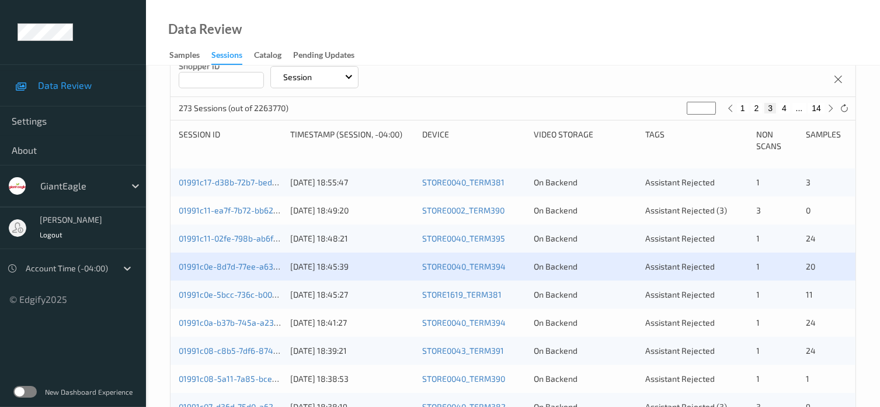
scroll to position [292, 0]
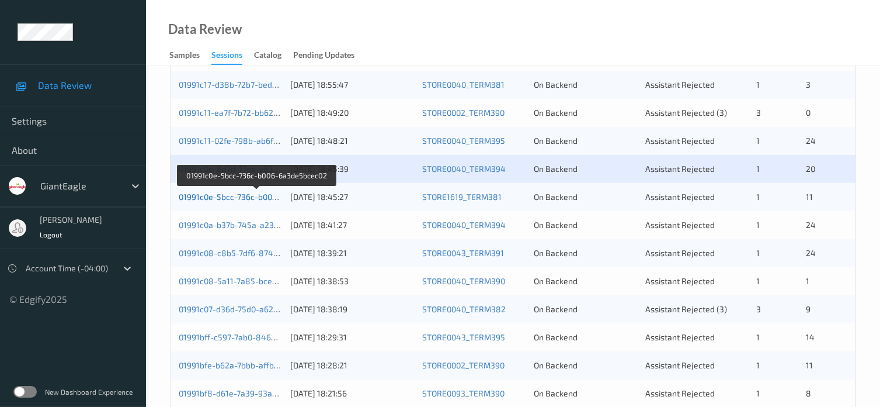
click at [233, 198] on link "01991c0e-5bcc-736c-b006-6a3de5bcec02" at bounding box center [257, 197] width 157 height 10
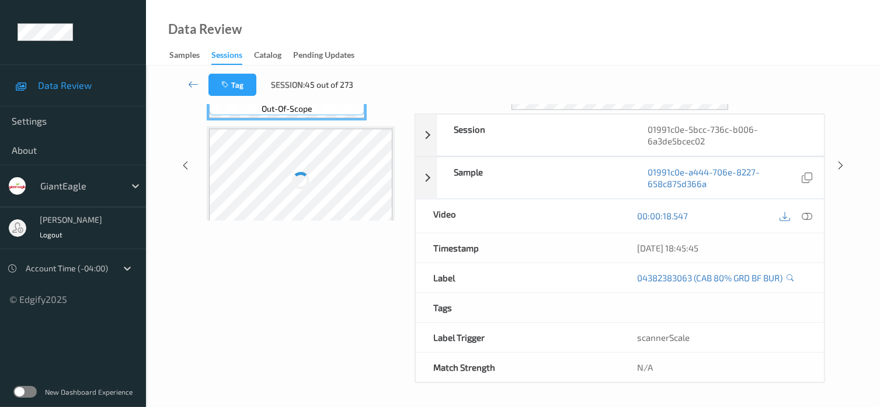
scroll to position [155, 0]
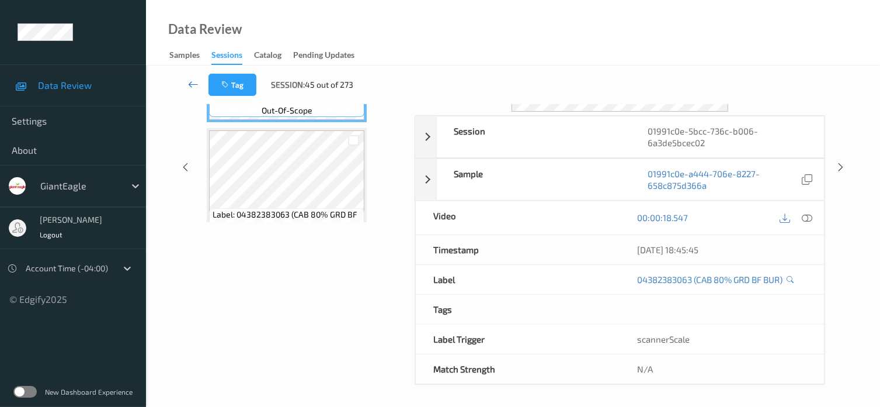
click at [192, 85] on icon at bounding box center [193, 84] width 11 height 12
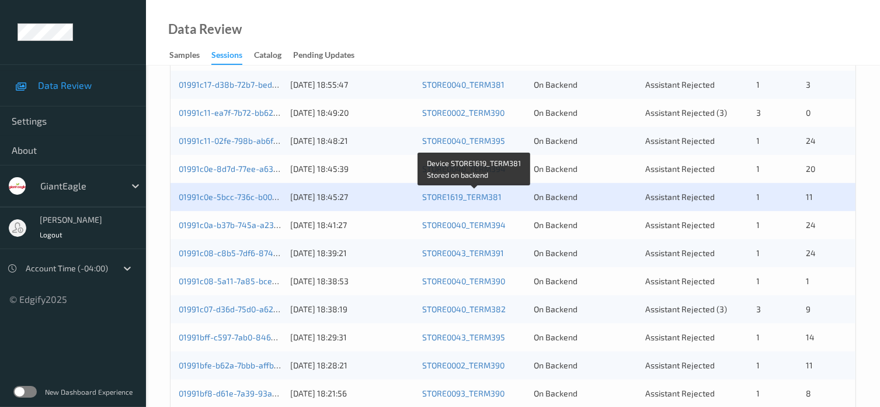
scroll to position [389, 0]
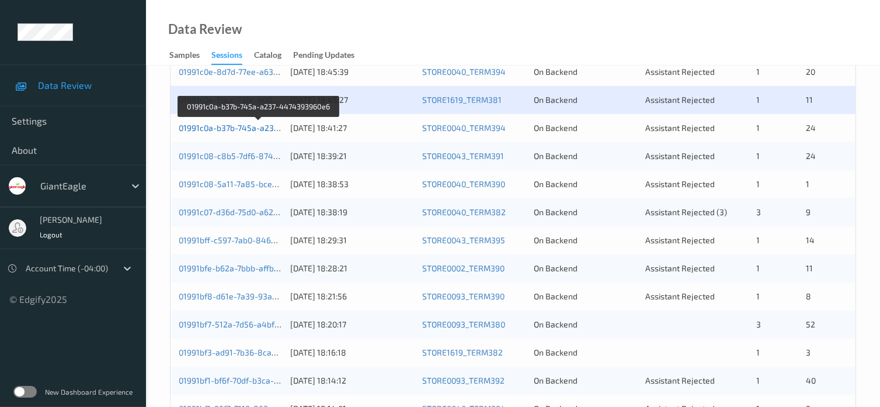
click at [240, 132] on link "01991c0a-b37b-745a-a237-4474393960e6" at bounding box center [259, 128] width 160 height 10
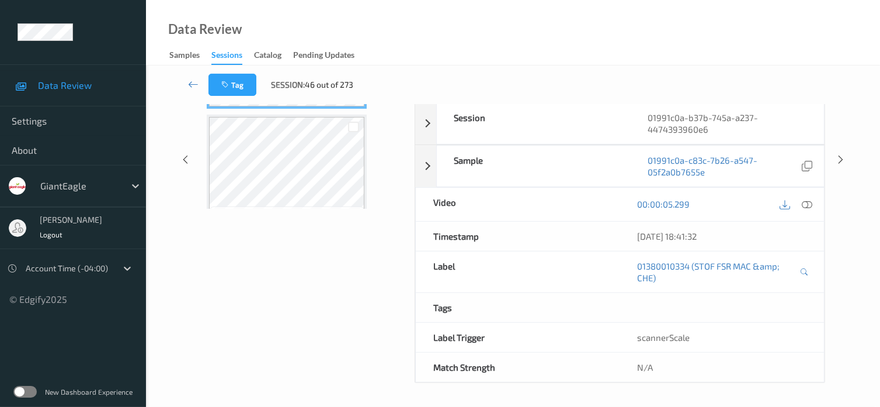
scroll to position [167, 0]
click at [187, 86] on link at bounding box center [193, 85] width 30 height 22
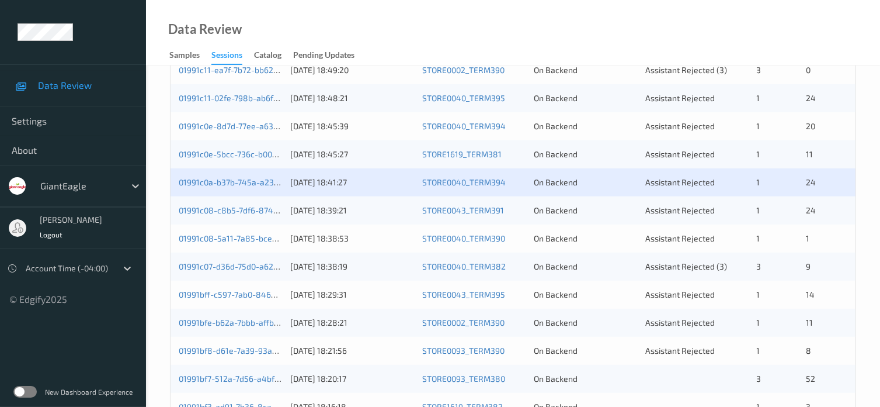
scroll to position [389, 0]
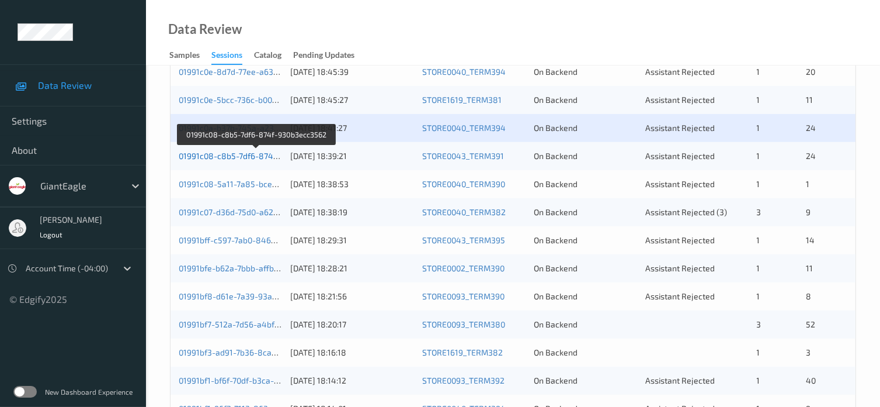
click at [206, 156] on link "01991c08-c8b5-7df6-874f-930b3ecc3562" at bounding box center [257, 156] width 156 height 10
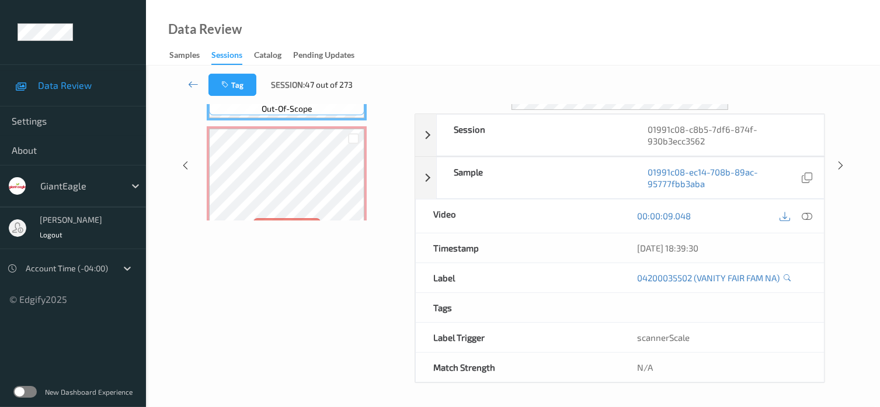
scroll to position [155, 0]
click at [193, 86] on icon at bounding box center [193, 84] width 11 height 12
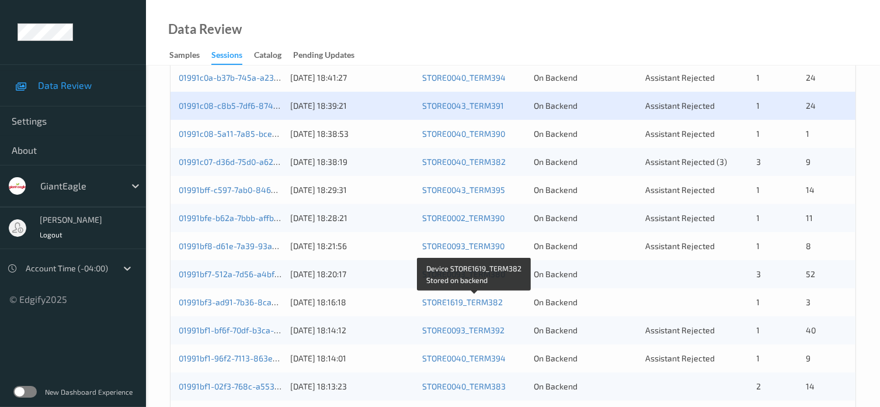
scroll to position [419, 0]
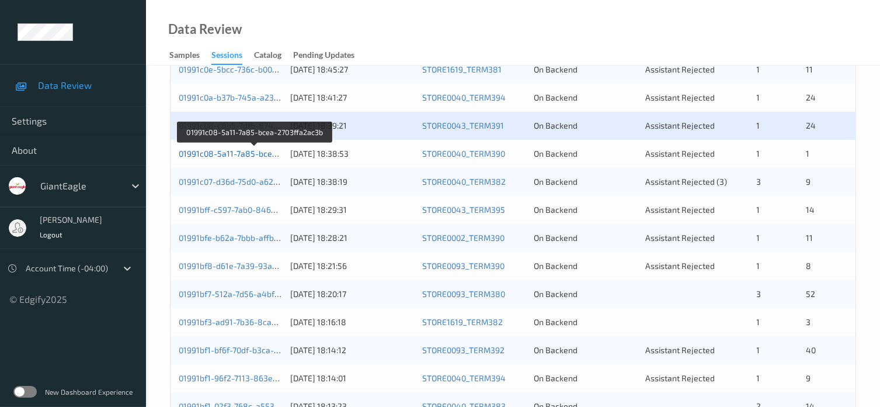
click at [244, 152] on link "01991c08-5a11-7a85-bcea-2703ffa2ac3b" at bounding box center [255, 153] width 153 height 10
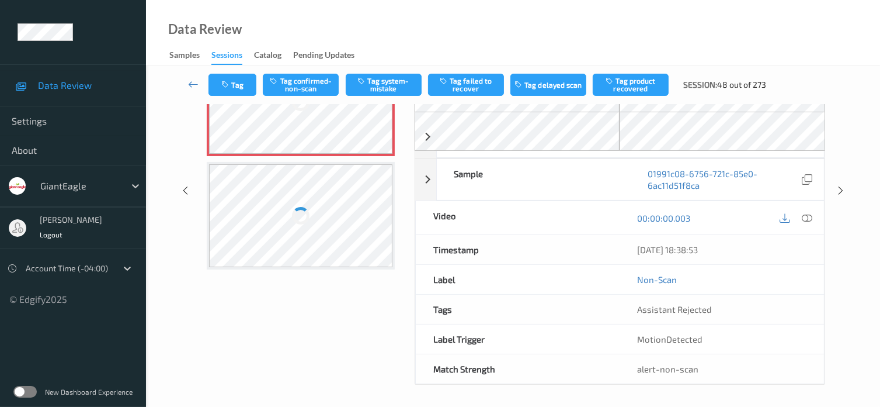
scroll to position [146, 0]
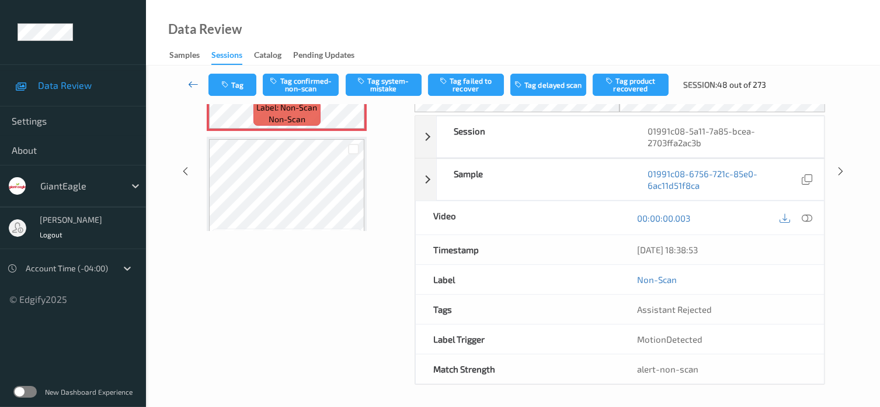
click at [189, 88] on icon at bounding box center [193, 84] width 11 height 12
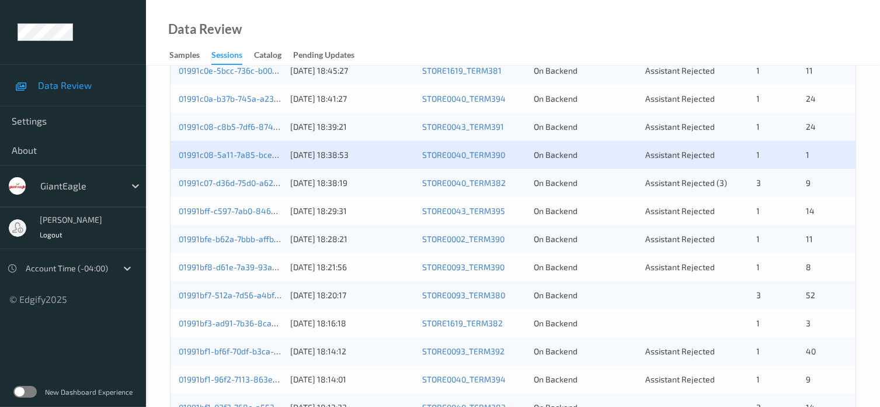
scroll to position [487, 0]
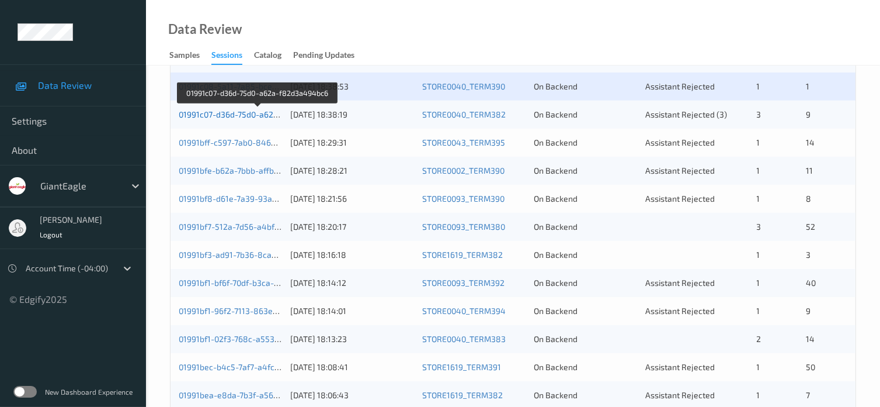
click at [233, 114] on link "01991c07-d36d-75d0-a62a-f82d3a494bc6" at bounding box center [258, 114] width 158 height 10
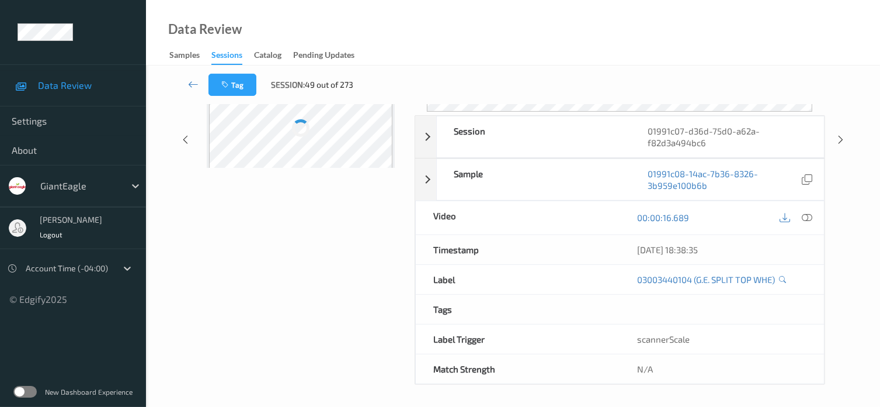
scroll to position [155, 0]
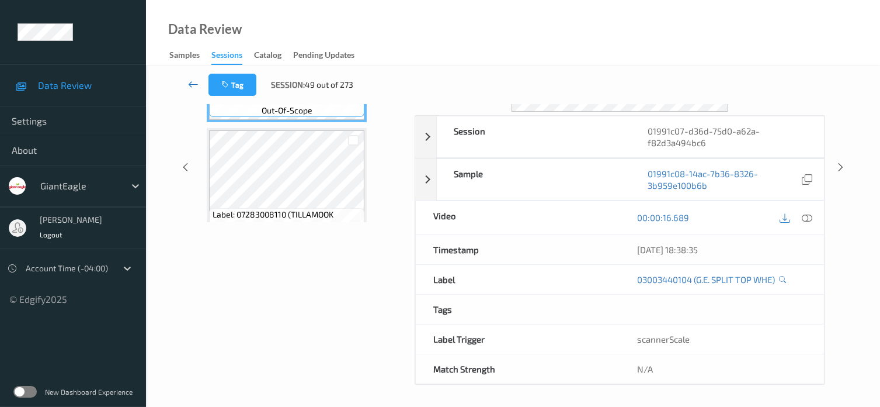
click at [190, 78] on icon at bounding box center [193, 84] width 11 height 12
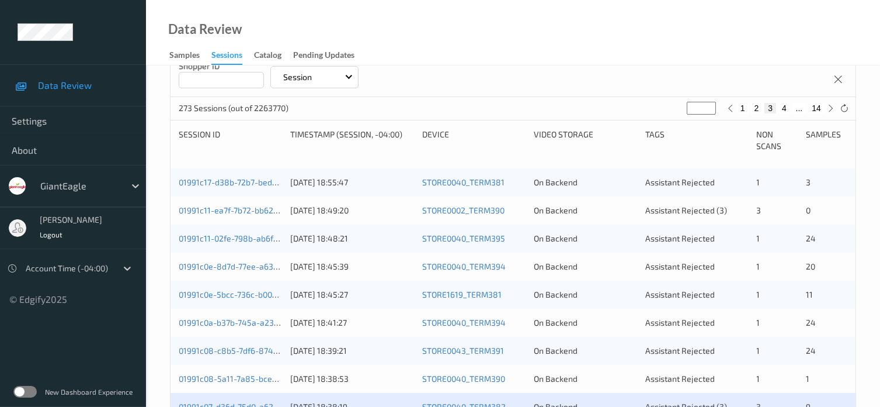
scroll to position [389, 0]
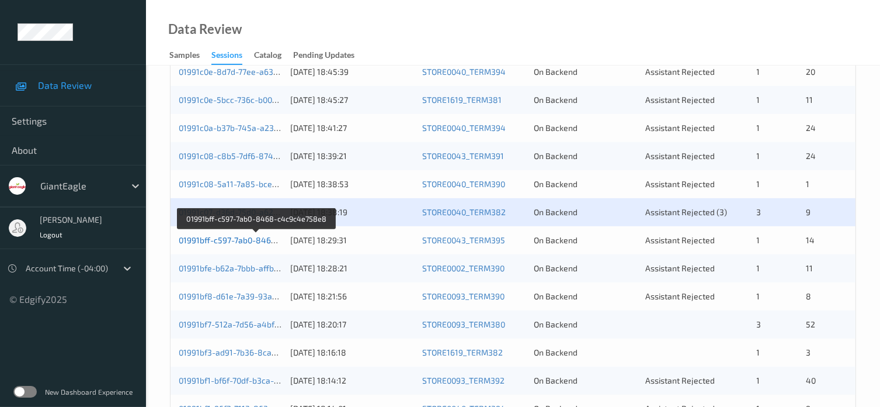
click at [227, 240] on link "01991bff-c597-7ab0-8468-c4c9c4e758e8" at bounding box center [257, 240] width 157 height 10
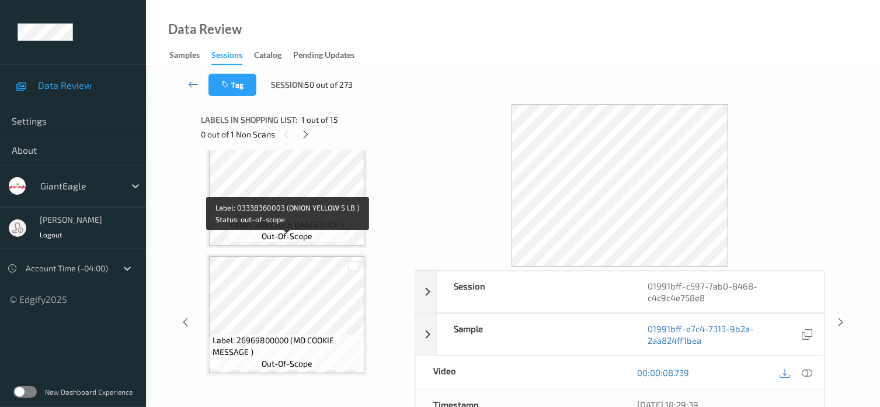
scroll to position [1689, 0]
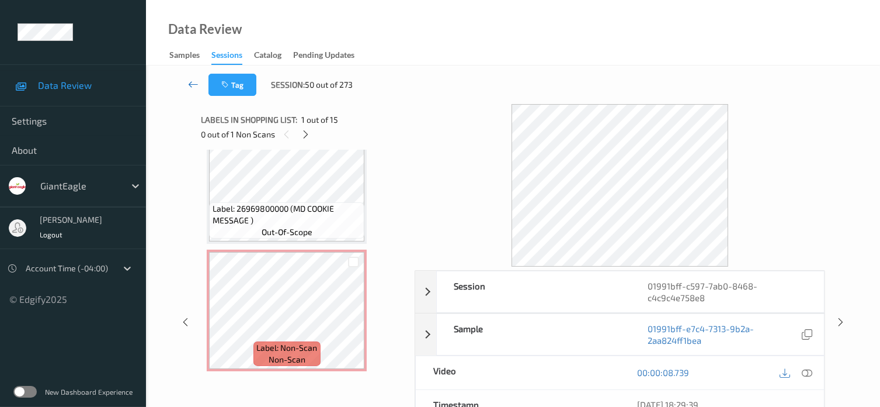
click at [193, 79] on icon at bounding box center [193, 84] width 11 height 12
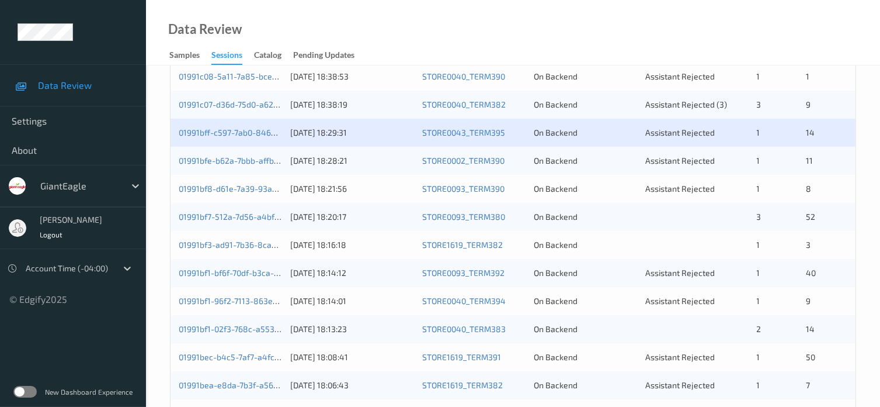
scroll to position [495, 0]
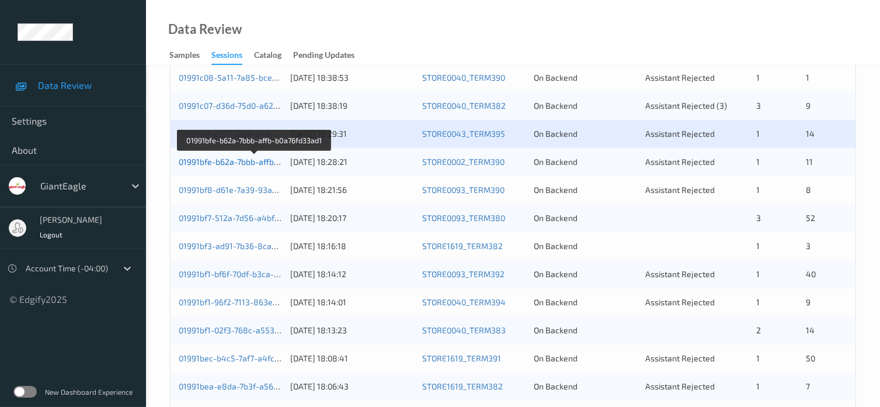
click at [245, 166] on link "01991bfe-b62a-7bbb-affb-b0a76fd33ad1" at bounding box center [254, 162] width 151 height 10
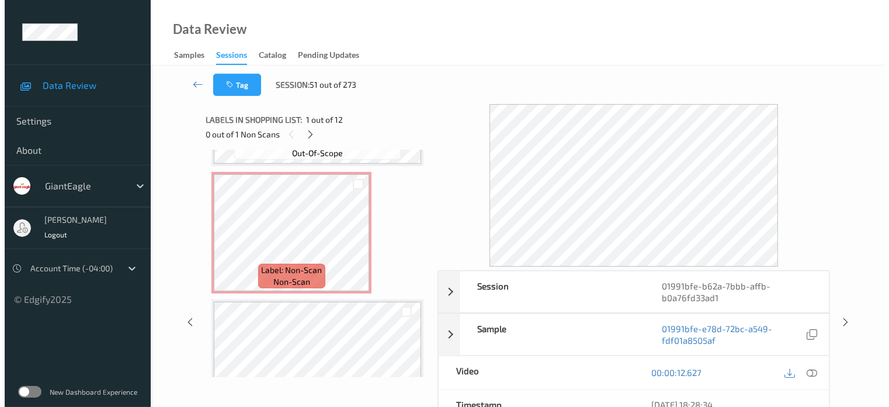
scroll to position [747, 0]
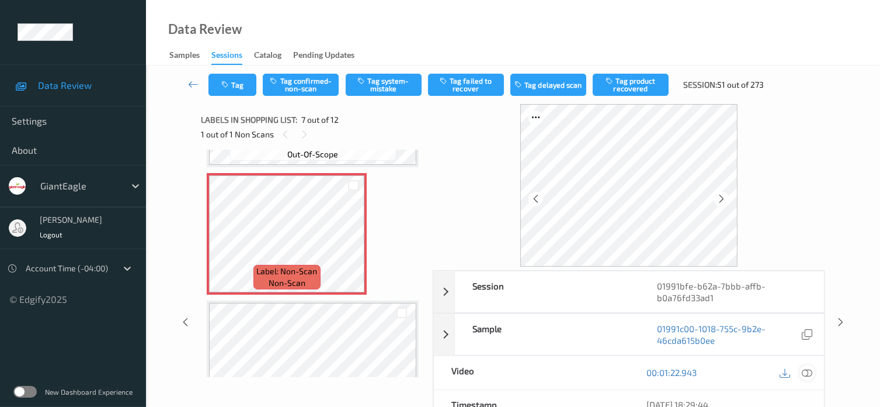
click at [804, 367] on icon at bounding box center [807, 372] width 11 height 11
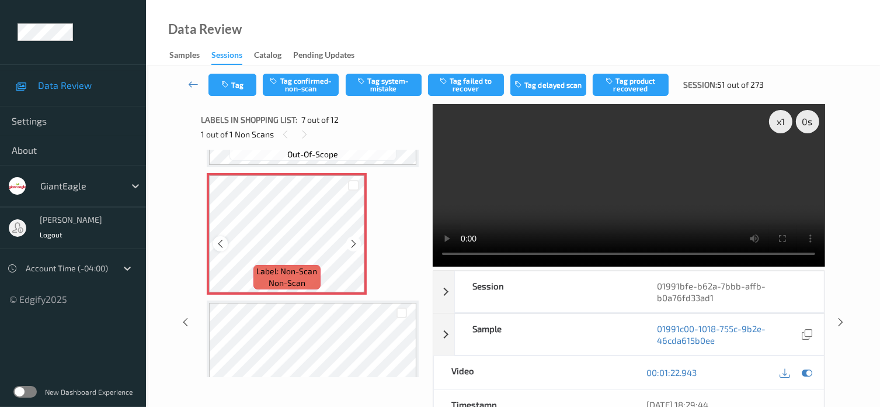
click at [223, 243] on icon at bounding box center [221, 243] width 10 height 11
click at [783, 123] on div "x 1" at bounding box center [780, 121] width 23 height 23
click at [385, 86] on button "Tag system-mistake" at bounding box center [384, 85] width 76 height 22
click at [237, 89] on button "Tag" at bounding box center [233, 85] width 48 height 22
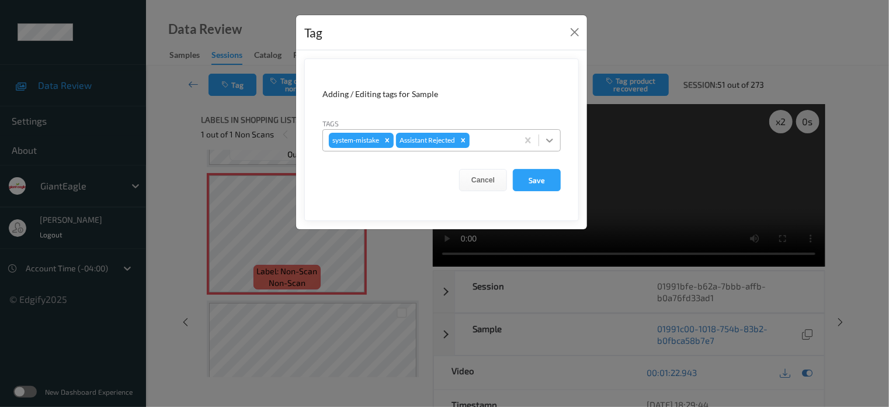
click at [552, 142] on icon at bounding box center [550, 140] width 12 height 12
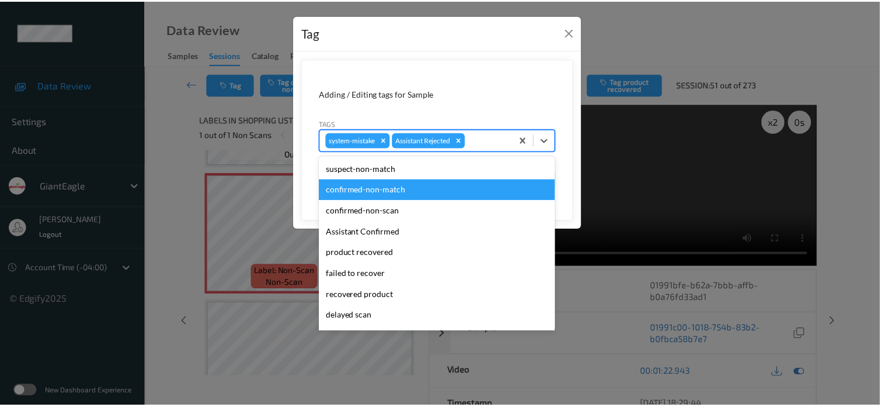
scroll to position [97, 0]
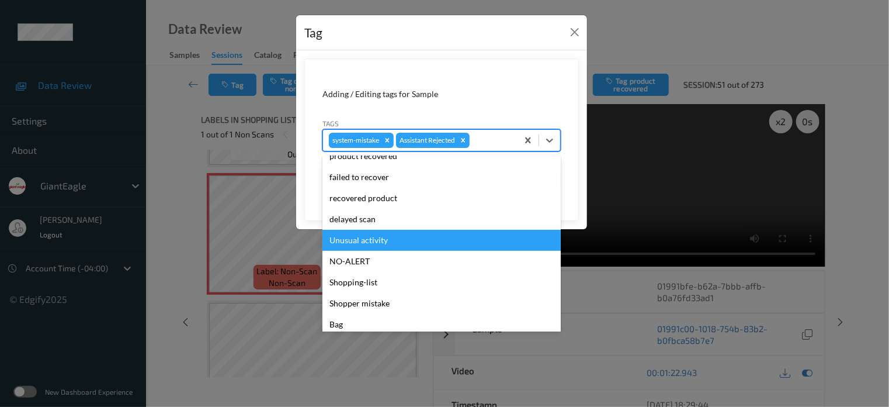
click at [341, 244] on div "Unusual activity" at bounding box center [441, 240] width 238 height 21
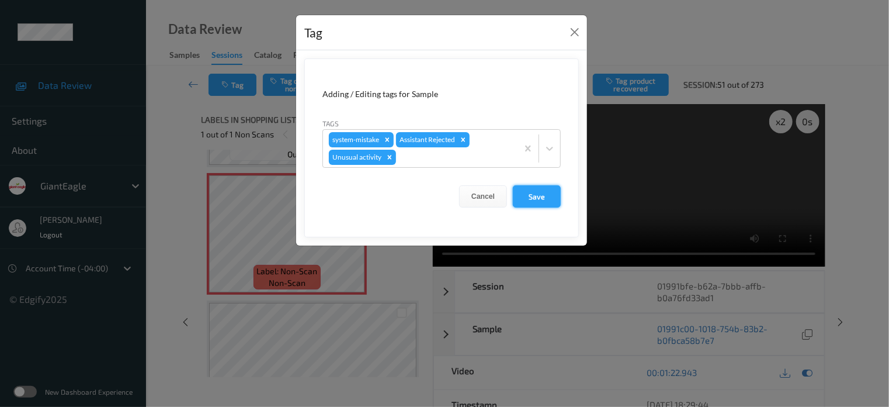
click at [535, 190] on button "Save" at bounding box center [537, 196] width 48 height 22
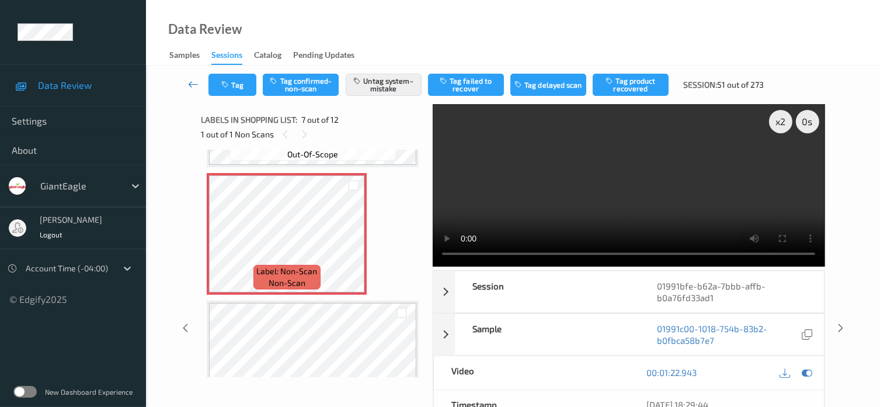
click at [194, 83] on icon at bounding box center [193, 84] width 11 height 12
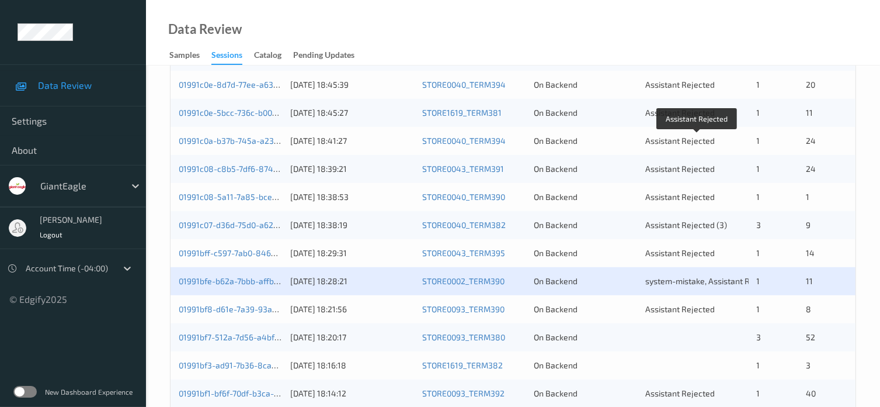
scroll to position [487, 0]
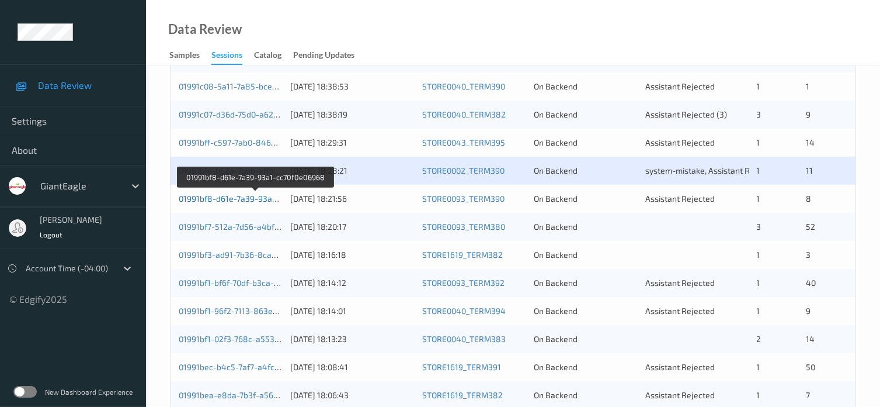
click at [242, 196] on link "01991bf8-d61e-7a39-93a1-cc70f0e06968" at bounding box center [256, 198] width 154 height 10
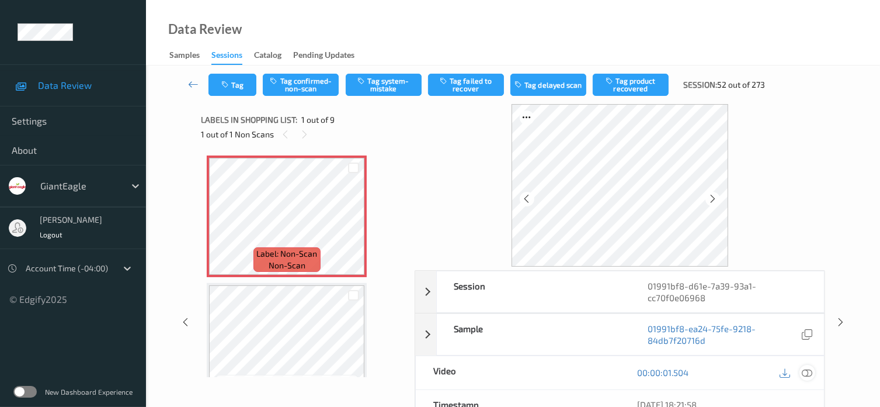
click at [806, 370] on icon at bounding box center [807, 372] width 11 height 11
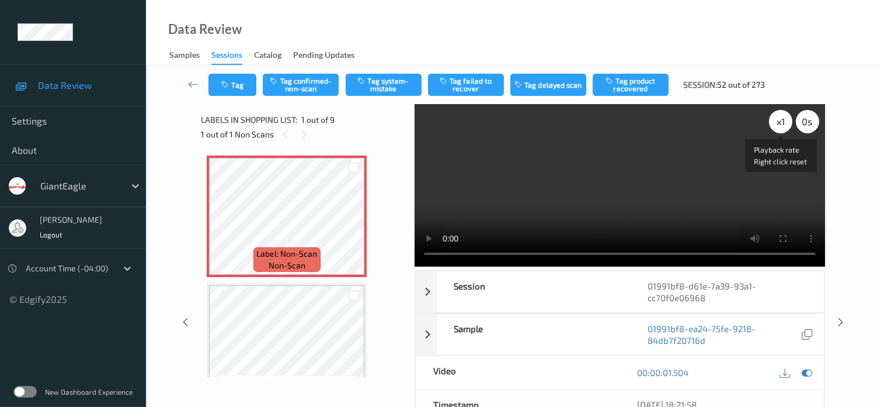
click at [777, 122] on div "x 1" at bounding box center [780, 121] width 23 height 23
click at [390, 91] on button "Tag system-mistake" at bounding box center [384, 85] width 76 height 22
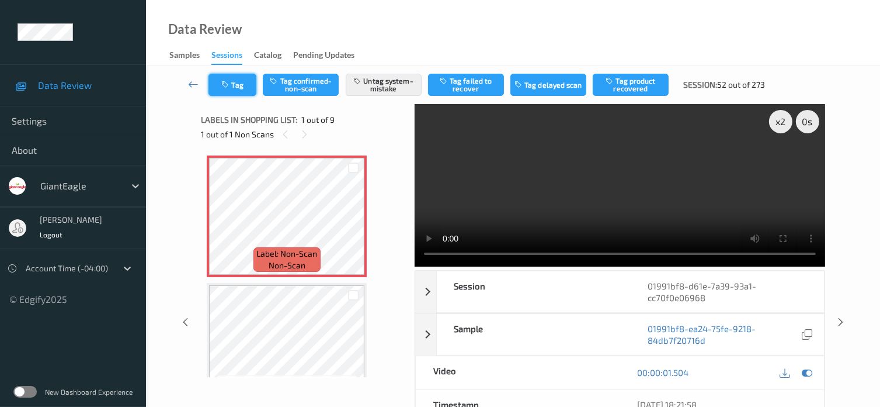
click at [243, 86] on button "Tag" at bounding box center [233, 85] width 48 height 22
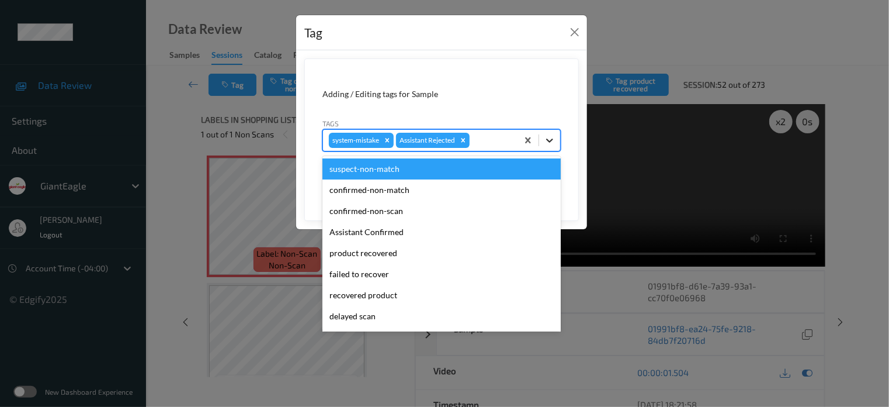
click at [552, 134] on icon at bounding box center [550, 140] width 12 height 12
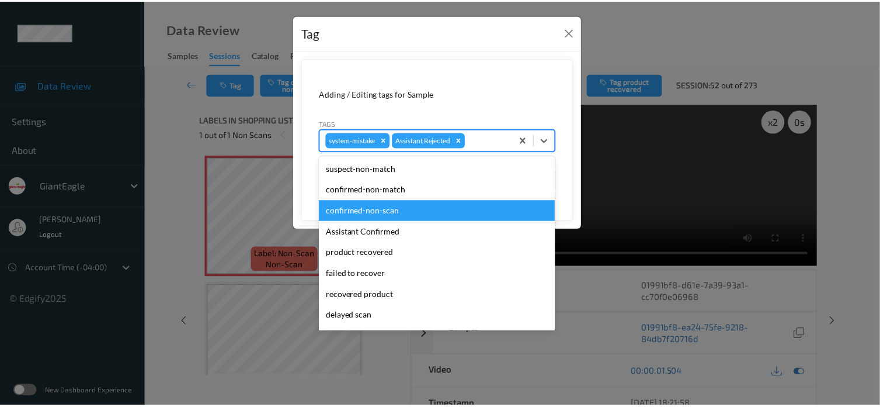
scroll to position [103, 0]
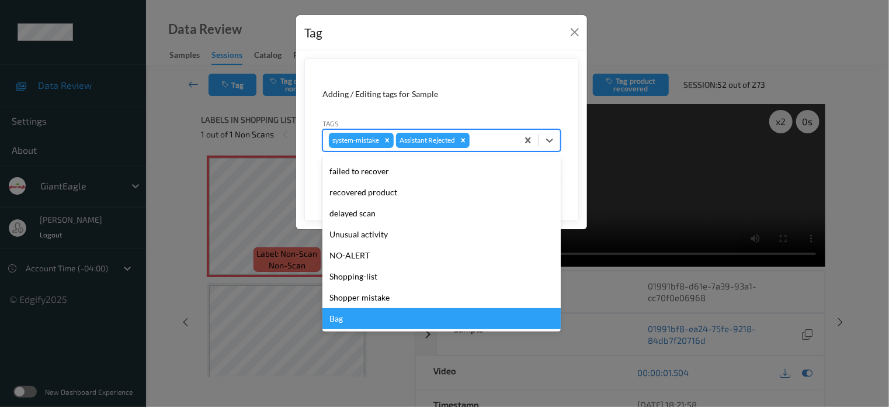
click at [349, 319] on div "Bag" at bounding box center [441, 318] width 238 height 21
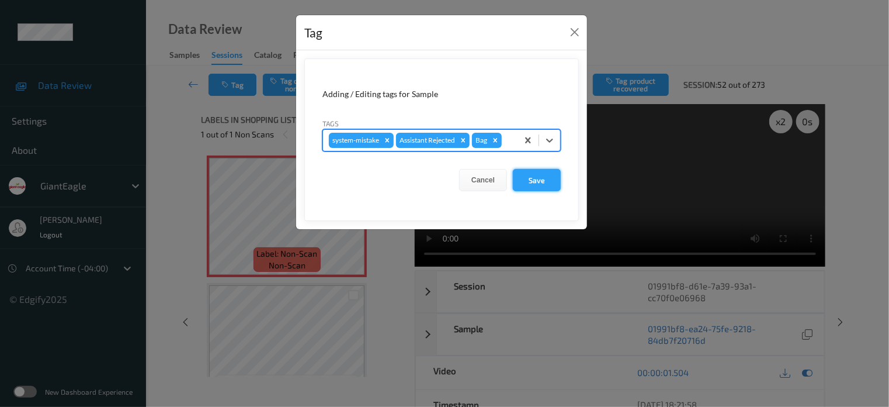
click at [544, 186] on button "Save" at bounding box center [537, 180] width 48 height 22
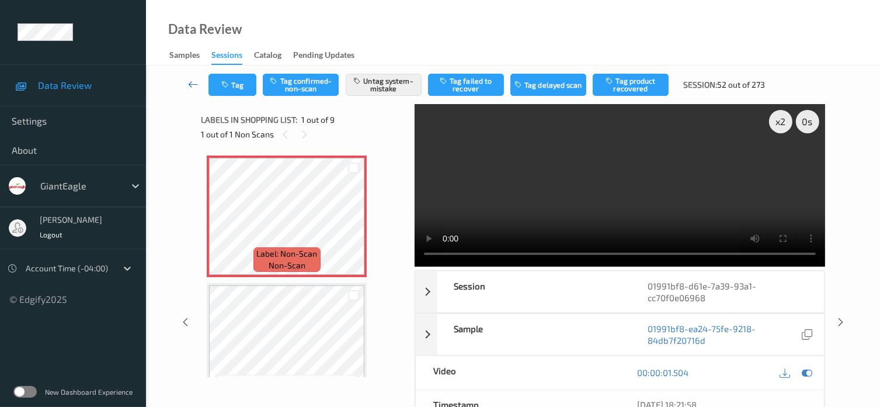
click at [192, 86] on icon at bounding box center [193, 84] width 11 height 12
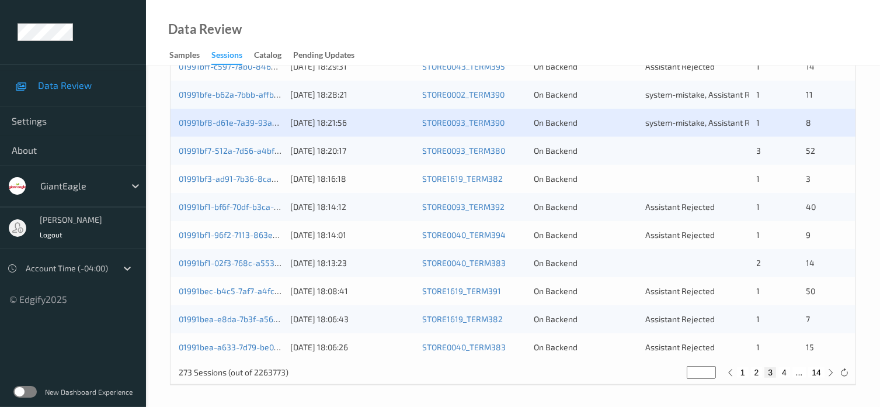
scroll to position [564, 0]
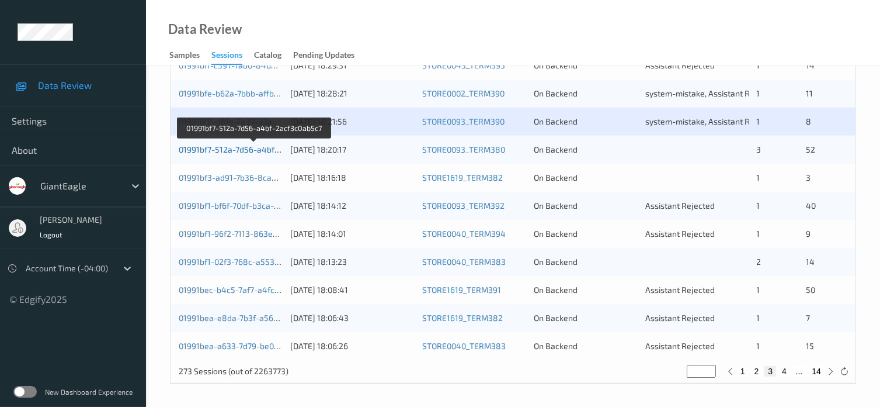
click at [248, 150] on link "01991bf7-512a-7d56-a4bf-2acf3c0ab5c7" at bounding box center [254, 149] width 151 height 10
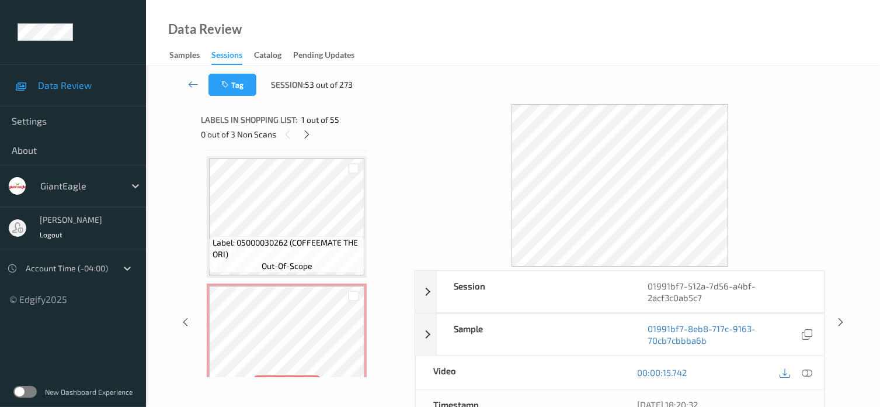
scroll to position [1753, 0]
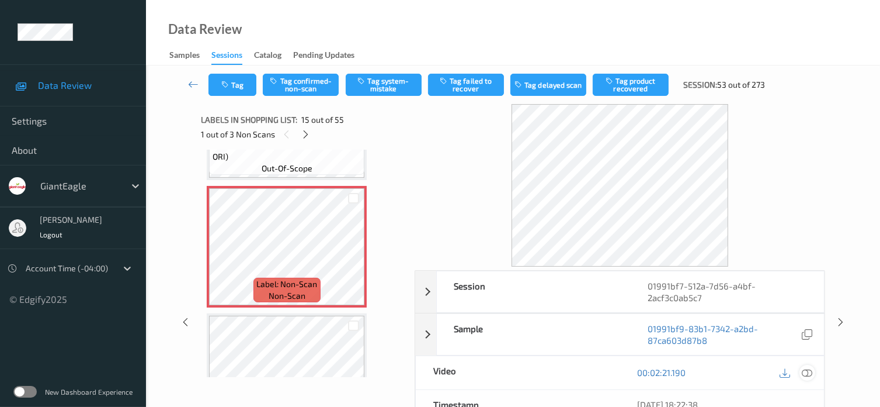
click at [804, 373] on icon at bounding box center [807, 372] width 11 height 11
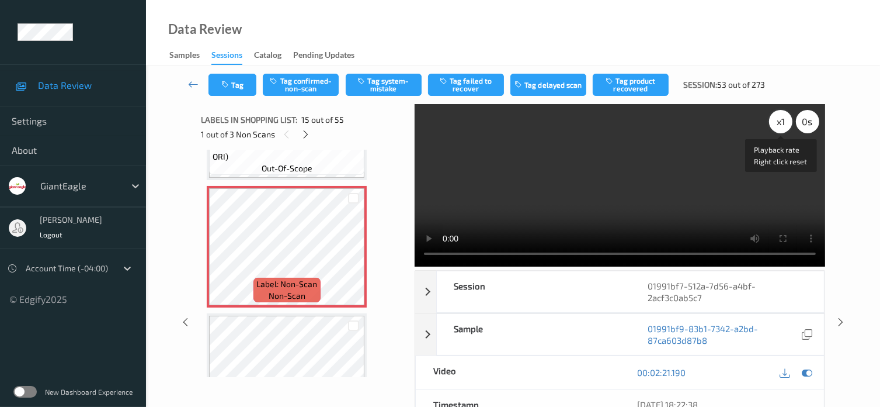
click at [778, 118] on div "x 1" at bounding box center [780, 121] width 23 height 23
click at [783, 121] on div "x 2" at bounding box center [780, 121] width 23 height 23
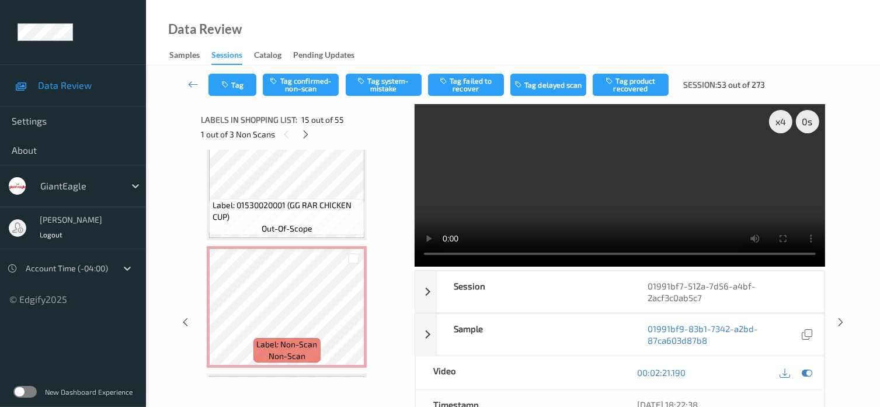
scroll to position [2434, 0]
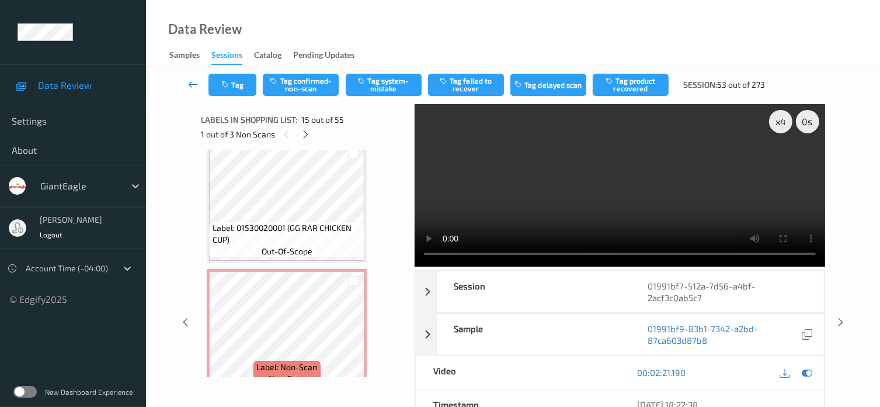
click at [191, 83] on icon at bounding box center [193, 84] width 11 height 12
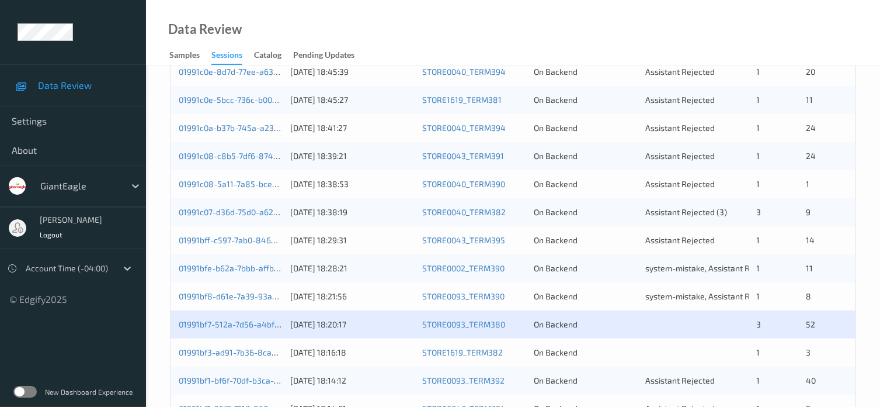
scroll to position [487, 0]
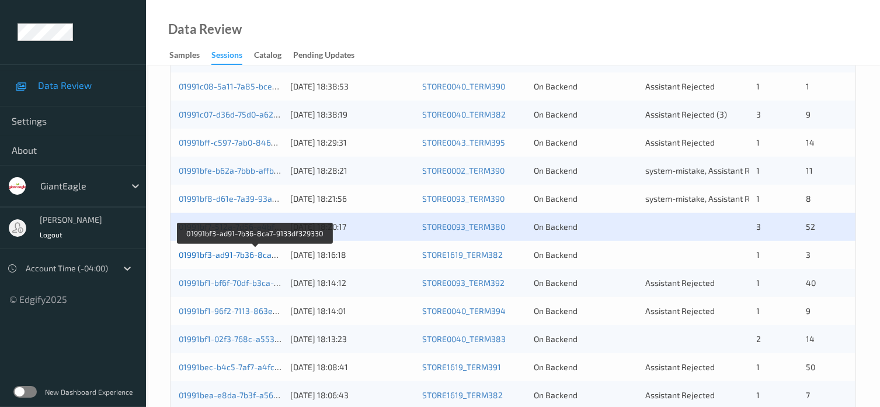
click at [237, 252] on link "01991bf3-ad91-7b36-8ca7-9133df329330" at bounding box center [256, 254] width 154 height 10
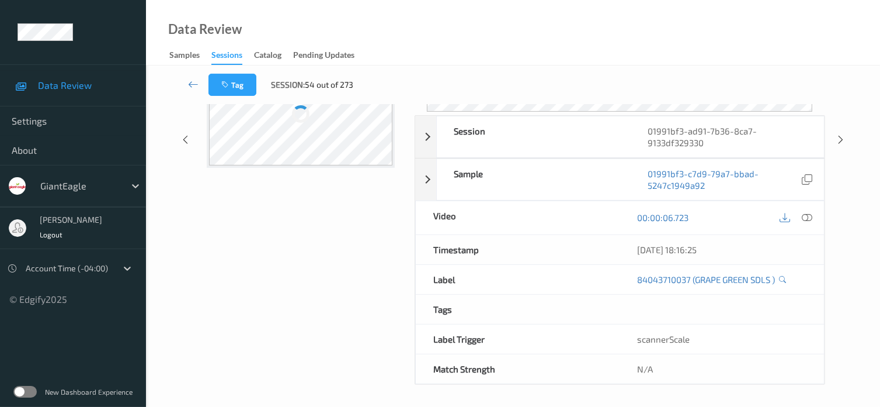
scroll to position [155, 0]
click at [196, 83] on icon at bounding box center [193, 84] width 11 height 12
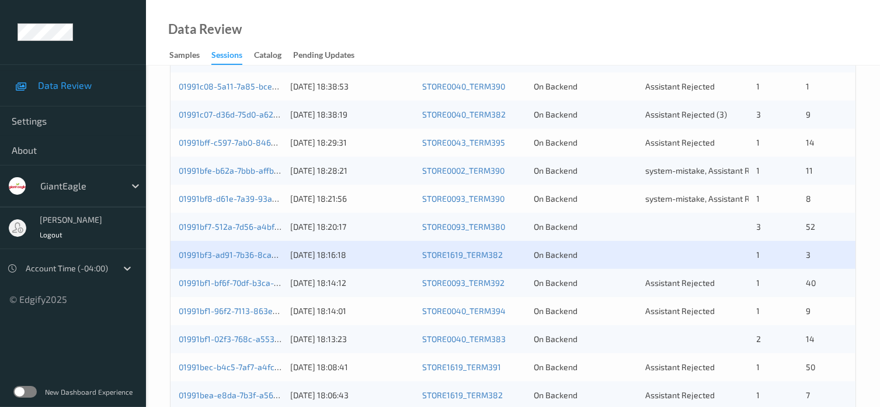
scroll to position [564, 0]
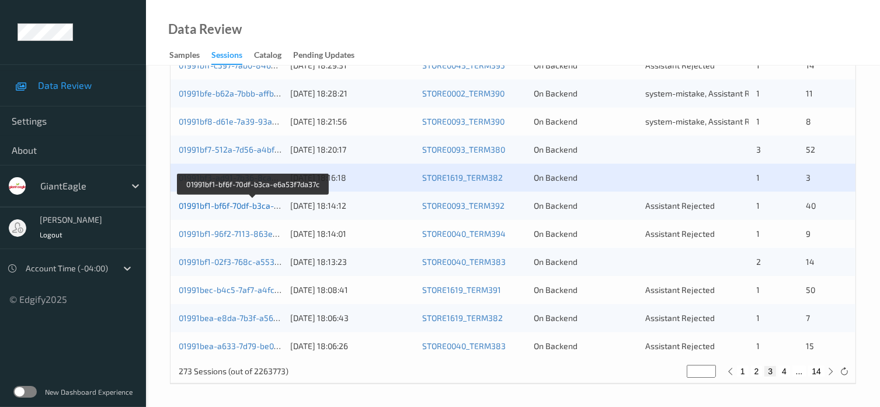
click at [222, 209] on link "01991bf1-bf6f-70df-b3ca-e6a53f7da37c" at bounding box center [253, 205] width 148 height 10
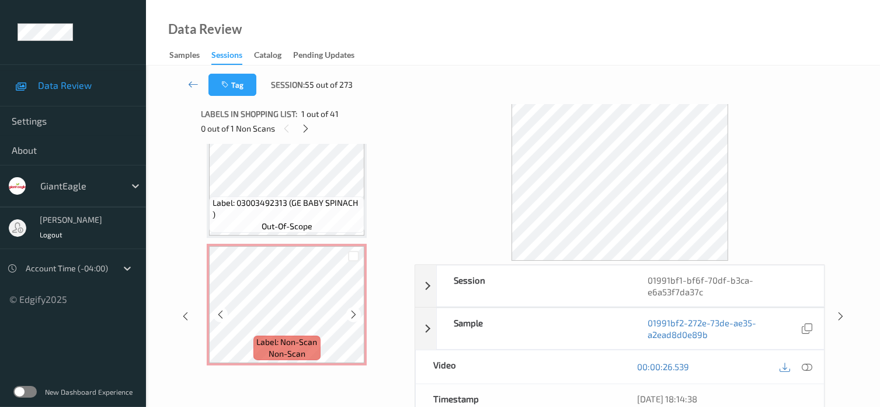
scroll to position [6, 0]
click at [221, 317] on icon at bounding box center [221, 313] width 10 height 11
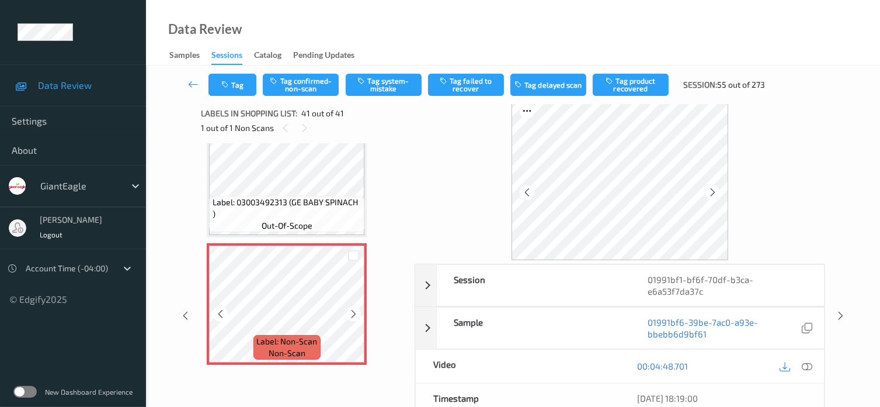
click at [221, 317] on icon at bounding box center [221, 313] width 10 height 11
click at [188, 82] on icon at bounding box center [193, 84] width 11 height 12
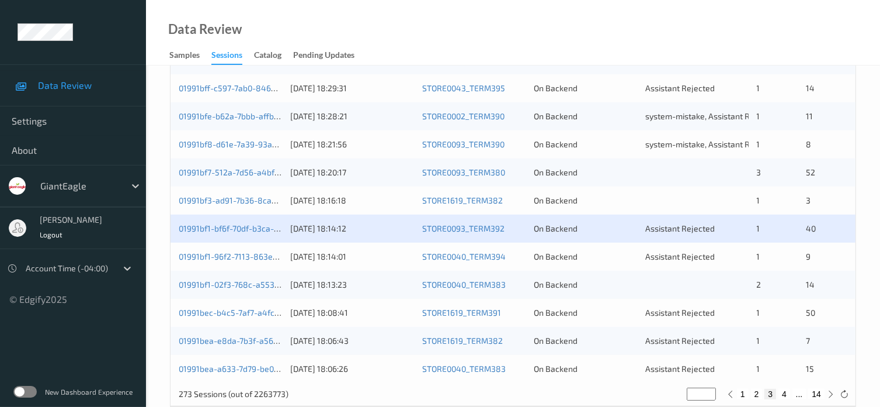
scroll to position [564, 0]
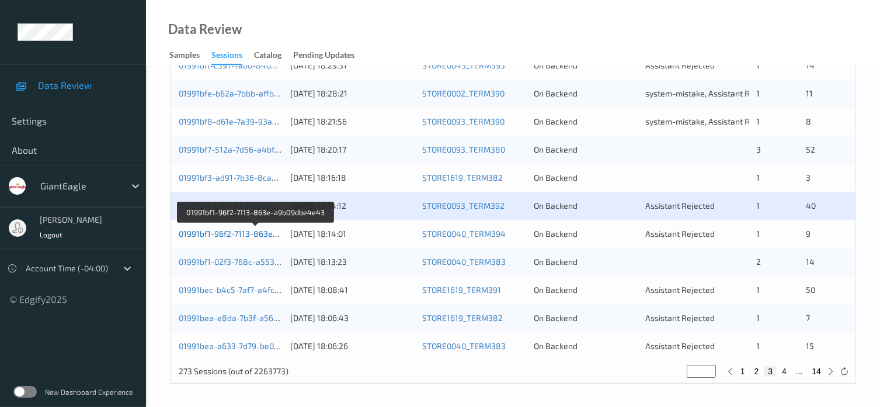
click at [236, 233] on link "01991bf1-96f2-7113-863e-a9b09dbe4e43" at bounding box center [256, 233] width 155 height 10
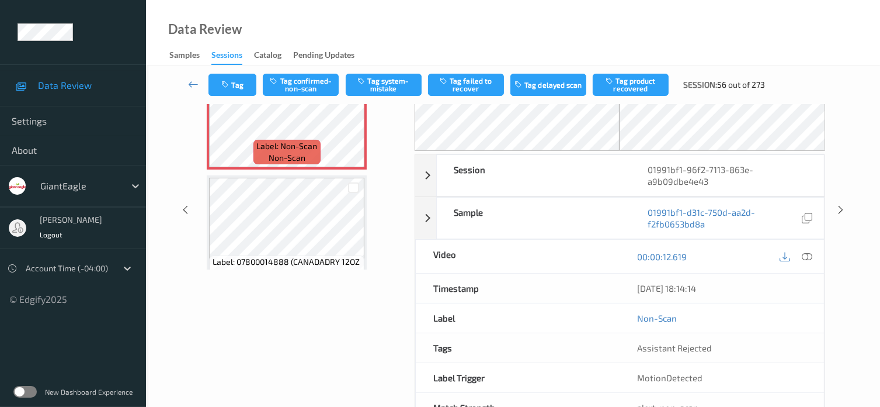
scroll to position [146, 0]
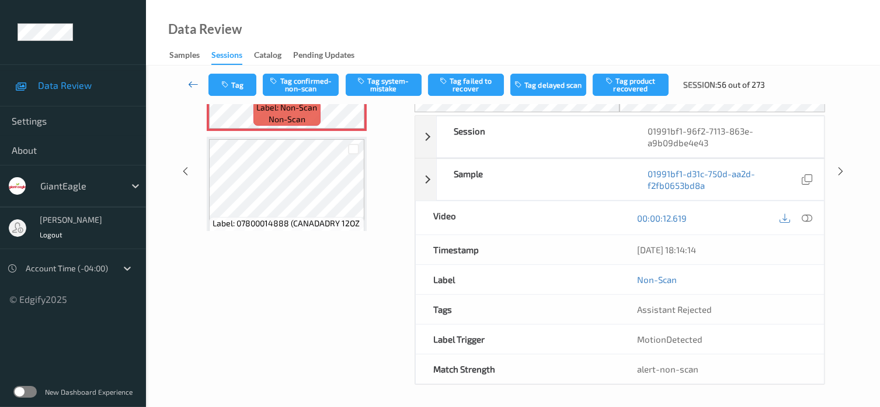
click at [189, 79] on icon at bounding box center [193, 84] width 11 height 12
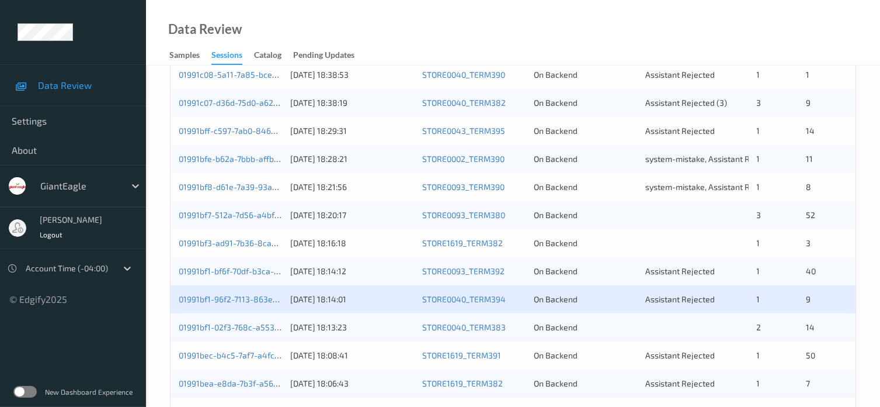
scroll to position [498, 0]
drag, startPoint x: 428, startPoint y: 4, endPoint x: 296, endPoint y: 23, distance: 133.4
click at [296, 23] on div "Data Review Samples Sessions Catalog Pending Updates" at bounding box center [513, 32] width 734 height 65
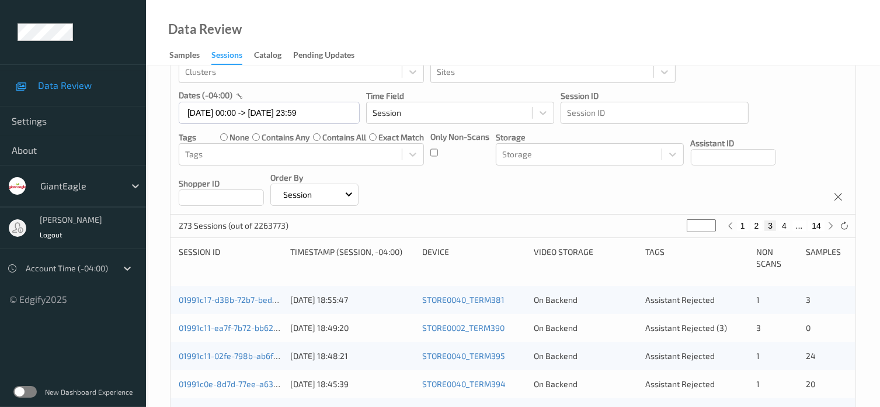
scroll to position [0, 0]
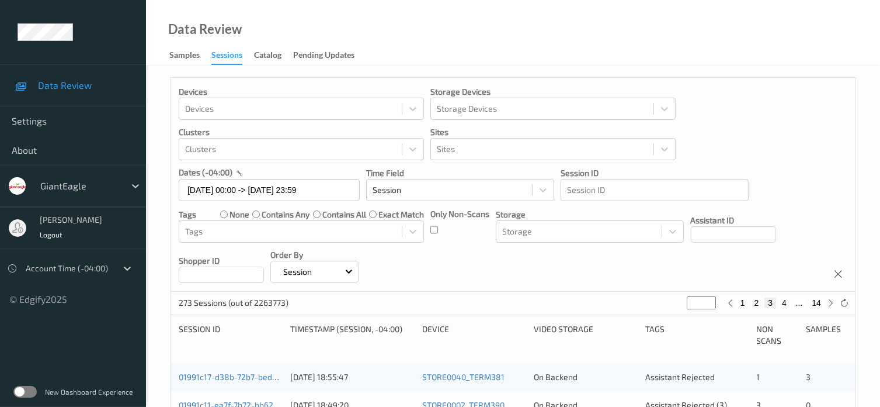
drag, startPoint x: 256, startPoint y: 114, endPoint x: 432, endPoint y: 161, distance: 182.0
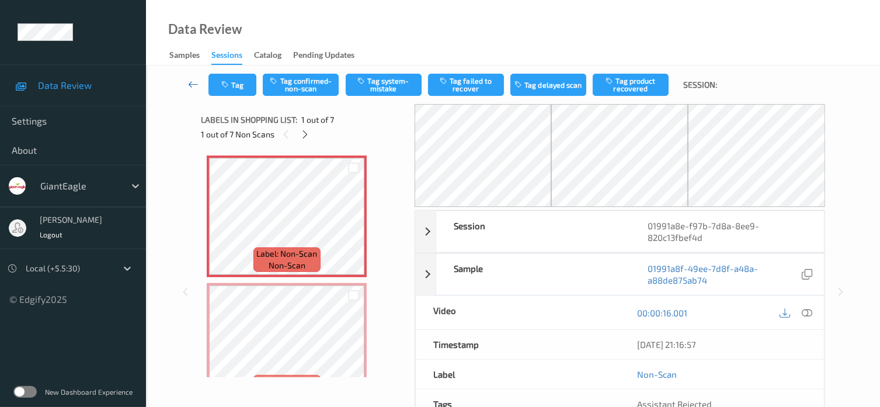
click at [190, 86] on icon at bounding box center [193, 84] width 11 height 12
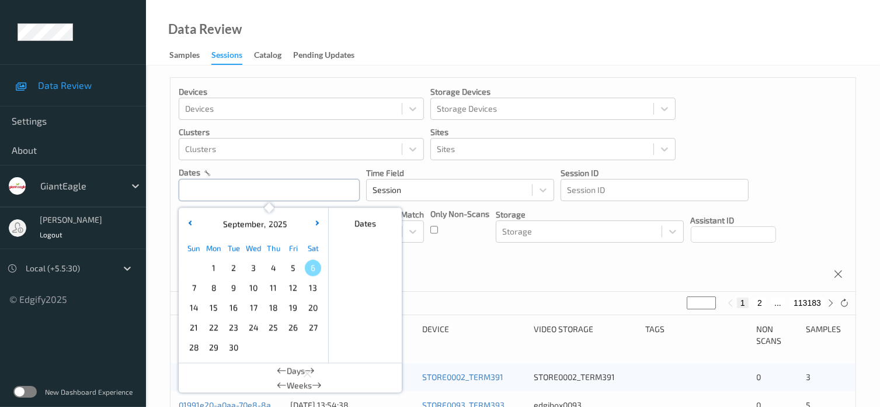
click at [199, 187] on input "text" at bounding box center [269, 190] width 181 height 22
click at [292, 270] on span "5" at bounding box center [293, 267] width 16 height 16
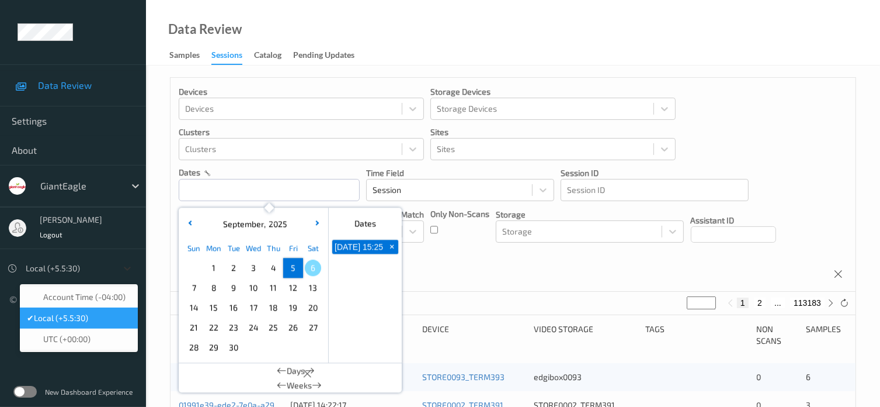
click at [126, 266] on icon at bounding box center [128, 268] width 12 height 12
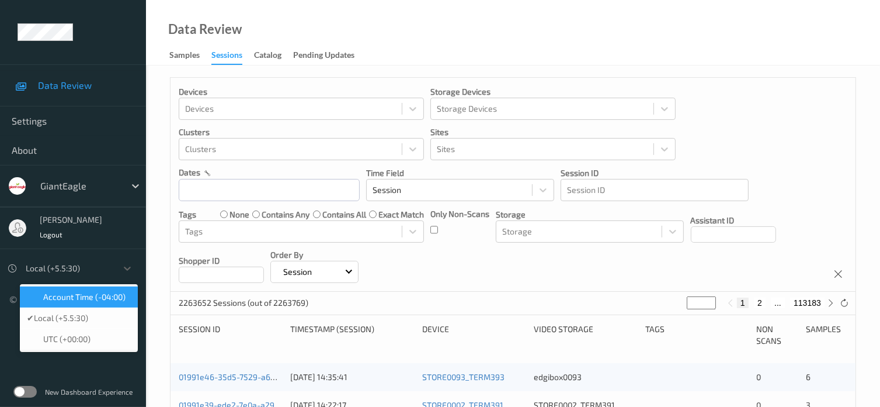
click at [110, 297] on span "Account Time (-04:00)" at bounding box center [84, 297] width 82 height 12
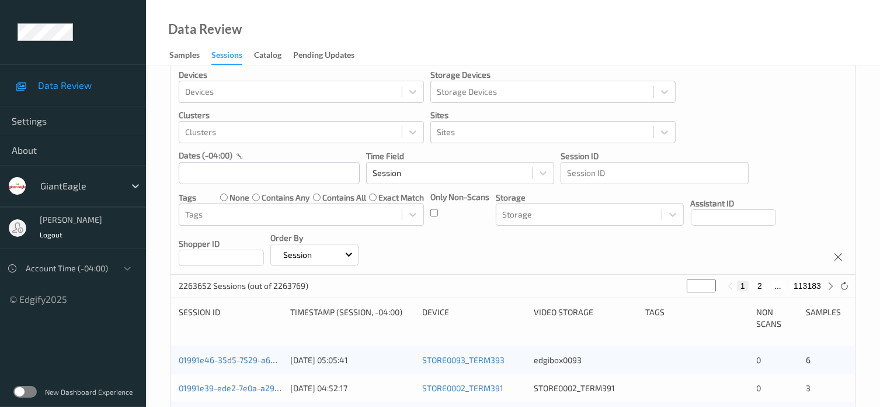
scroll to position [195, 0]
